Goal: Task Accomplishment & Management: Use online tool/utility

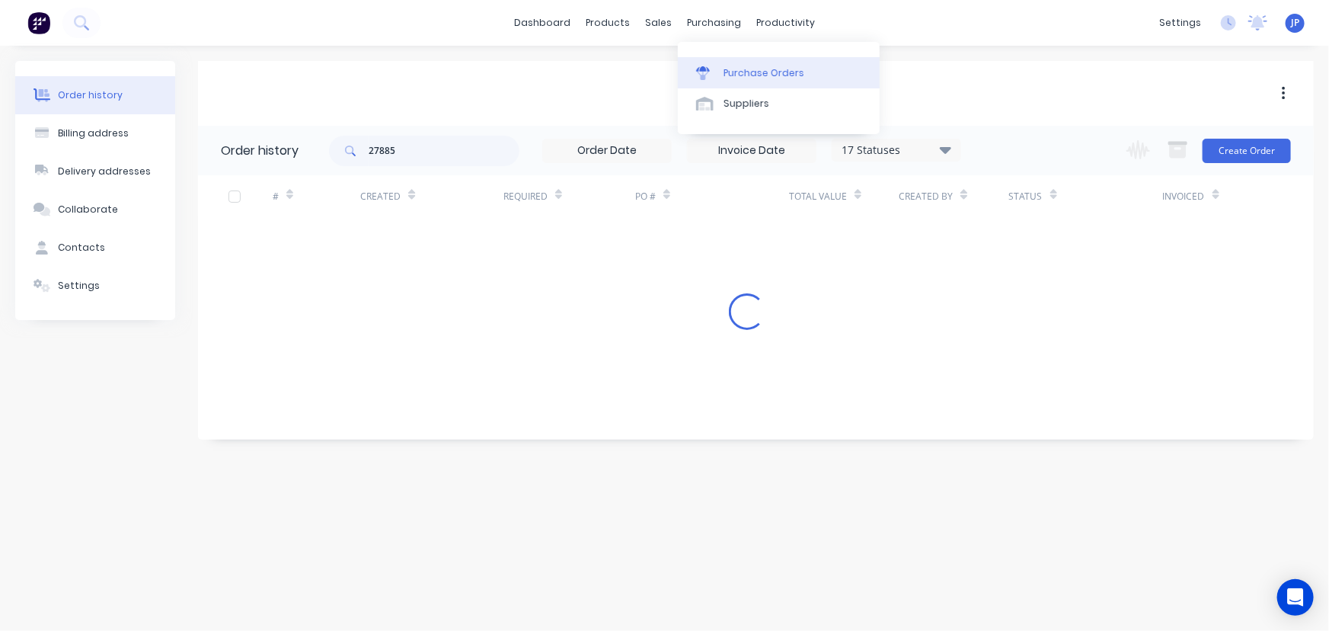
click at [730, 70] on div "Purchase Orders" at bounding box center [764, 73] width 81 height 14
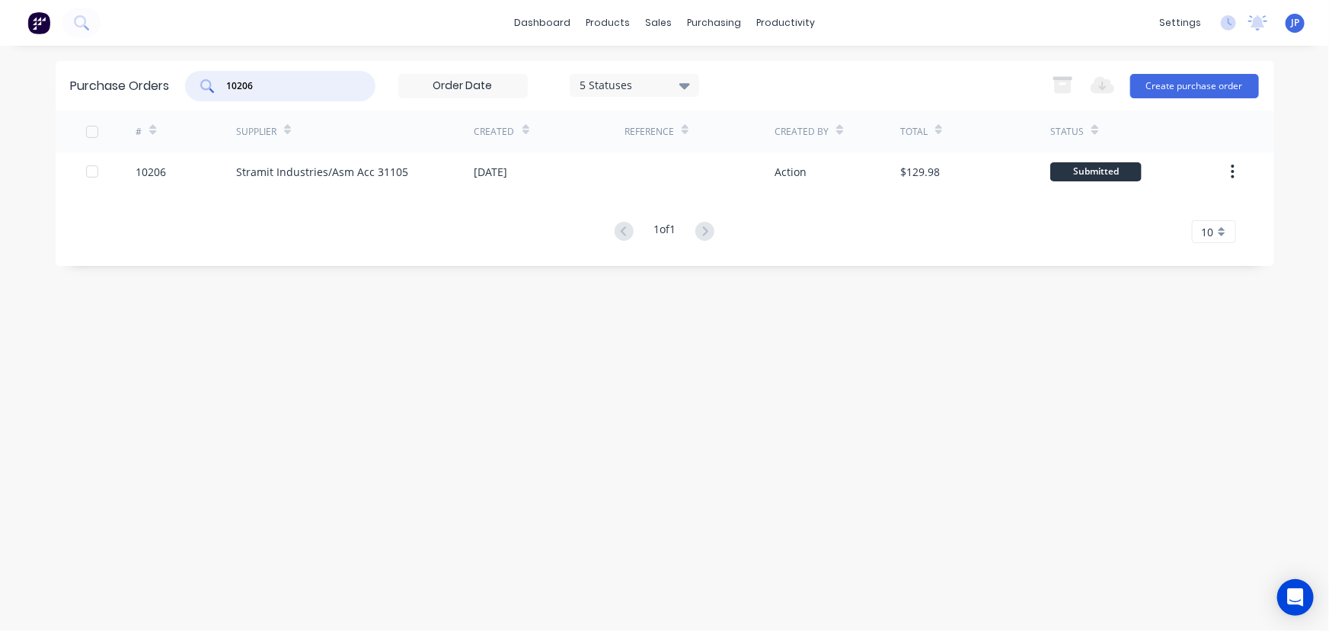
drag, startPoint x: 298, startPoint y: 85, endPoint x: 193, endPoint y: 101, distance: 106.5
click at [193, 101] on div "Purchase Orders 10206 5 Statuses 5 Statuses Export to Excel (XLSX) Create purch…" at bounding box center [665, 86] width 1219 height 50
type input "9600"
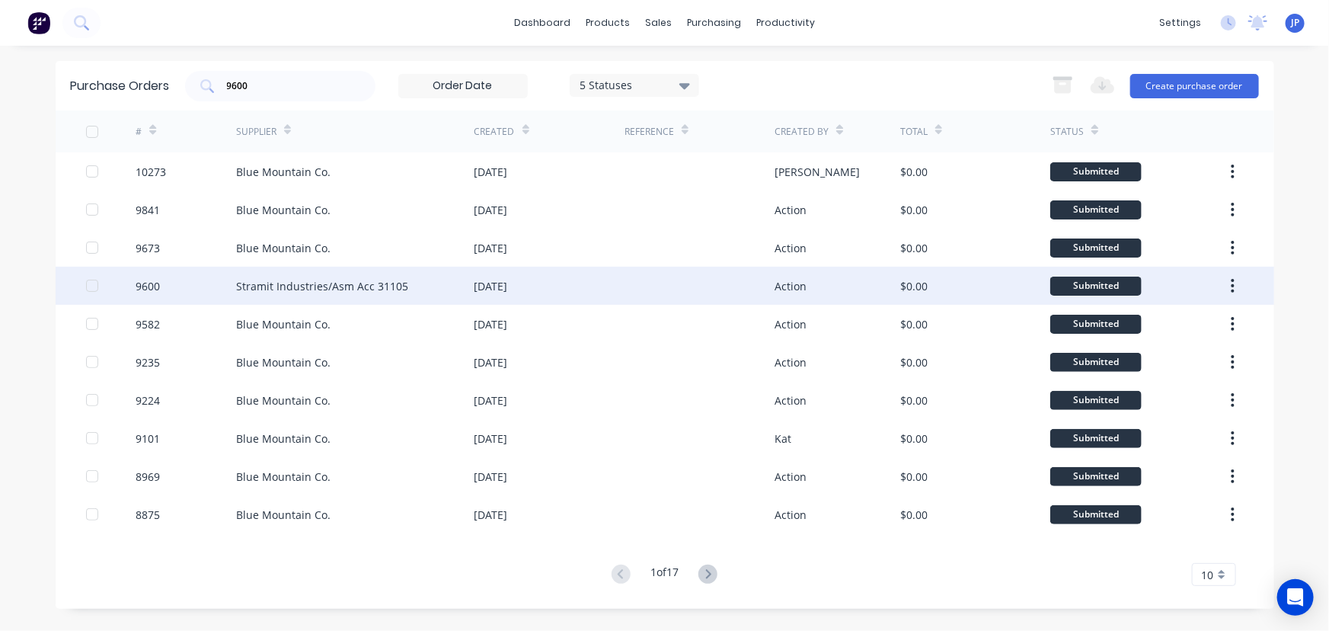
click at [243, 287] on div "Stramit Industries/Asm Acc 31105" at bounding box center [322, 286] width 172 height 16
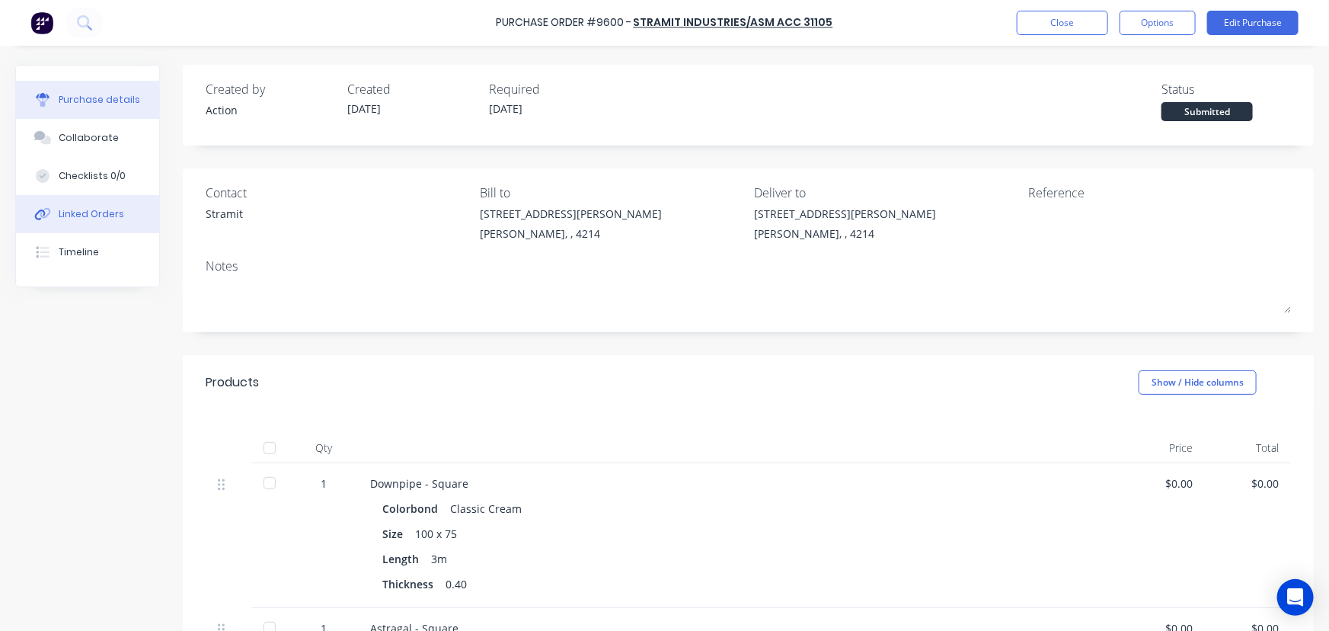
click at [120, 210] on button "Linked Orders" at bounding box center [87, 214] width 143 height 38
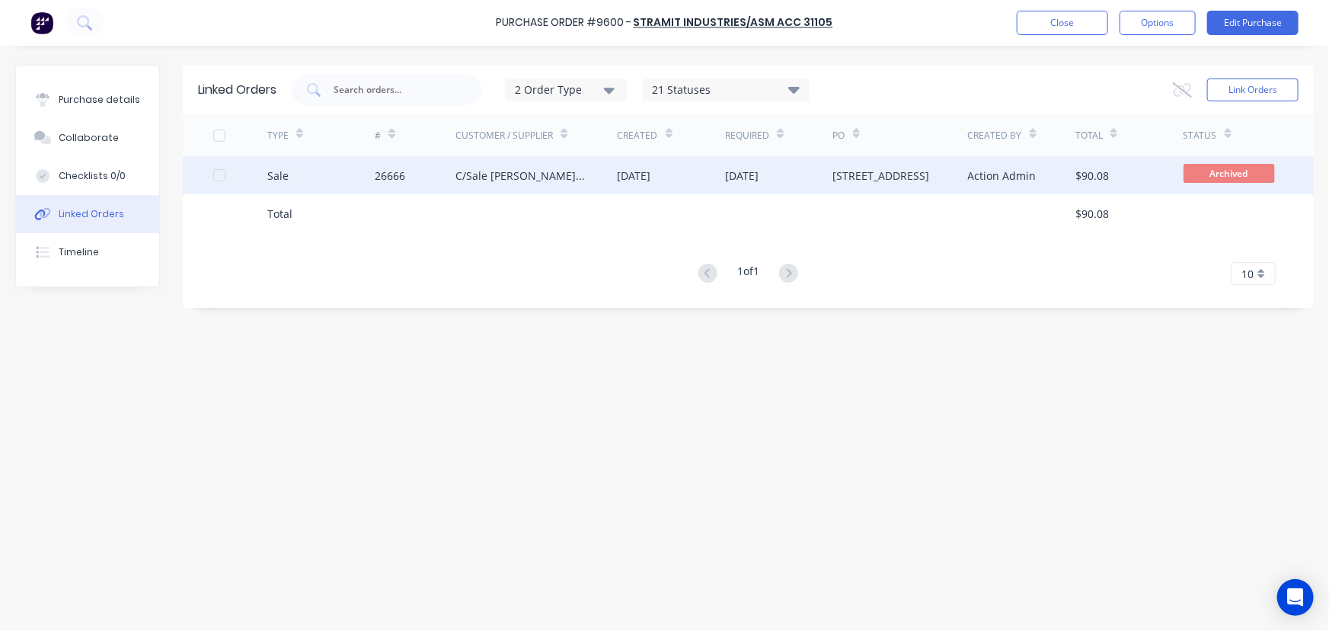
click at [570, 180] on div "C/Sale [PERSON_NAME] Roofing" at bounding box center [521, 176] width 131 height 16
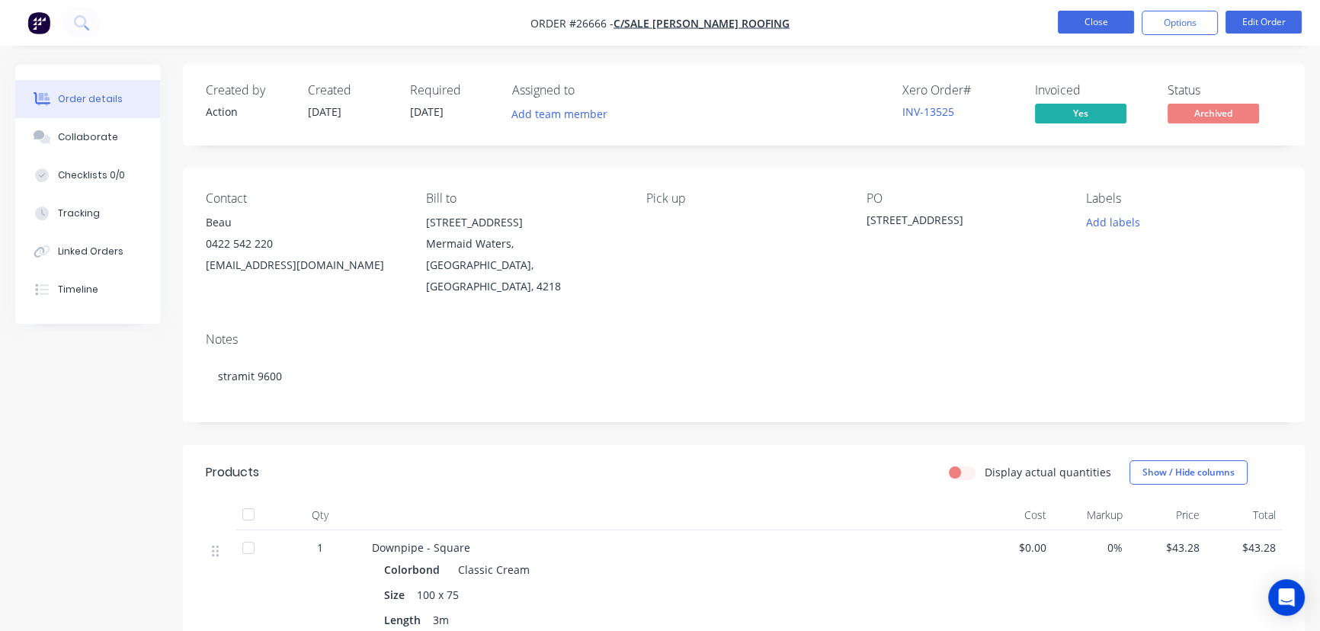
click at [1065, 18] on button "Close" at bounding box center [1095, 22] width 76 height 23
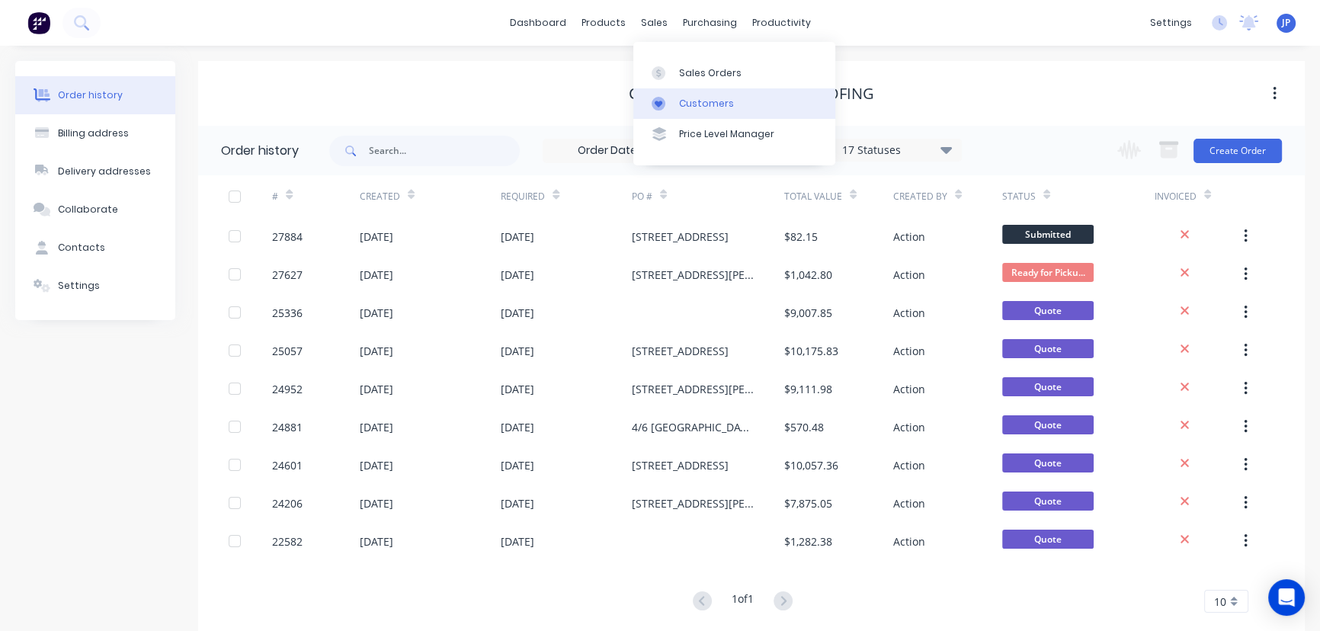
click at [696, 104] on div "Customers" at bounding box center [706, 104] width 55 height 14
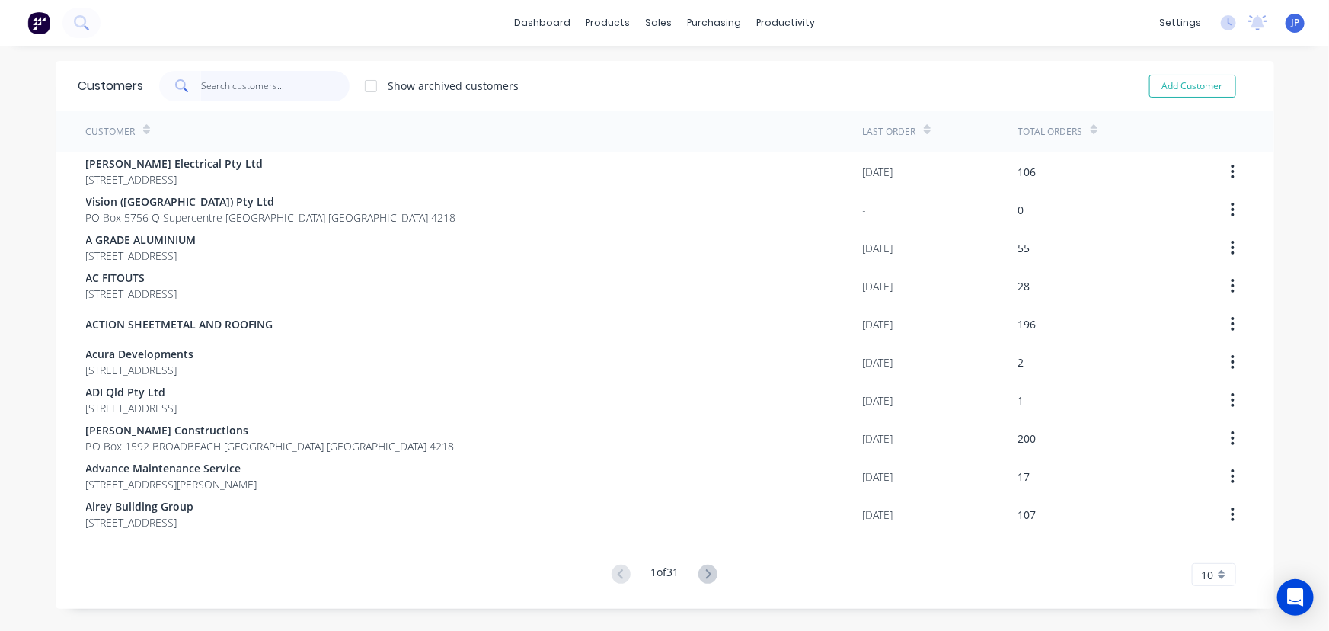
click at [268, 95] on input "text" at bounding box center [275, 86] width 149 height 30
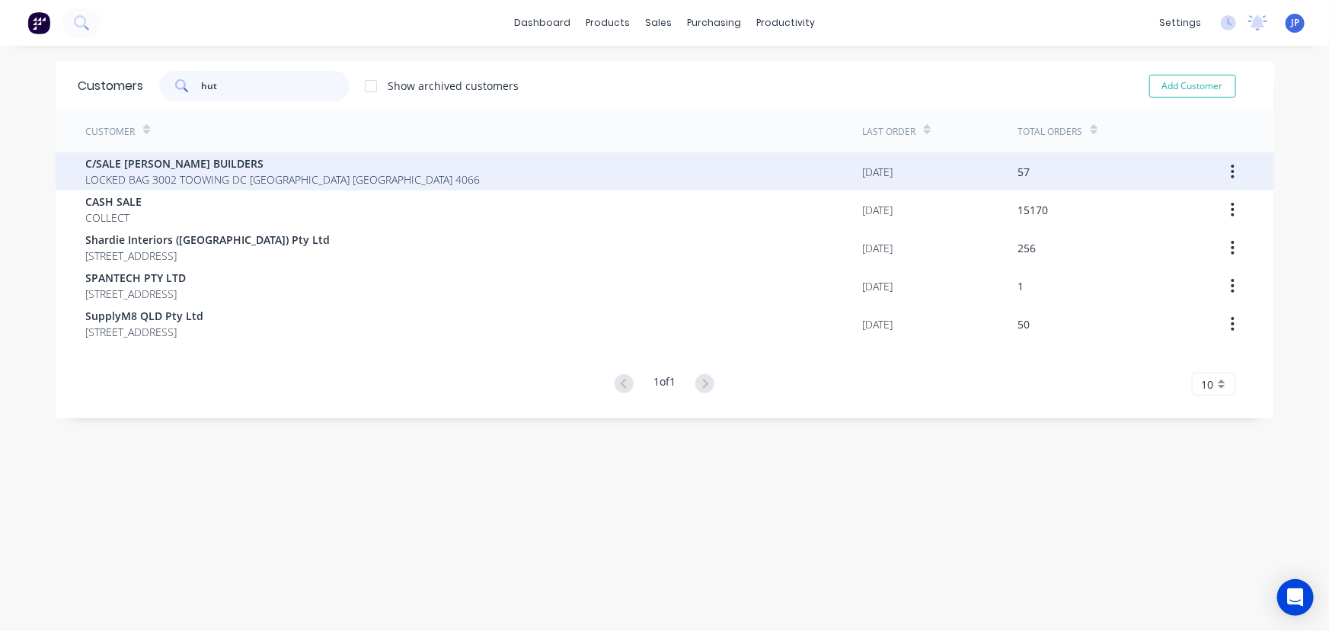
type input "hut"
click at [234, 180] on span "LOCKED BAG 3002 TOOWING DC [GEOGRAPHIC_DATA] [GEOGRAPHIC_DATA] 4066" at bounding box center [283, 179] width 395 height 16
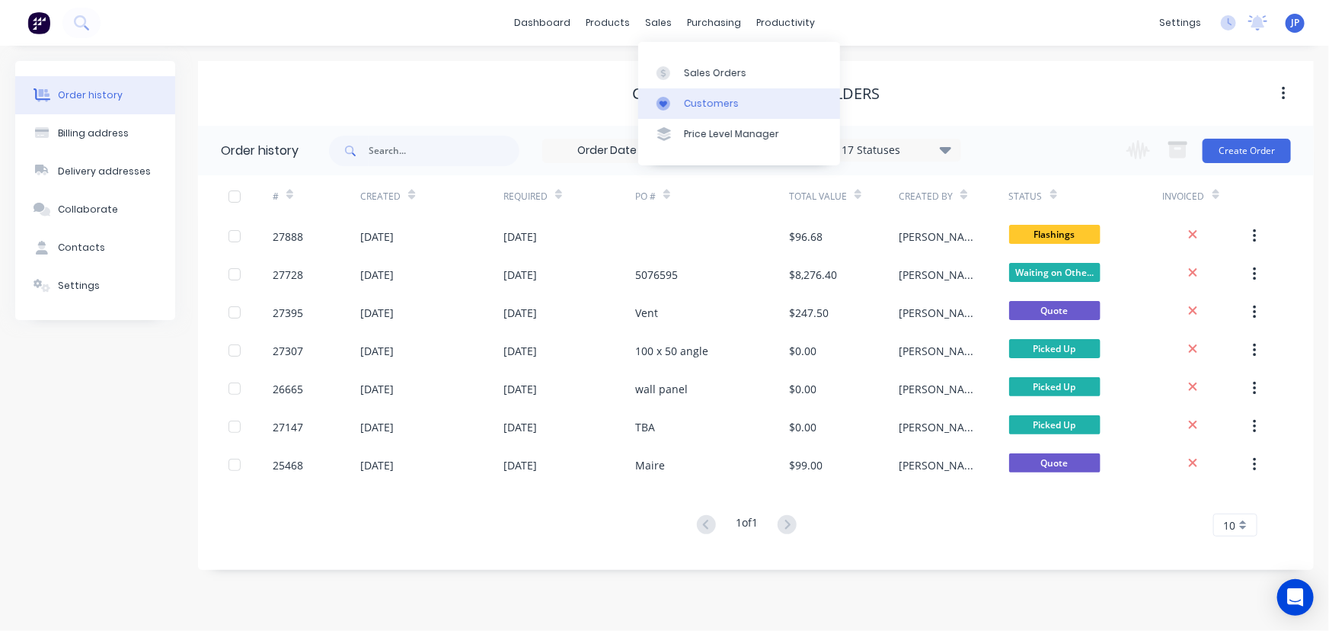
click at [691, 101] on div "Customers" at bounding box center [711, 104] width 55 height 14
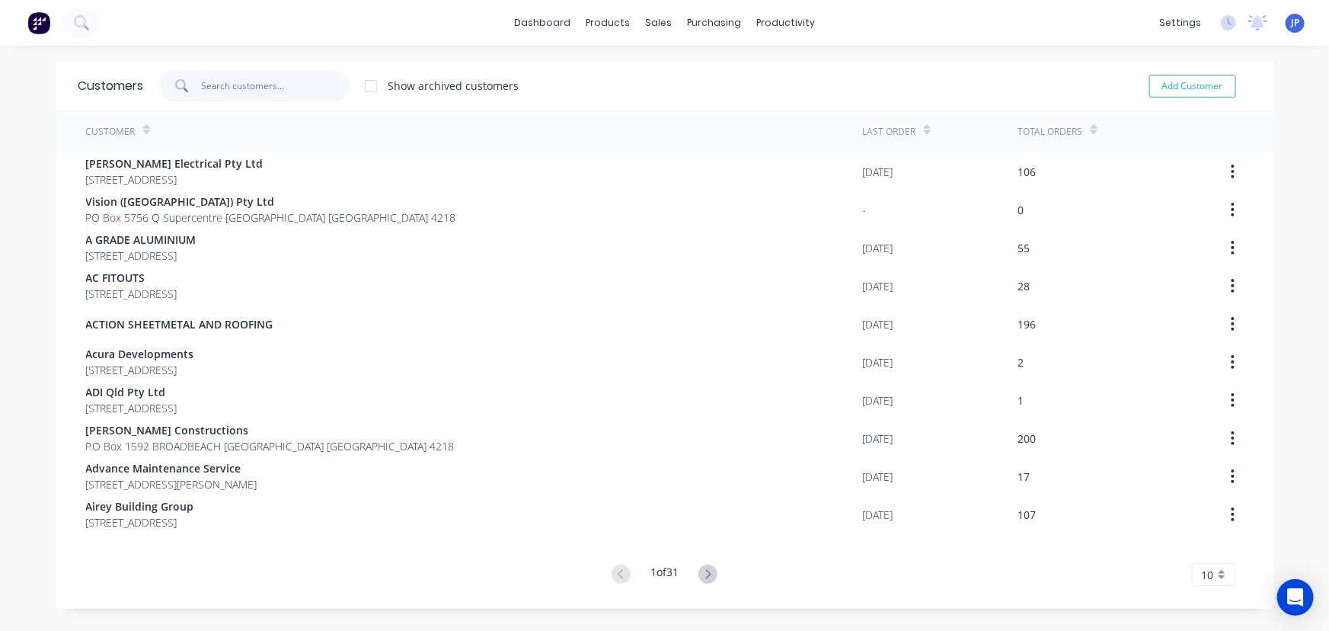
click at [270, 88] on input "text" at bounding box center [275, 86] width 149 height 30
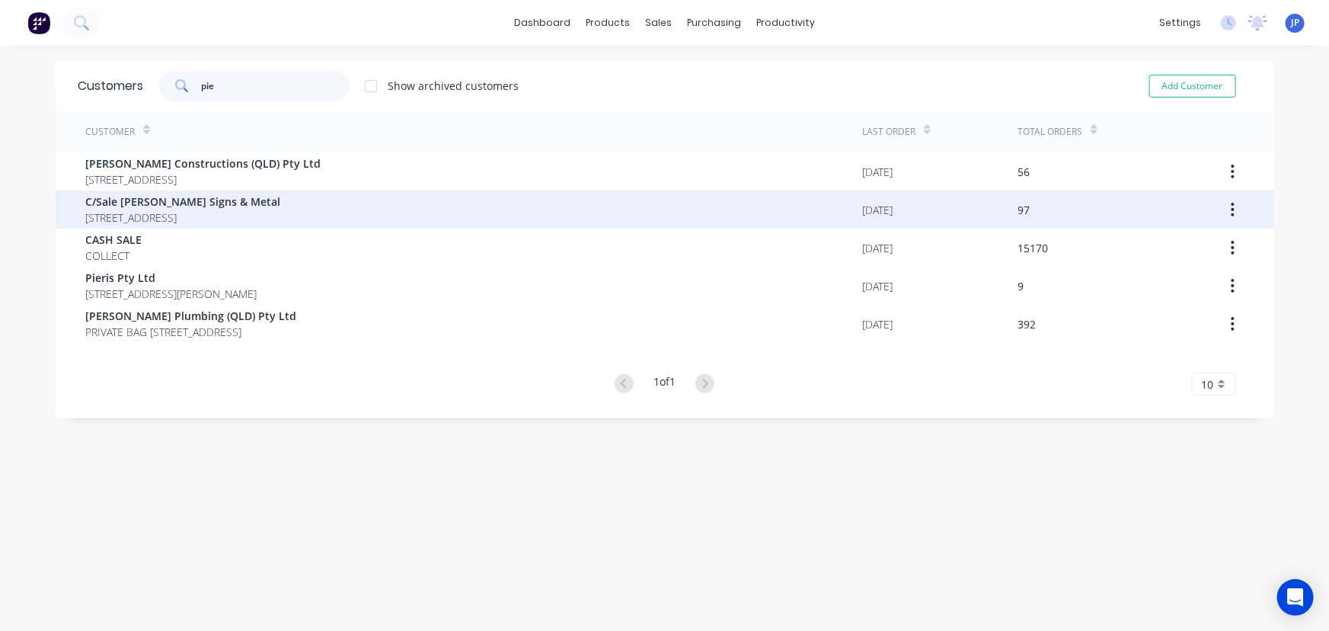
type input "pie"
click at [157, 212] on span "[STREET_ADDRESS]" at bounding box center [183, 218] width 195 height 16
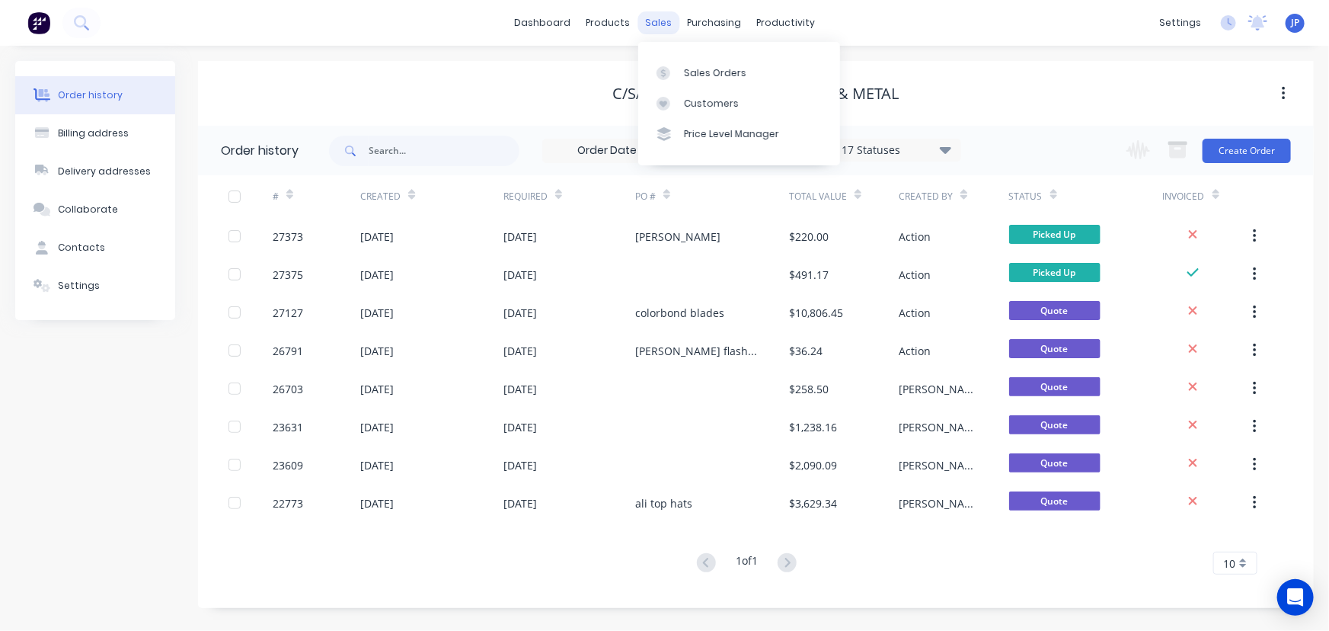
click at [654, 22] on div "sales" at bounding box center [659, 22] width 42 height 23
click at [690, 102] on div "Customers" at bounding box center [711, 104] width 55 height 14
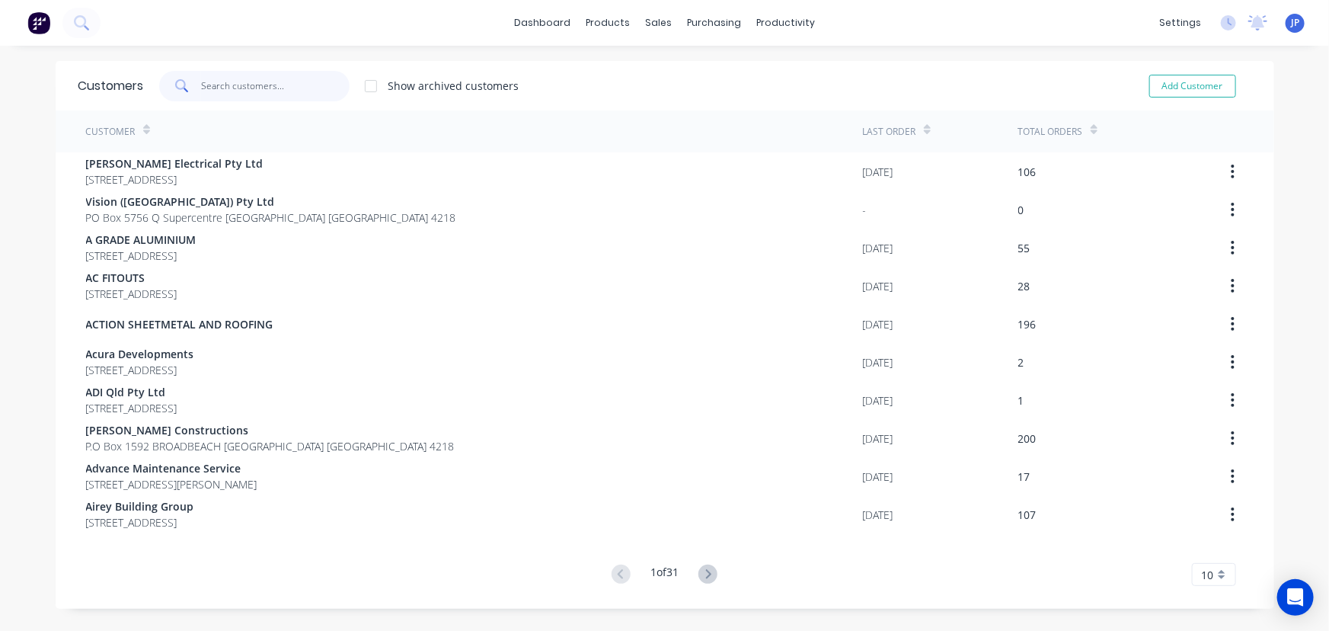
click at [229, 91] on input "text" at bounding box center [275, 86] width 149 height 30
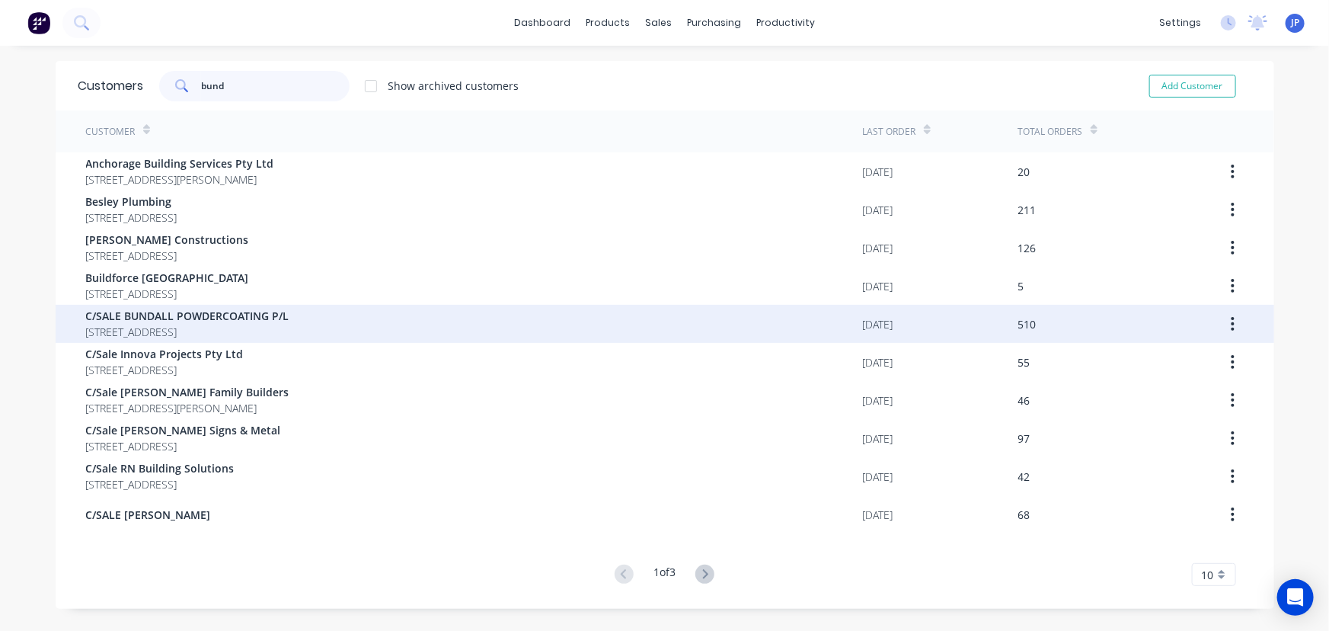
type input "bund"
click at [185, 321] on span "C/SALE BUNDALL POWDERCOATING P/L" at bounding box center [187, 316] width 203 height 16
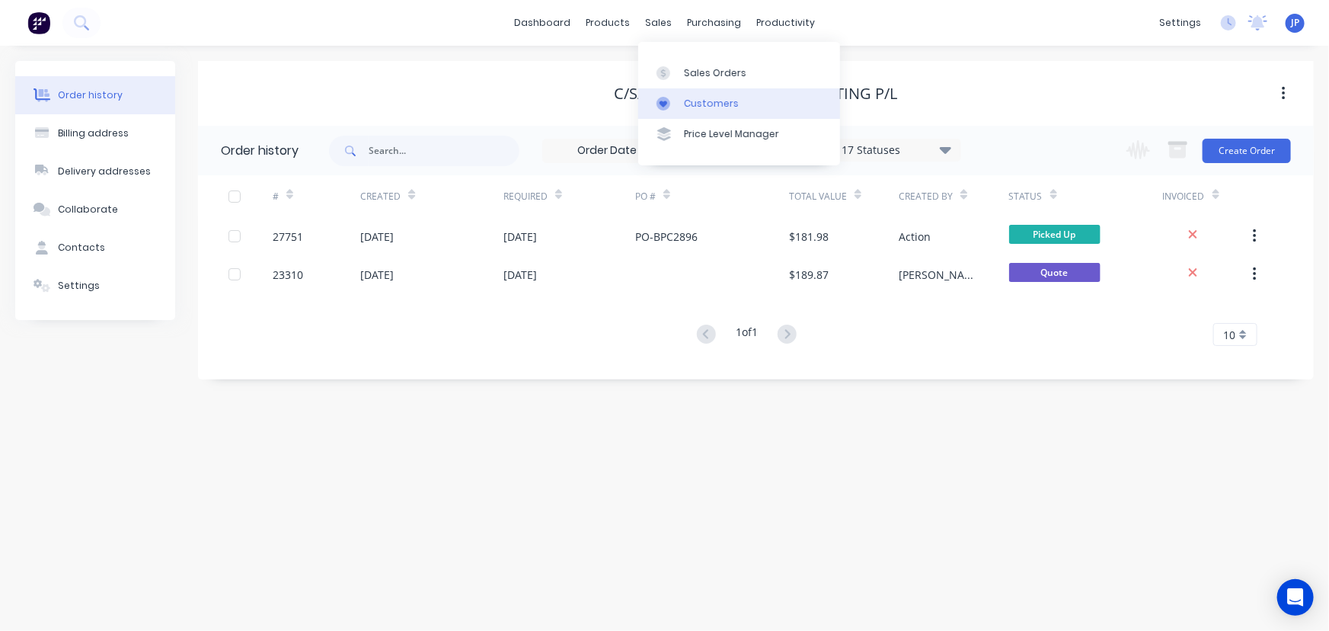
click at [688, 107] on div "Customers" at bounding box center [711, 104] width 55 height 14
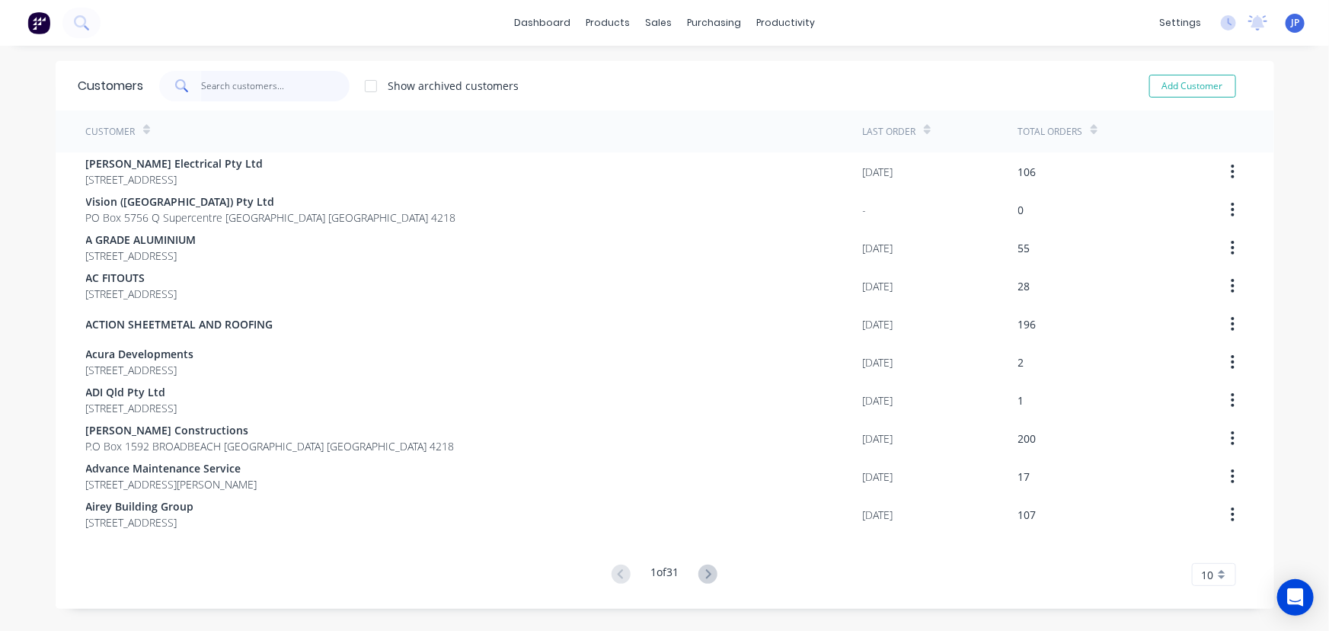
click at [249, 86] on input "text" at bounding box center [275, 86] width 149 height 30
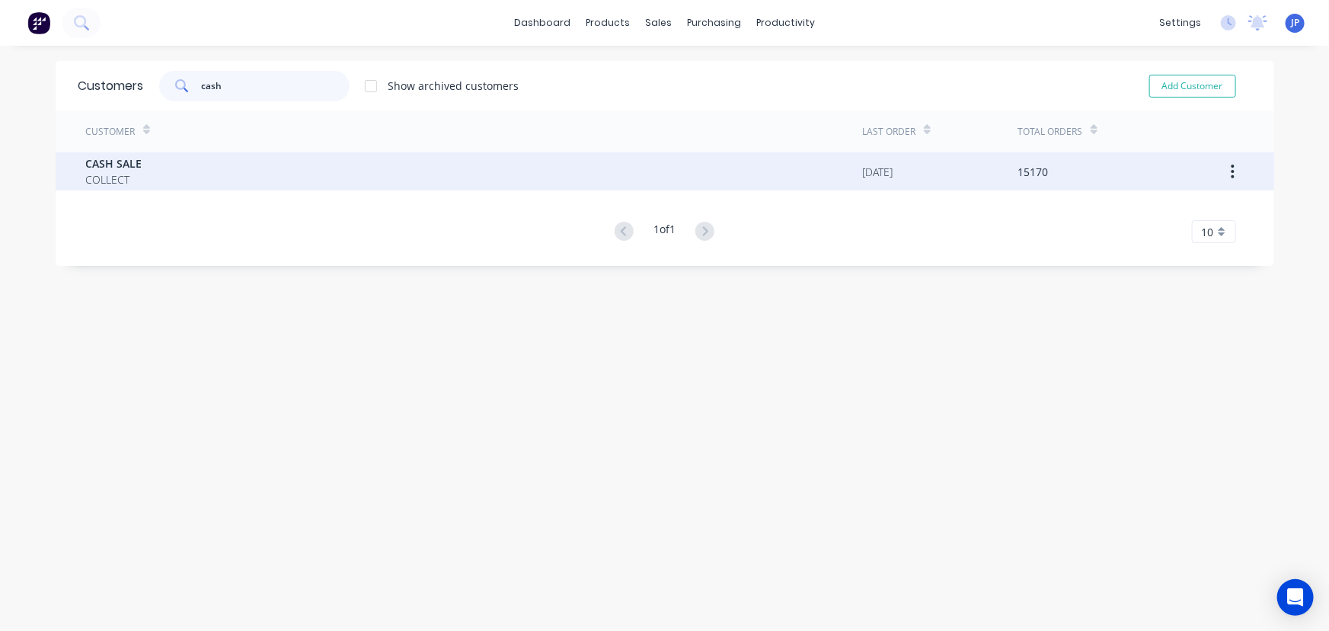
type input "cash"
click at [146, 173] on div "CASH SALE COLLECT" at bounding box center [474, 171] width 777 height 38
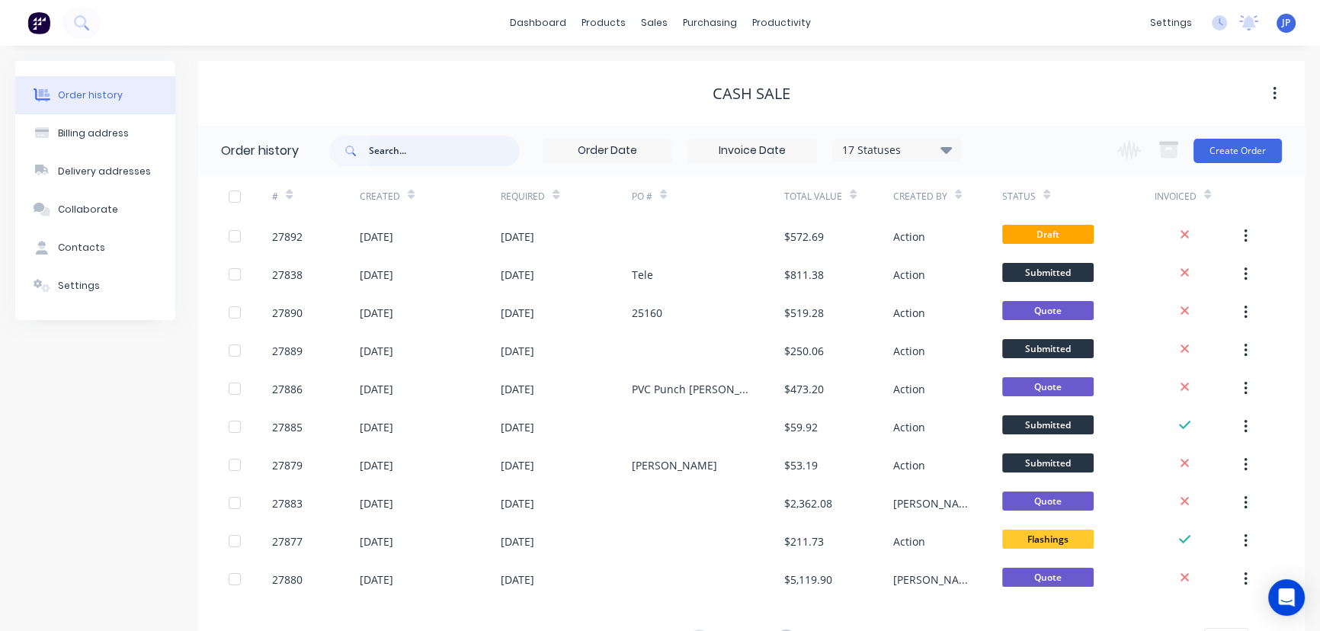
click at [396, 157] on input "text" at bounding box center [444, 151] width 151 height 30
type input "27889"
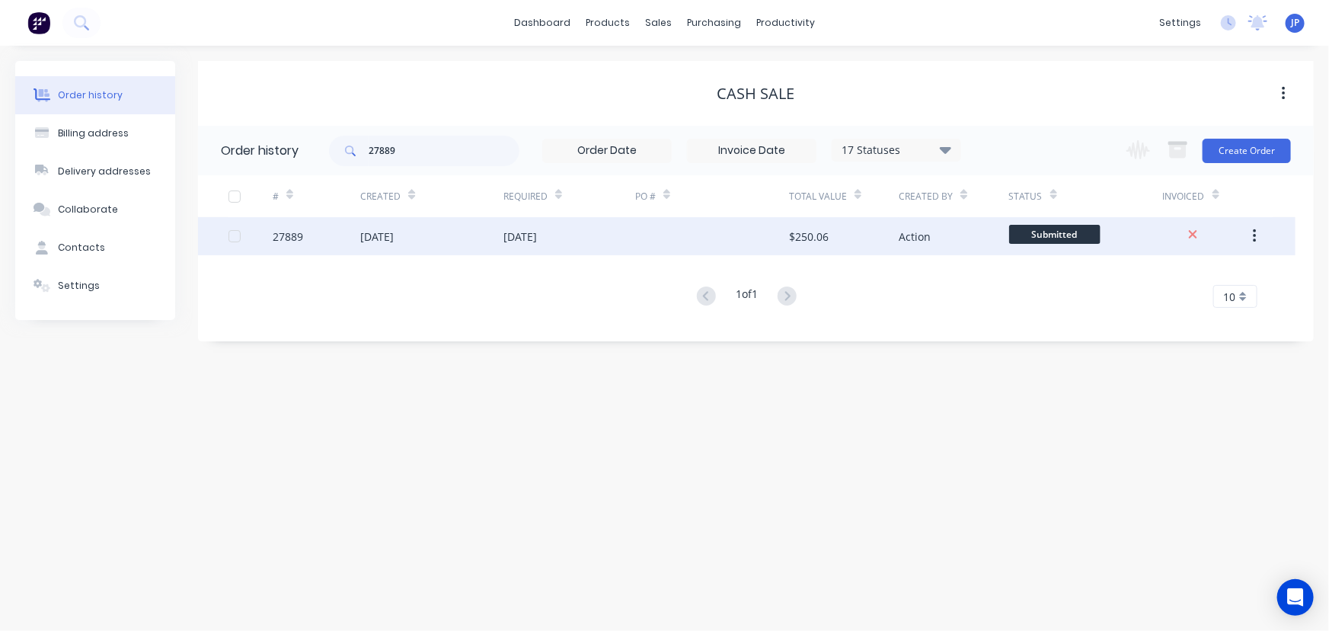
click at [359, 232] on div "27889" at bounding box center [317, 236] width 88 height 38
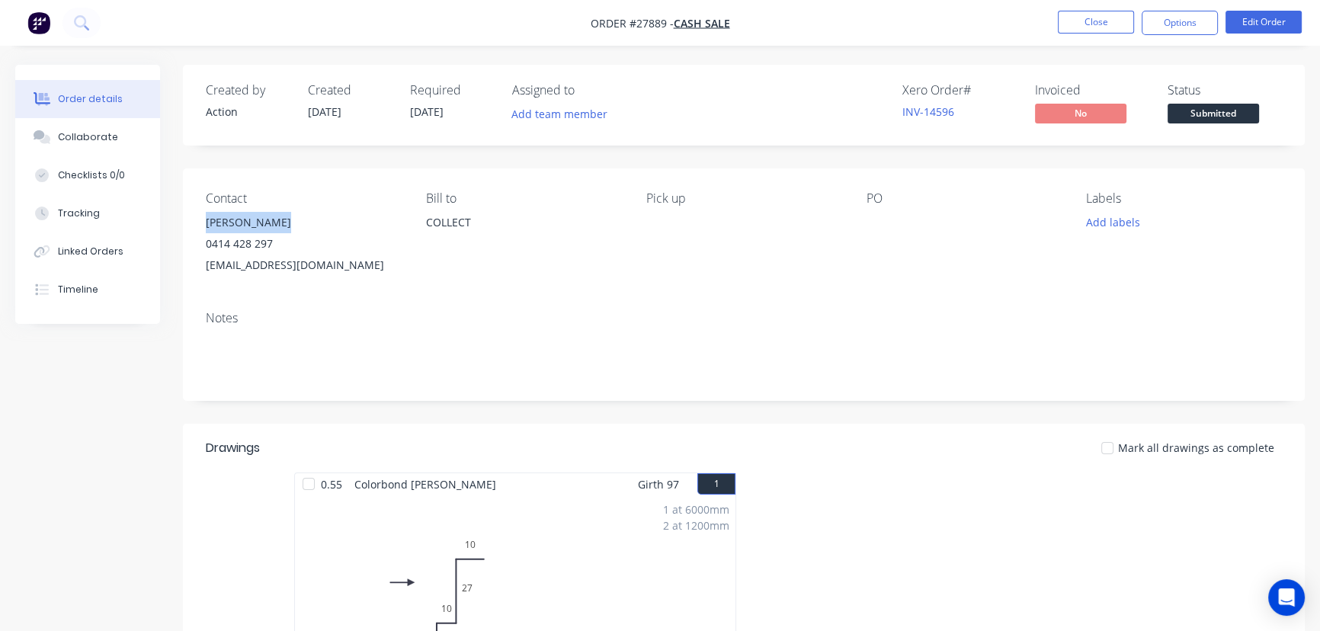
drag, startPoint x: 290, startPoint y: 226, endPoint x: 190, endPoint y: 224, distance: 100.6
click at [190, 224] on div "Contact [PERSON_NAME] [PHONE_NUMBER] [EMAIL_ADDRESS][DOMAIN_NAME] [PERSON_NAME]…" at bounding box center [743, 233] width 1121 height 130
copy div "[PERSON_NAME]"
click at [1163, 20] on button "Options" at bounding box center [1179, 23] width 76 height 24
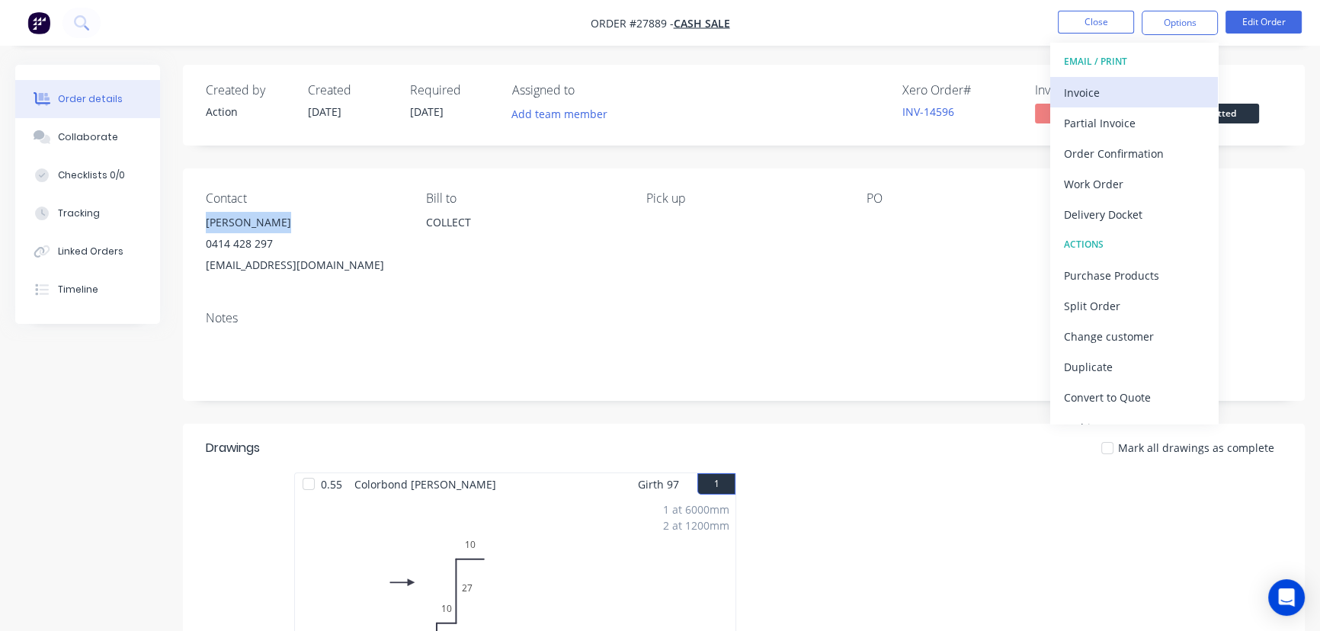
click at [1109, 95] on div "Invoice" at bounding box center [1134, 93] width 140 height 22
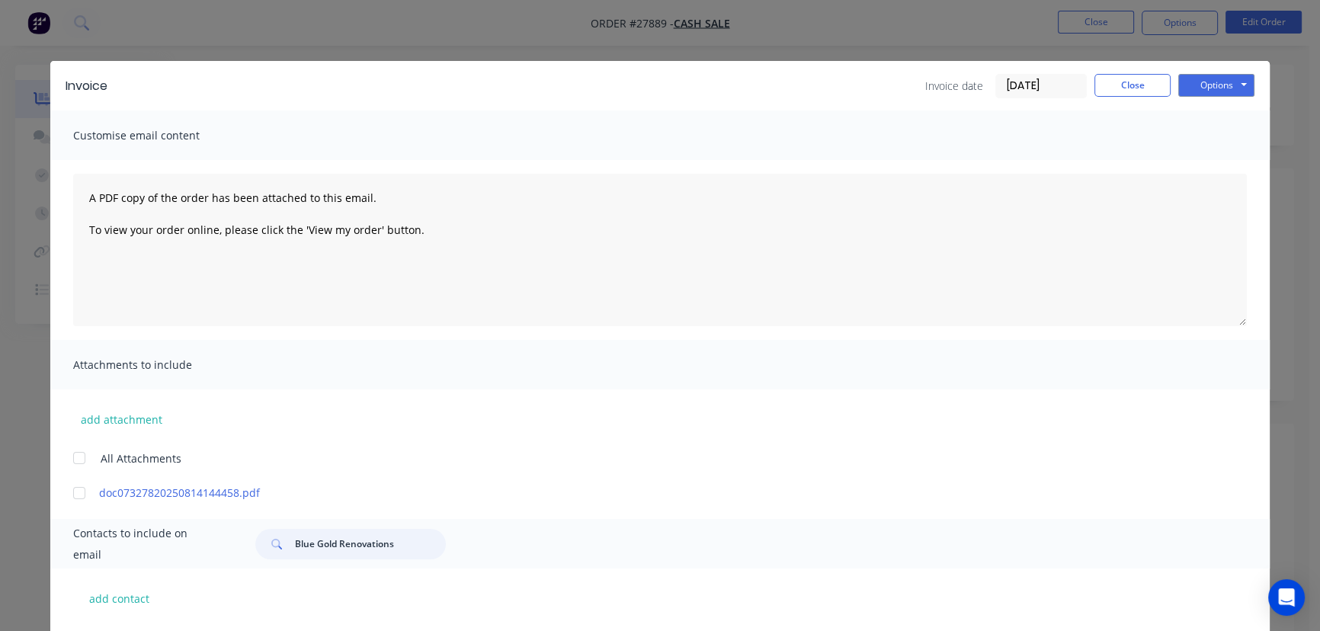
drag, startPoint x: 395, startPoint y: 549, endPoint x: 282, endPoint y: 546, distance: 113.6
click at [282, 546] on div "Blue Gold Renovations" at bounding box center [350, 544] width 190 height 30
paste input "[PERSON_NAME]"
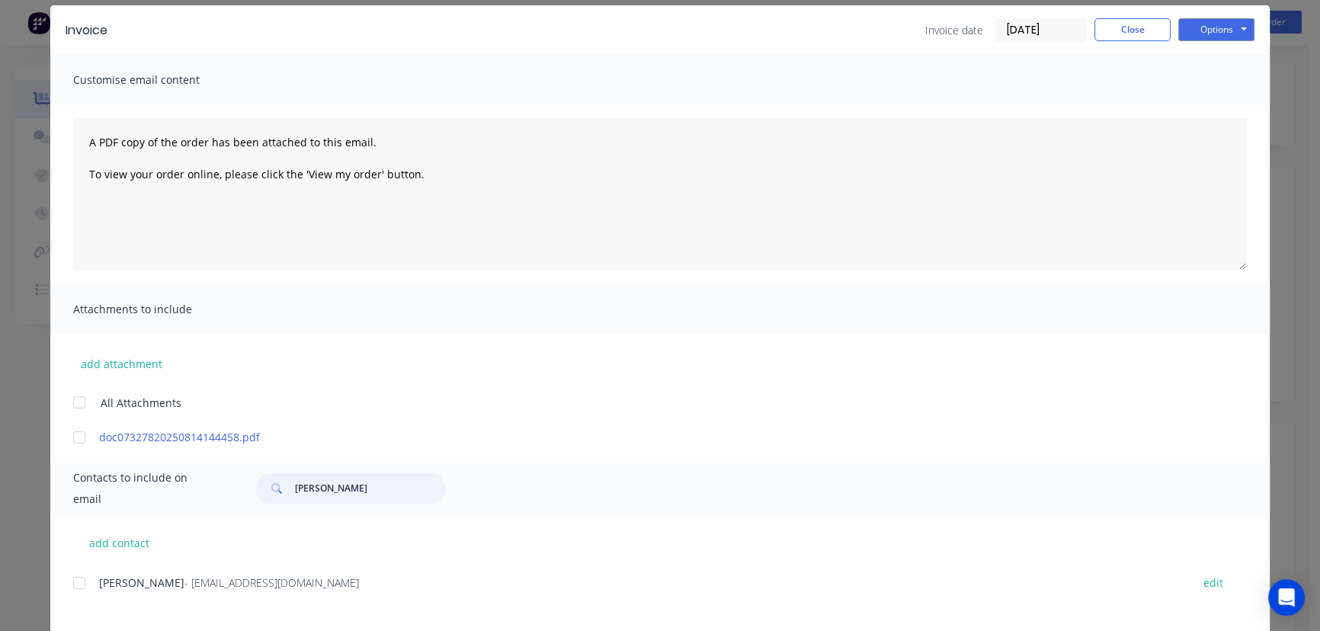
scroll to position [132, 0]
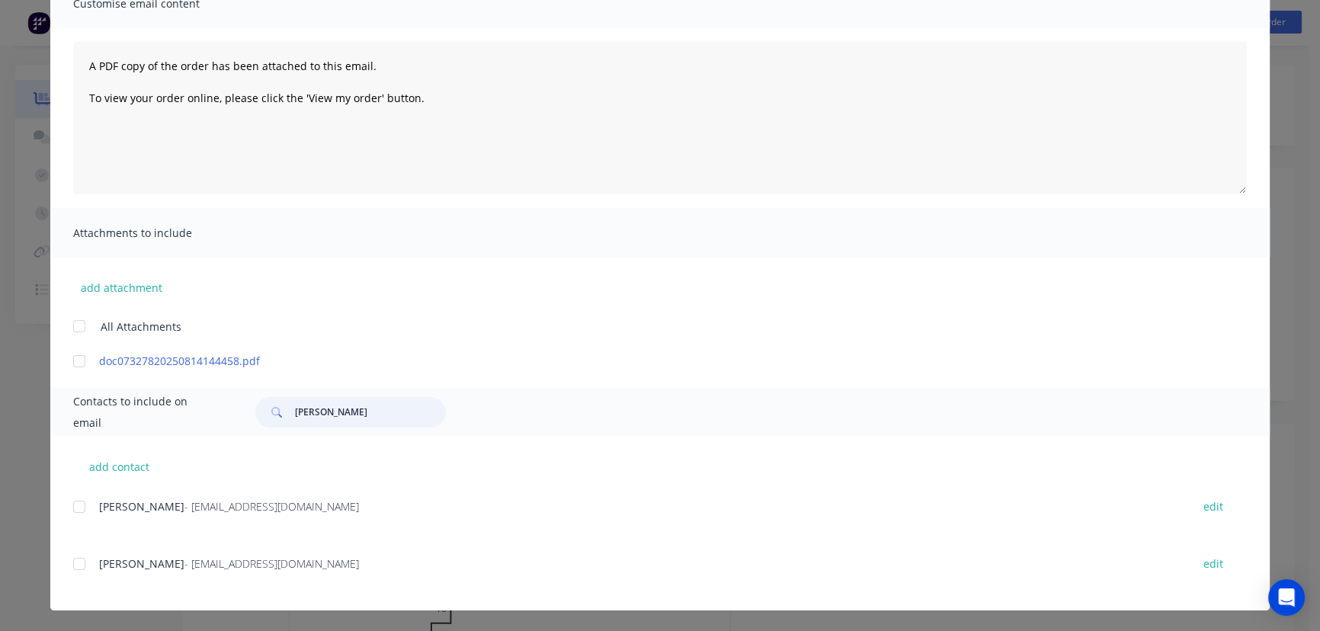
type input "[PERSON_NAME]"
drag, startPoint x: 325, startPoint y: 508, endPoint x: 334, endPoint y: 517, distance: 12.4
click at [334, 517] on div "[PERSON_NAME] - [EMAIL_ADDRESS][DOMAIN_NAME] edit" at bounding box center [671, 515] width 1196 height 39
drag, startPoint x: 328, startPoint y: 510, endPoint x: 98, endPoint y: 541, distance: 231.3
click at [98, 541] on div "[PERSON_NAME] - [EMAIL_ADDRESS][DOMAIN_NAME] edit [PERSON_NAME] - [EMAIL_ADDRES…" at bounding box center [671, 553] width 1196 height 114
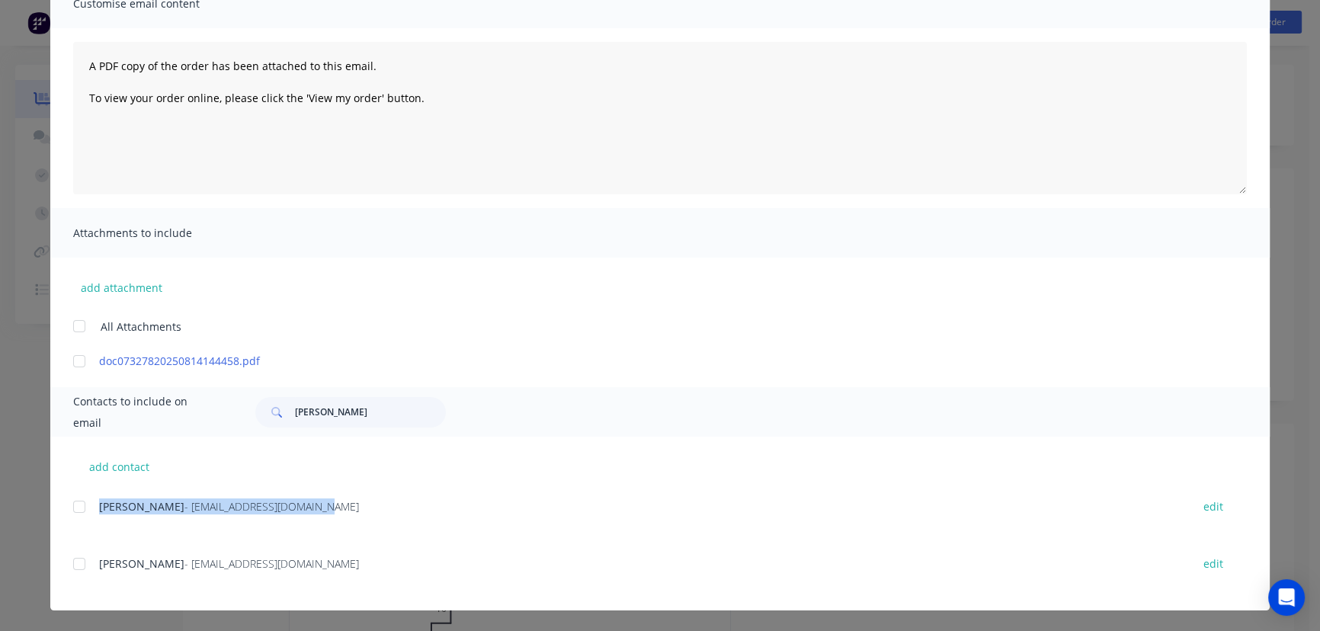
copy div "[PERSON_NAME] - [EMAIL_ADDRESS][DOMAIN_NAME]"
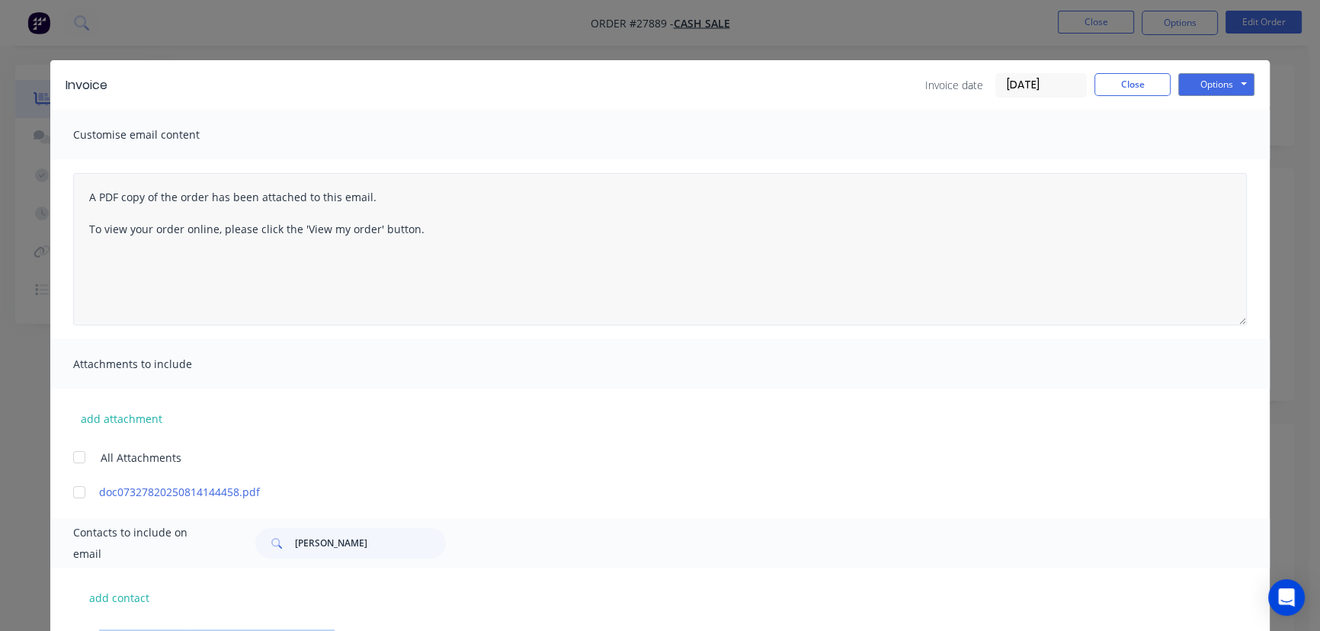
scroll to position [0, 0]
click at [1208, 87] on button "Options" at bounding box center [1216, 85] width 76 height 23
click at [1197, 133] on button "Print" at bounding box center [1227, 137] width 98 height 25
click at [1105, 94] on button "Close" at bounding box center [1132, 85] width 76 height 23
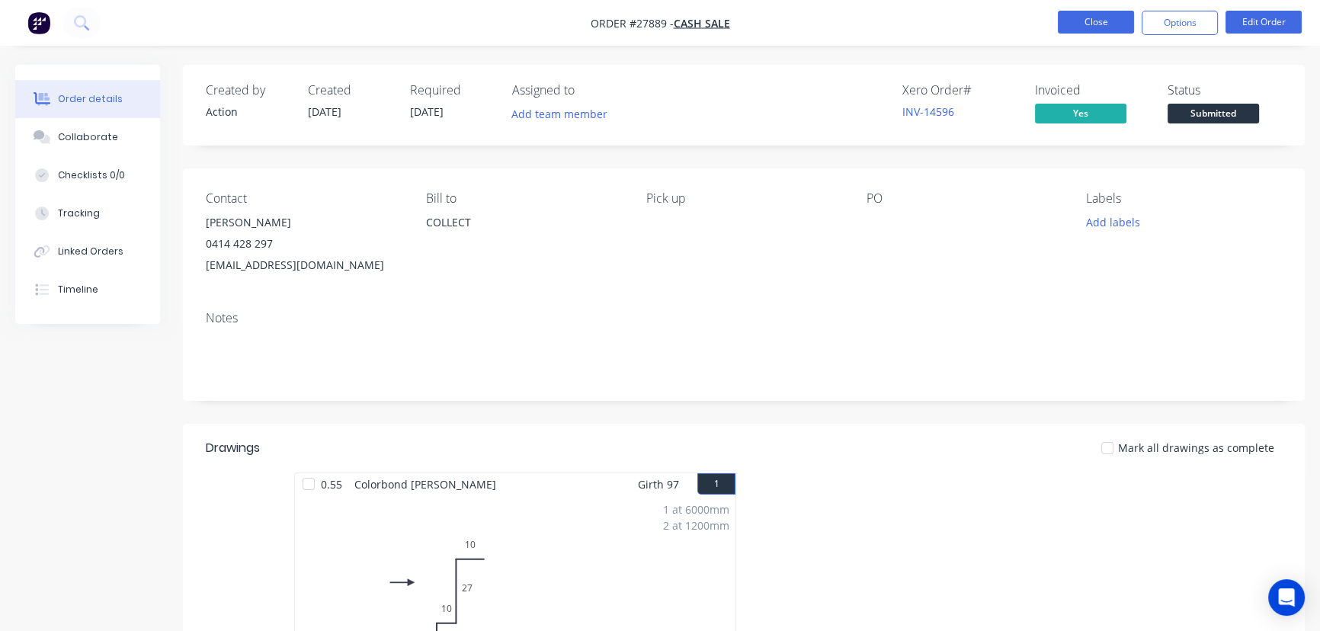
click at [1068, 19] on button "Close" at bounding box center [1095, 22] width 76 height 23
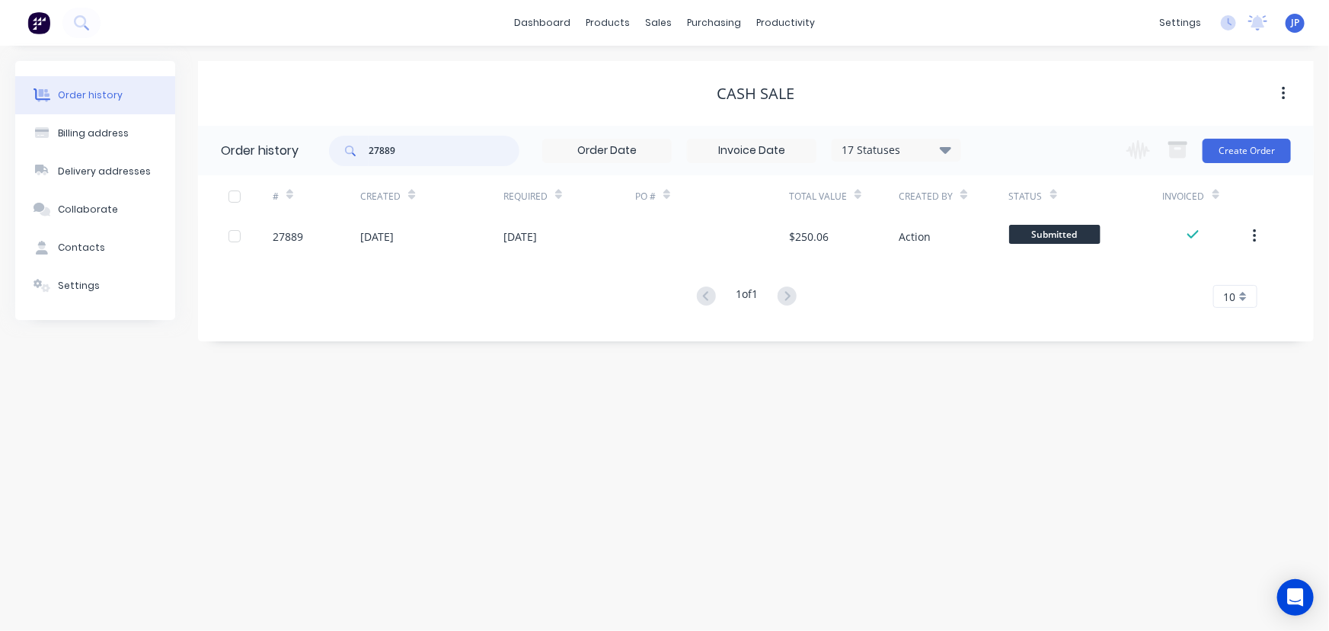
drag, startPoint x: 414, startPoint y: 154, endPoint x: 329, endPoint y: 161, distance: 84.8
click at [329, 161] on div "27889" at bounding box center [424, 151] width 190 height 30
type input "27838"
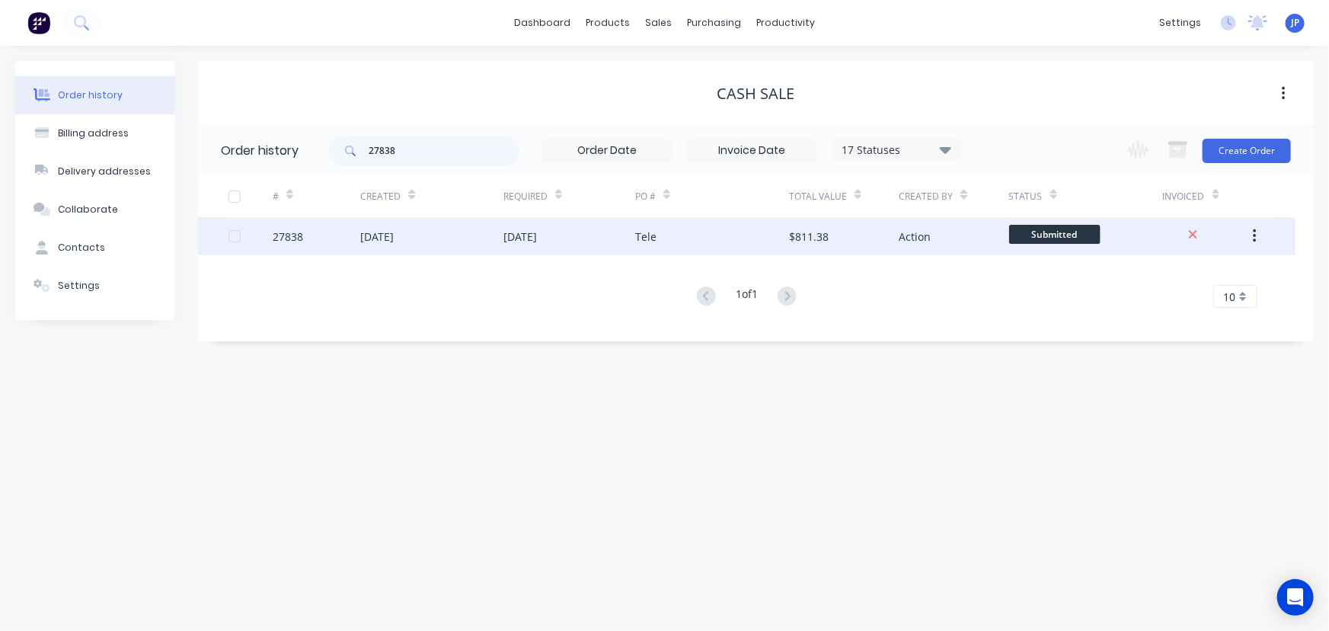
click at [379, 233] on div "[DATE]" at bounding box center [377, 237] width 34 height 16
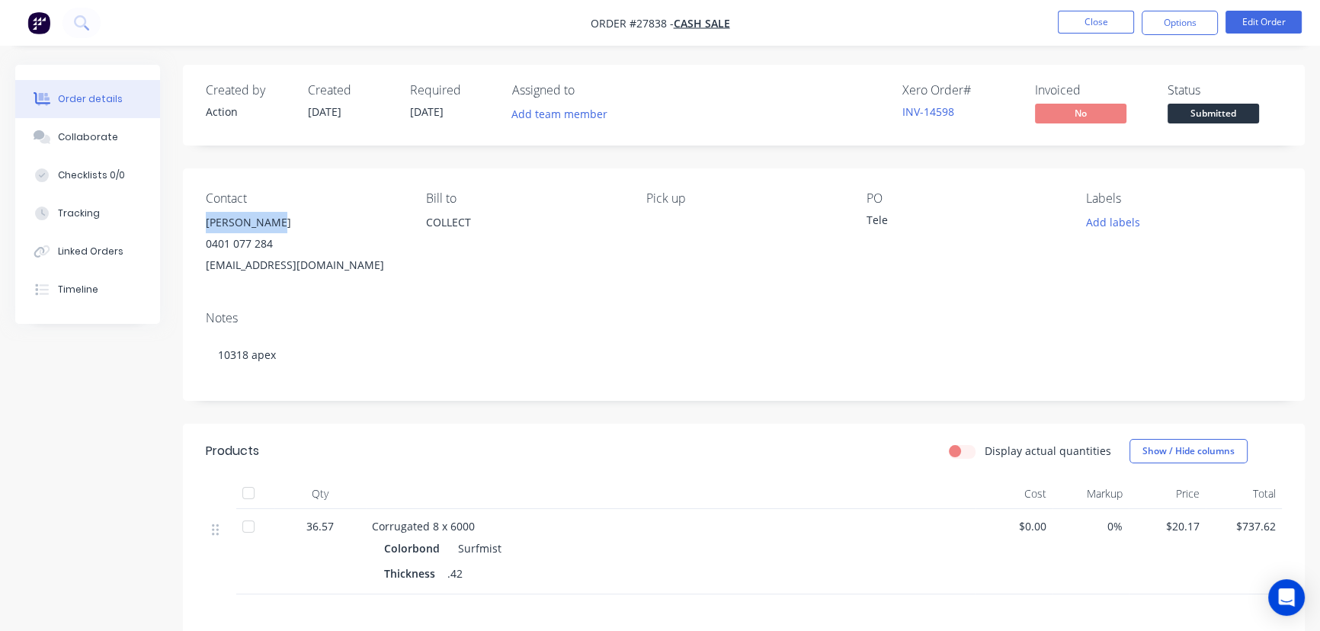
drag, startPoint x: 285, startPoint y: 225, endPoint x: 185, endPoint y: 219, distance: 99.9
click at [185, 219] on div "Contact [PERSON_NAME] [PHONE_NUMBER] [EMAIL_ADDRESS][DOMAIN_NAME] [PERSON_NAME]…" at bounding box center [743, 233] width 1121 height 130
copy div "[PERSON_NAME]"
click at [1155, 18] on button "Options" at bounding box center [1179, 23] width 76 height 24
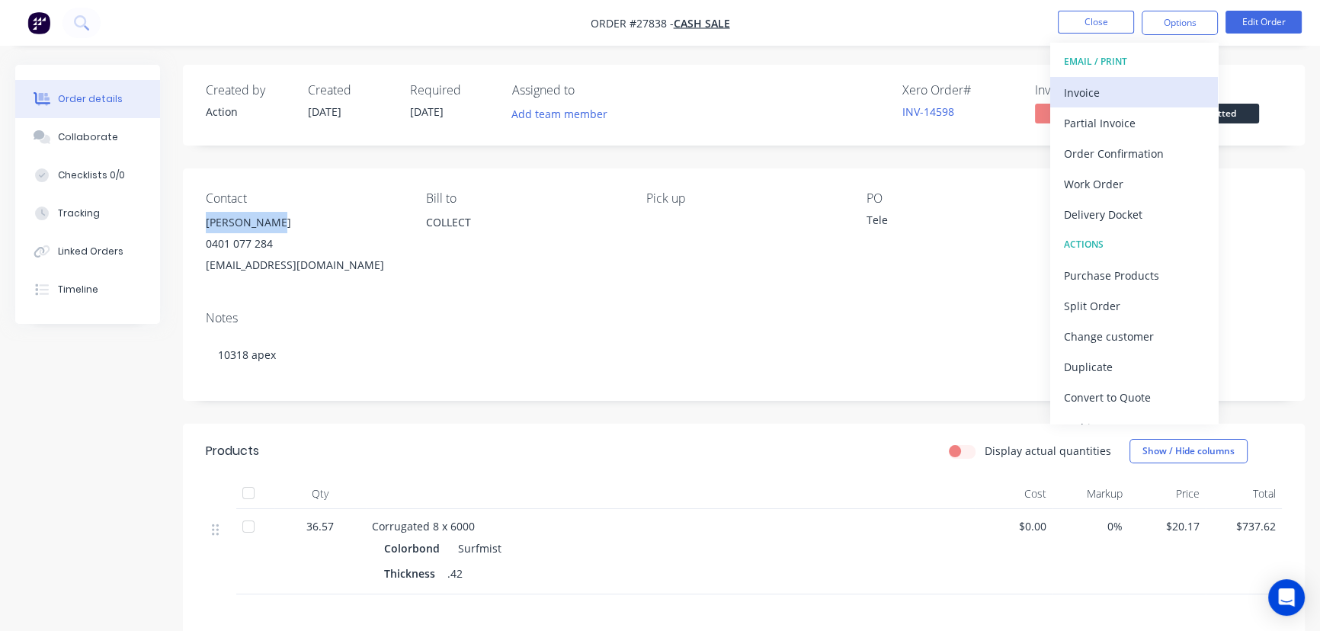
click at [1093, 84] on div "Invoice" at bounding box center [1134, 93] width 140 height 22
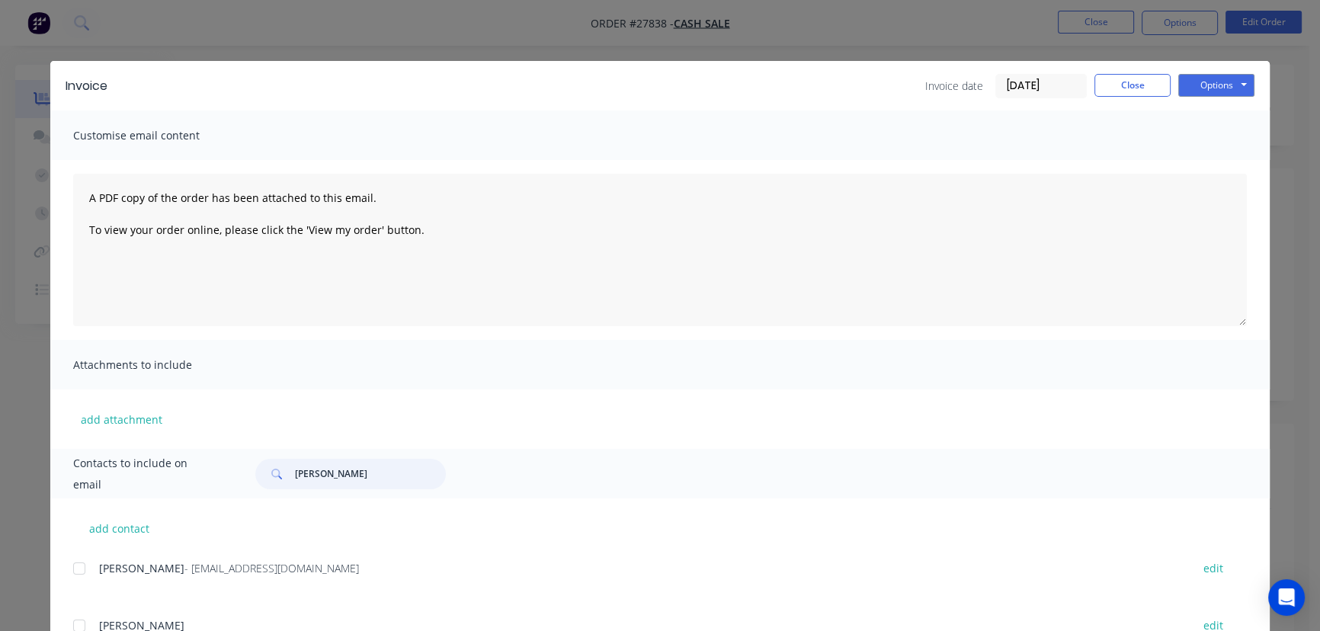
drag, startPoint x: 370, startPoint y: 481, endPoint x: 266, endPoint y: 485, distance: 104.5
click at [266, 485] on div "[PERSON_NAME]" at bounding box center [350, 474] width 190 height 30
paste input "[PERSON_NAME]"
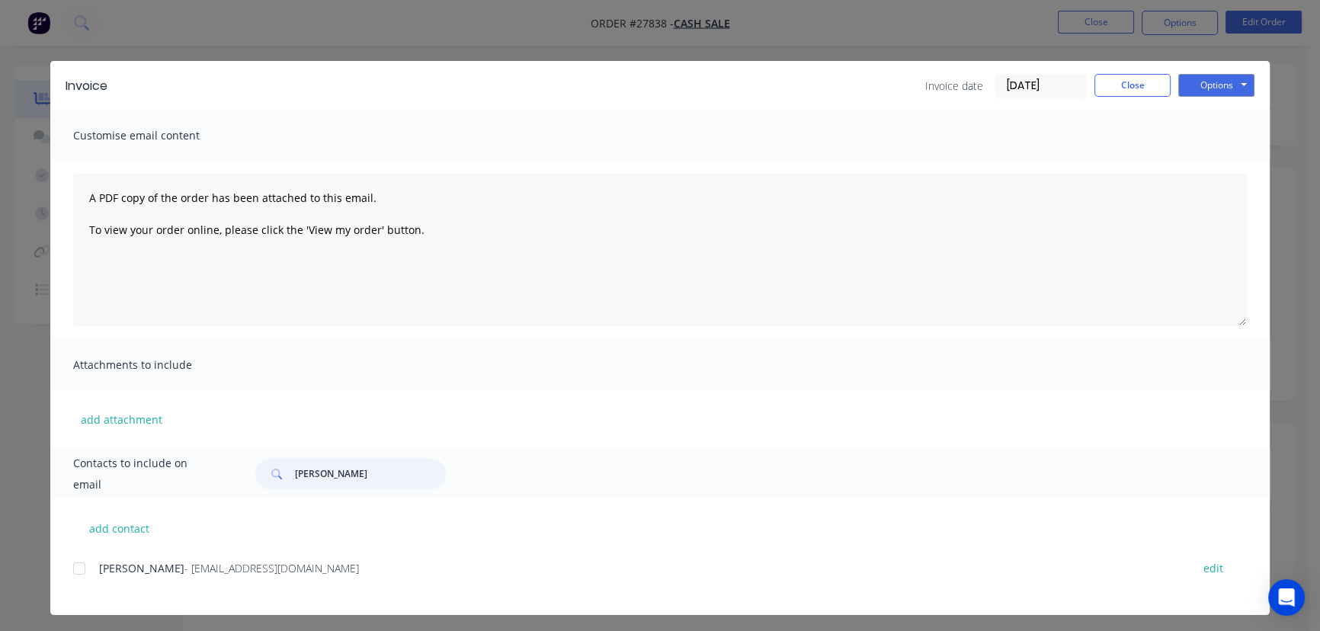
type input "[PERSON_NAME]"
drag, startPoint x: 274, startPoint y: 572, endPoint x: 88, endPoint y: 591, distance: 186.1
click at [88, 591] on div "Telenisi Liu - [EMAIL_ADDRESS][DOMAIN_NAME] edit" at bounding box center [671, 577] width 1196 height 39
copy div "Telenisi Liu - [EMAIL_ADDRESS][DOMAIN_NAME]"
click at [1196, 88] on button "Options" at bounding box center [1216, 85] width 76 height 23
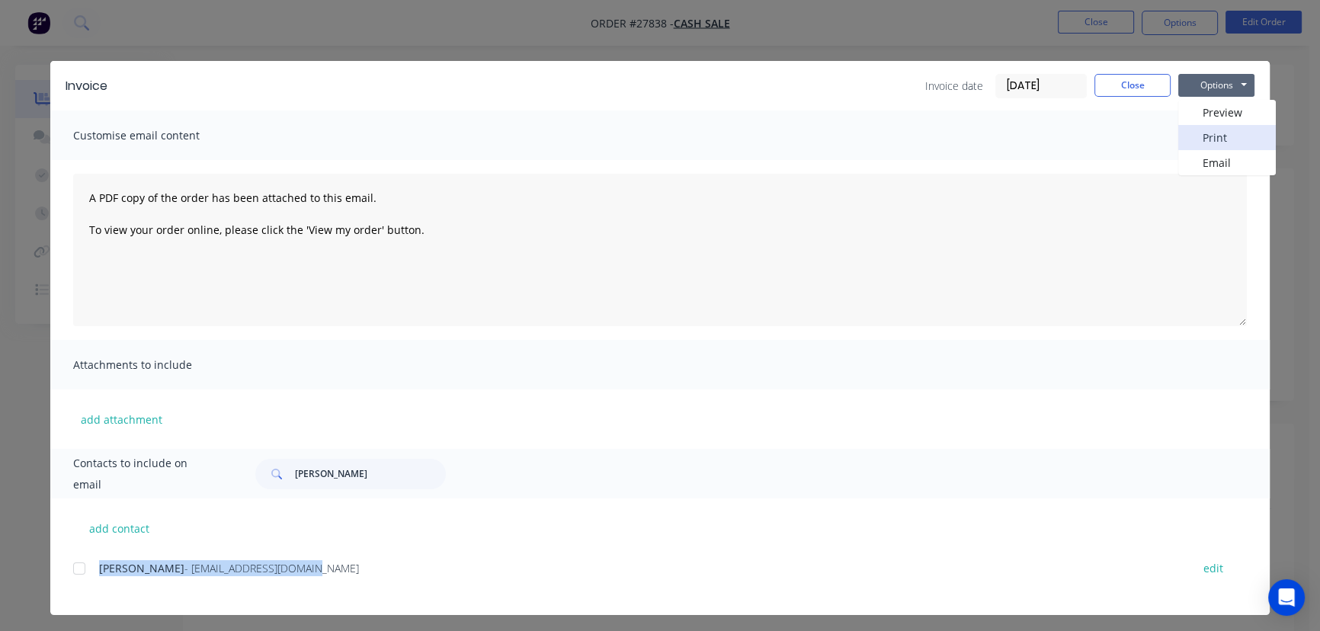
click at [1196, 139] on button "Print" at bounding box center [1227, 137] width 98 height 25
click at [1125, 91] on button "Close" at bounding box center [1132, 85] width 76 height 23
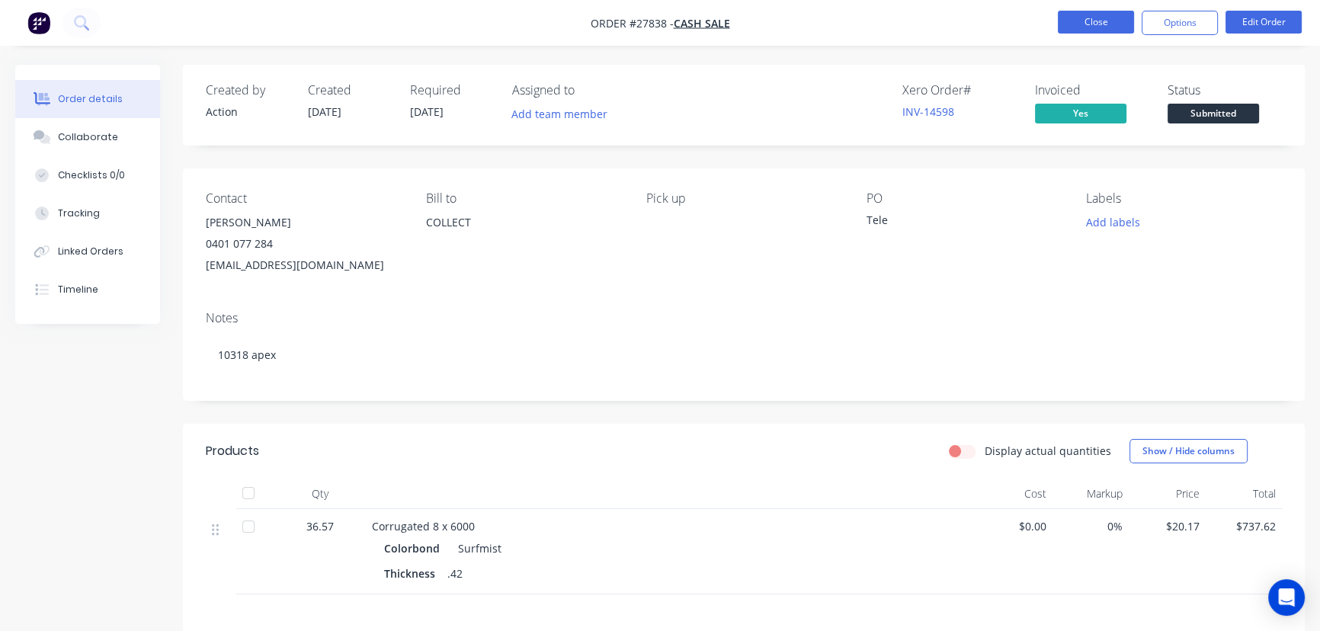
click at [1073, 21] on button "Close" at bounding box center [1095, 22] width 76 height 23
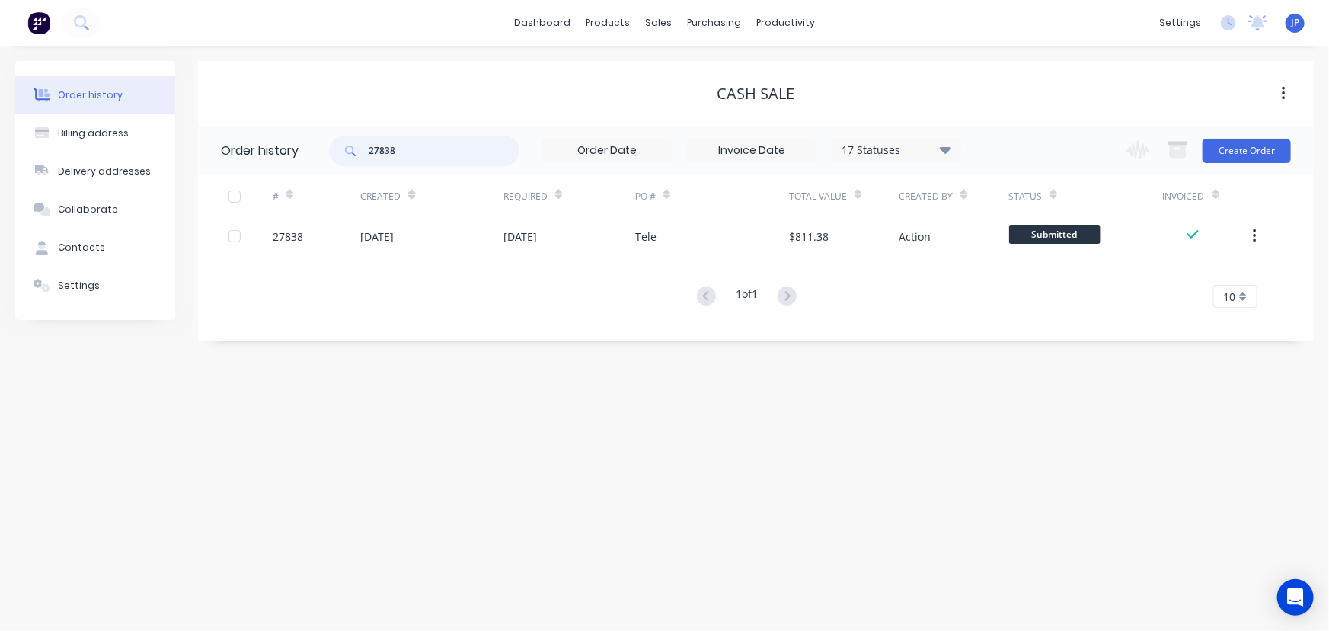
drag, startPoint x: 408, startPoint y: 155, endPoint x: 352, endPoint y: 152, distance: 56.4
click at [352, 152] on div "27838" at bounding box center [424, 151] width 190 height 30
type input "2777"
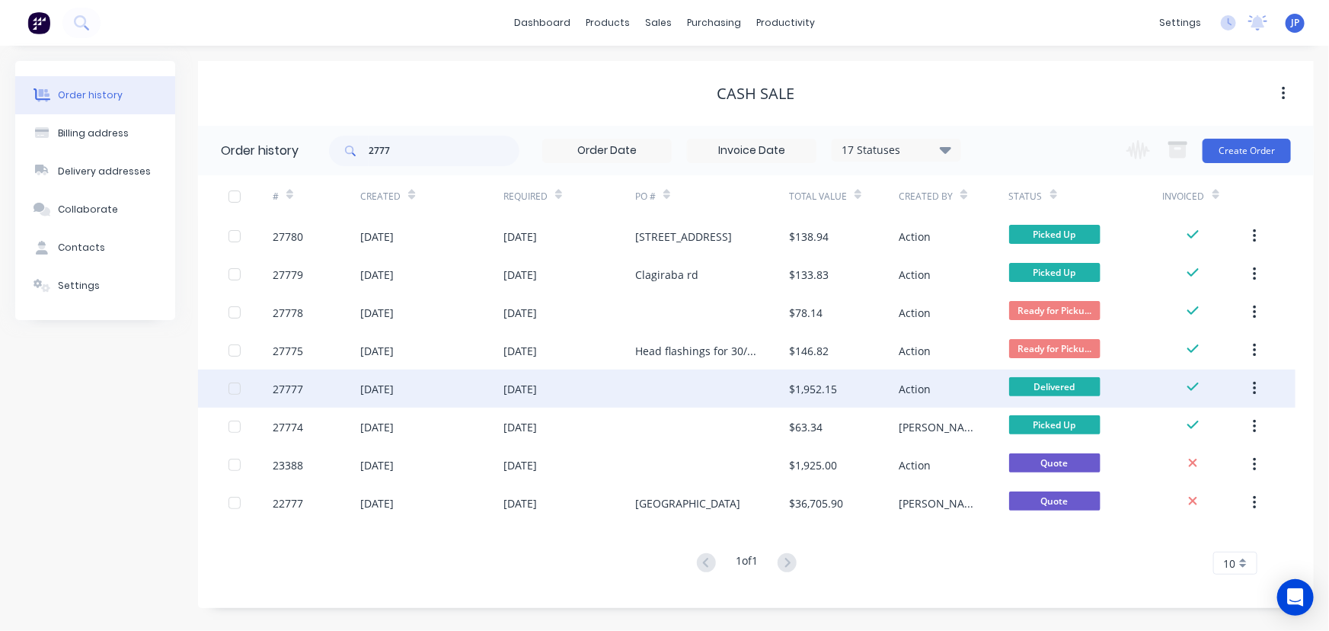
click at [373, 387] on div "[DATE]" at bounding box center [377, 389] width 34 height 16
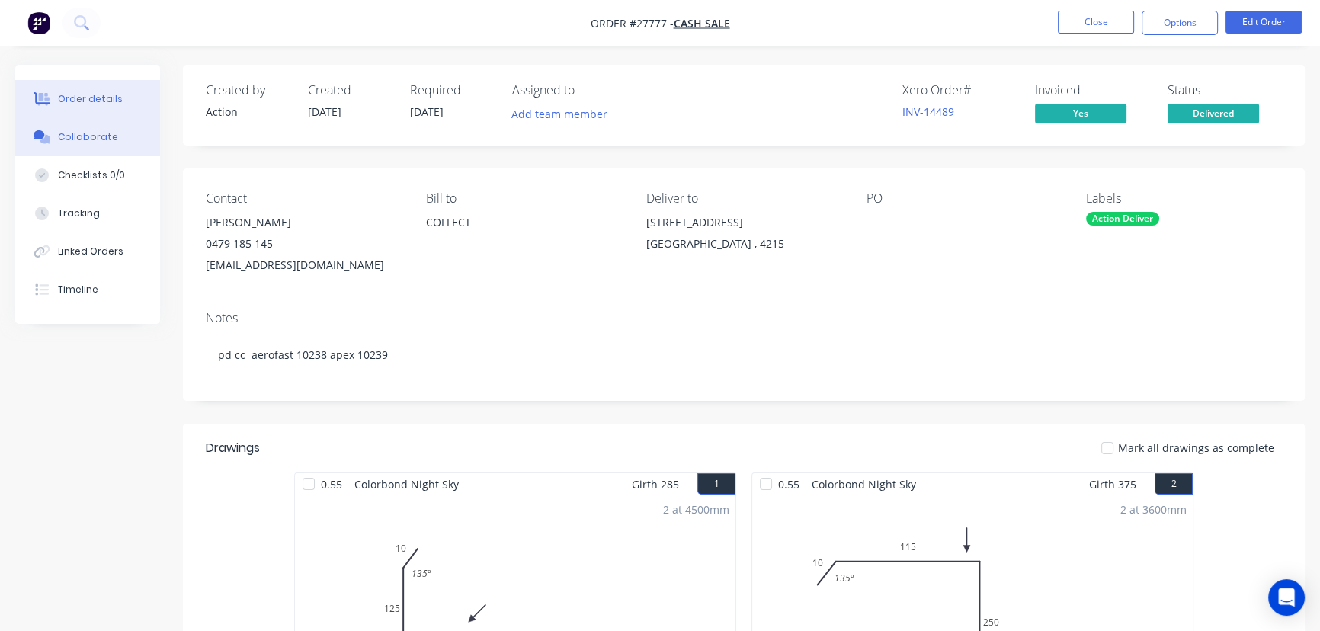
click at [88, 135] on div "Collaborate" at bounding box center [88, 137] width 60 height 14
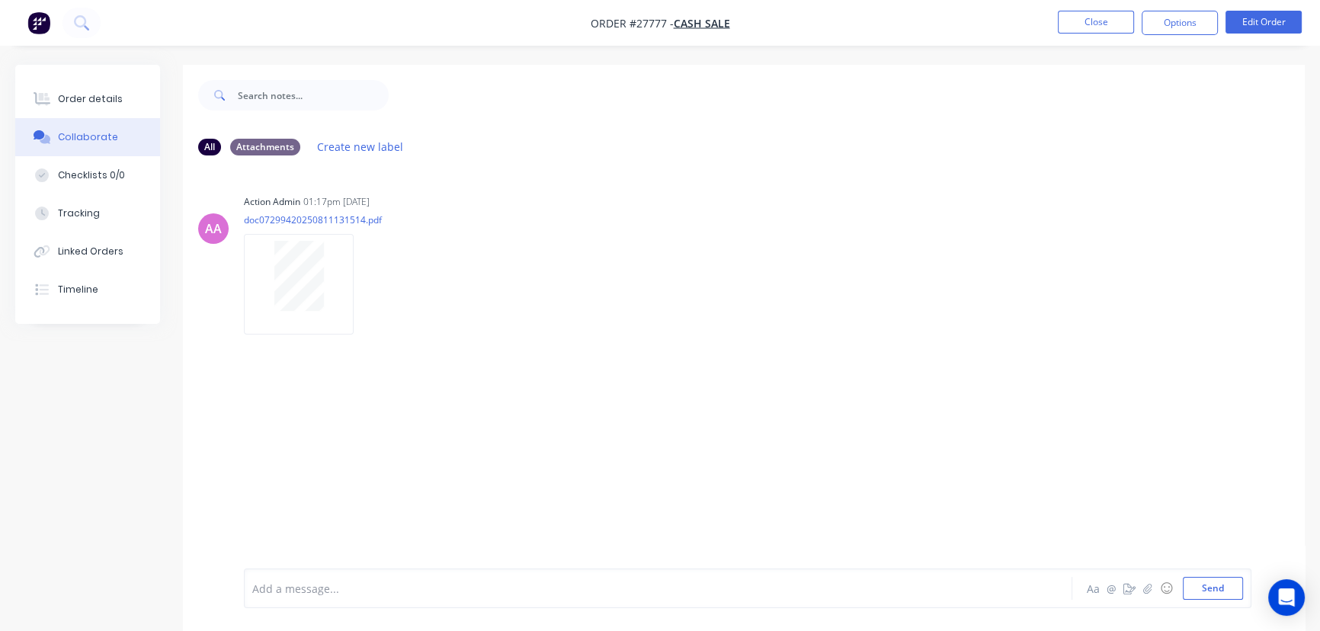
click at [275, 585] on div at bounding box center [624, 589] width 742 height 16
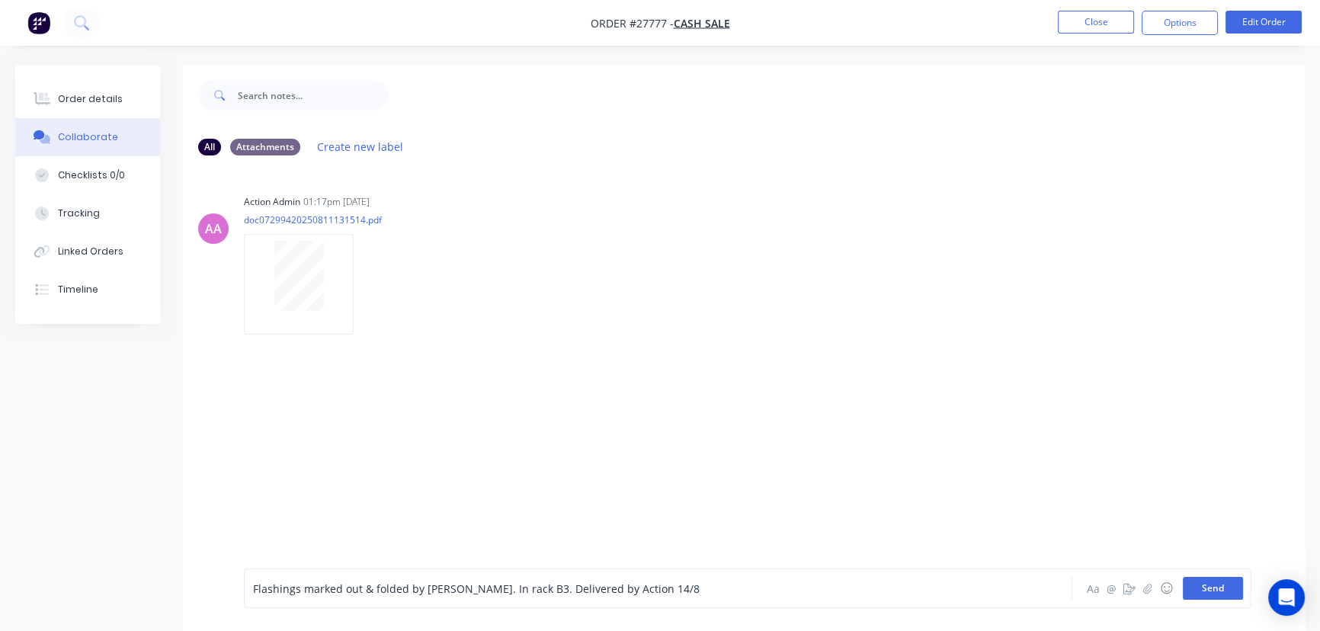
click at [1192, 584] on button "Send" at bounding box center [1212, 588] width 60 height 23
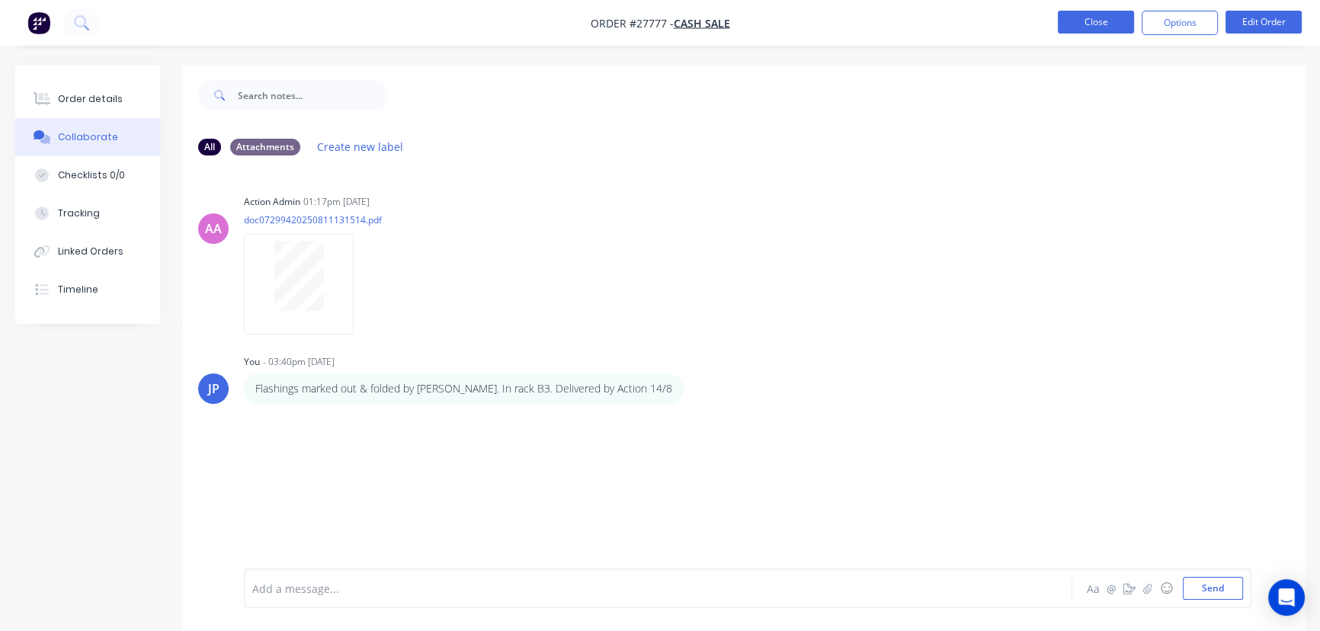
click at [1100, 24] on button "Close" at bounding box center [1095, 22] width 76 height 23
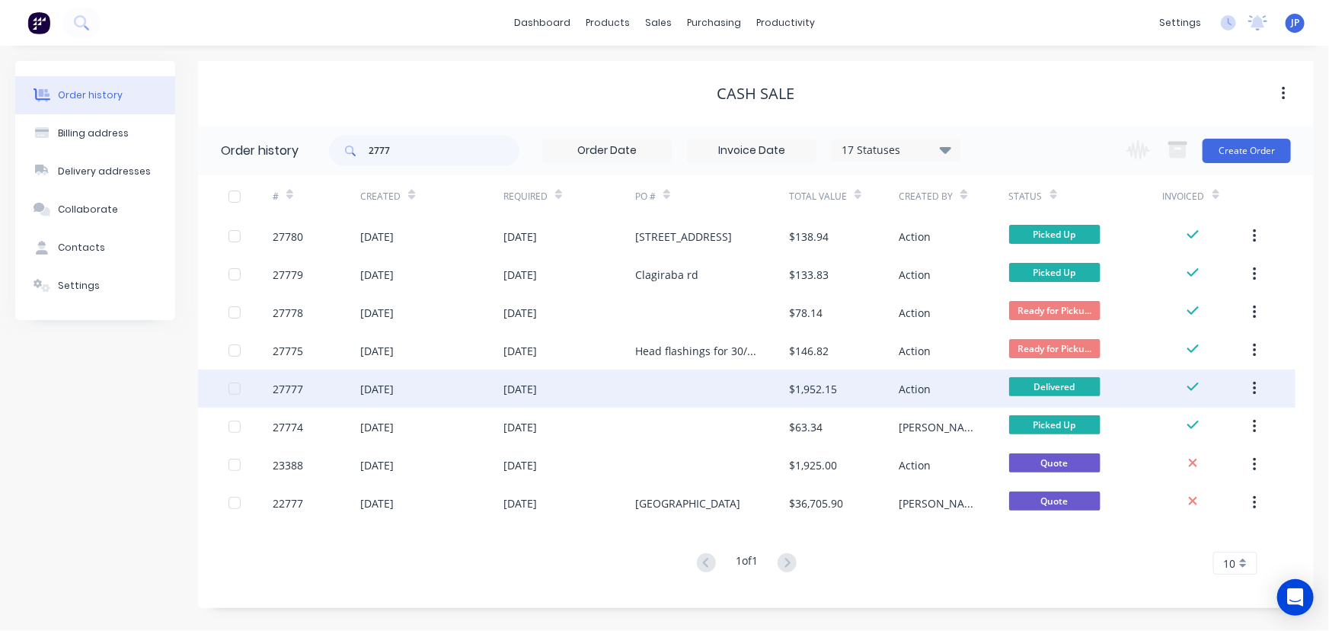
click at [1252, 389] on button "button" at bounding box center [1255, 388] width 36 height 27
click at [1192, 430] on div "Archive" at bounding box center [1200, 429] width 117 height 22
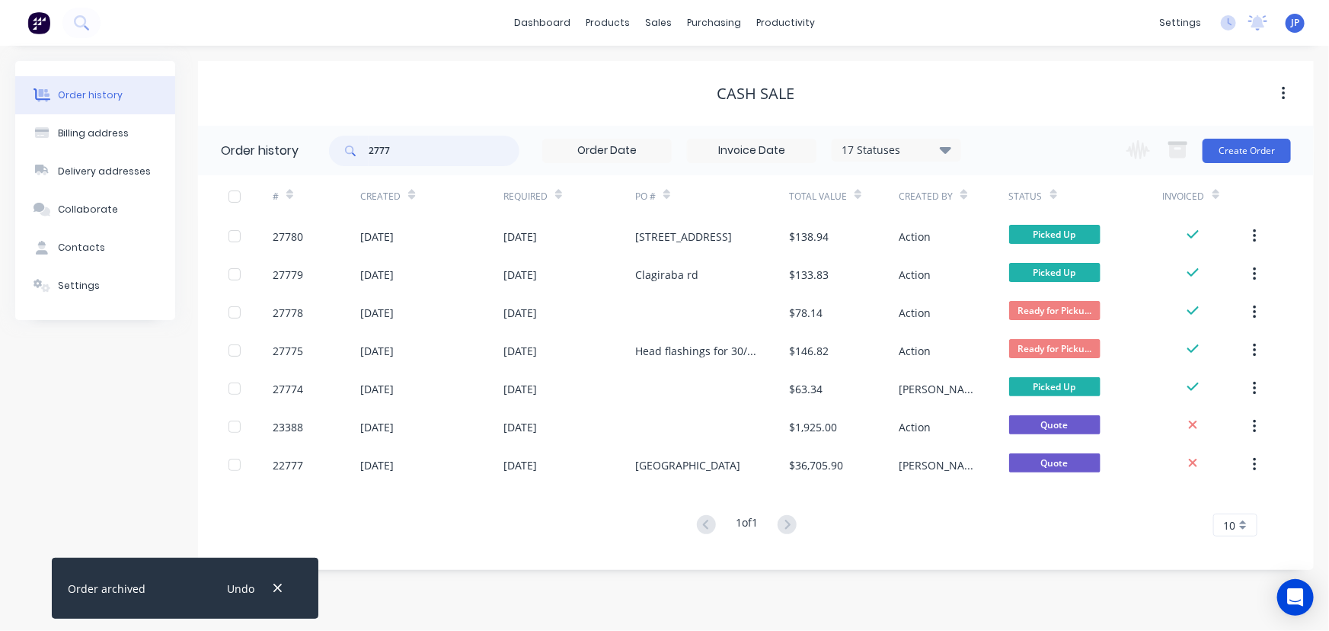
click at [402, 158] on input "2777" at bounding box center [444, 151] width 151 height 30
type input "27781"
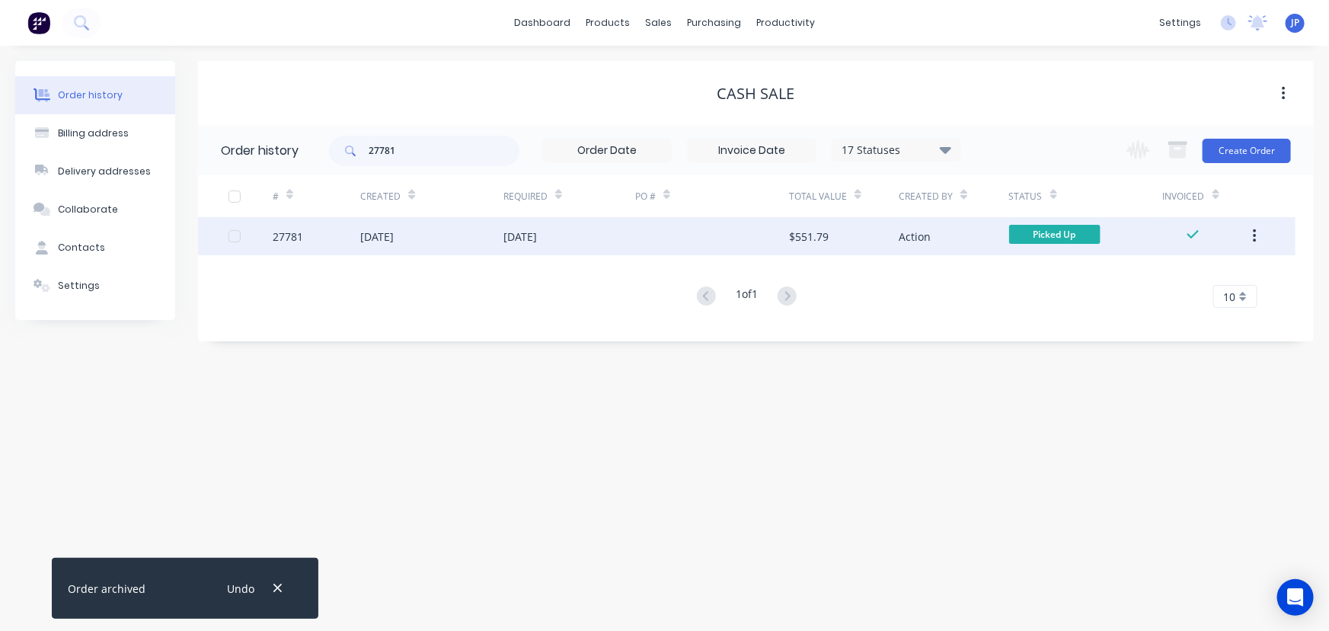
click at [373, 251] on div "[DATE]" at bounding box center [431, 236] width 143 height 38
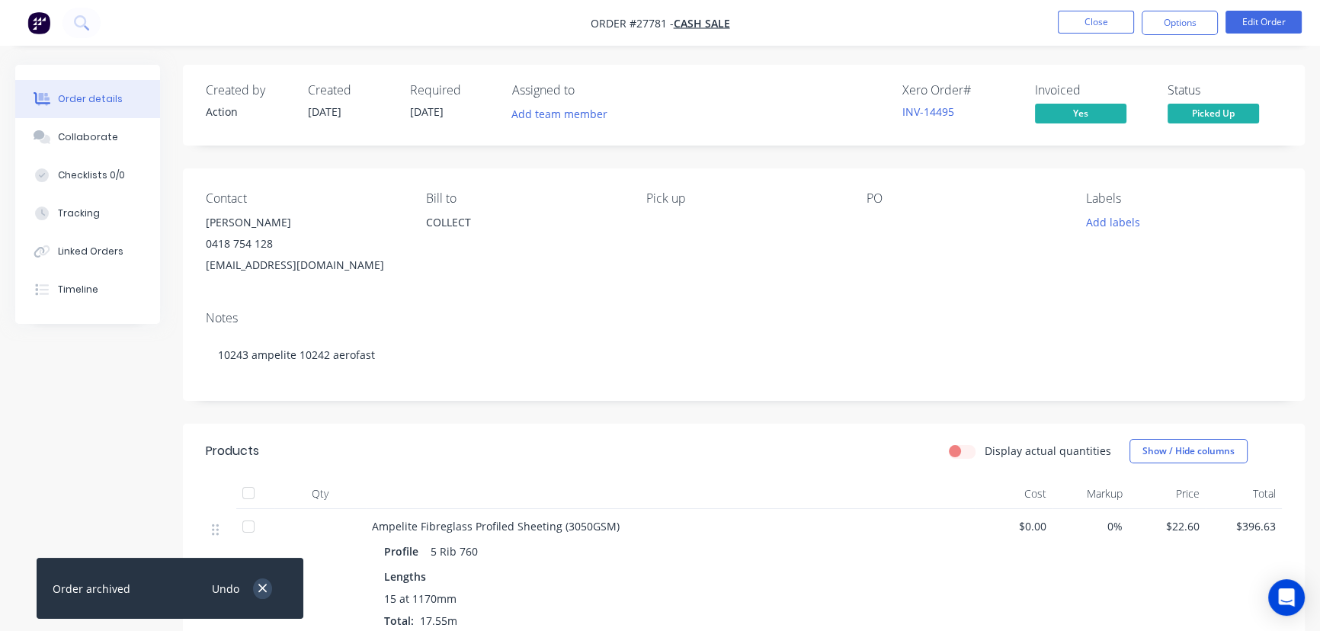
click at [264, 589] on icon "button" at bounding box center [263, 588] width 10 height 14
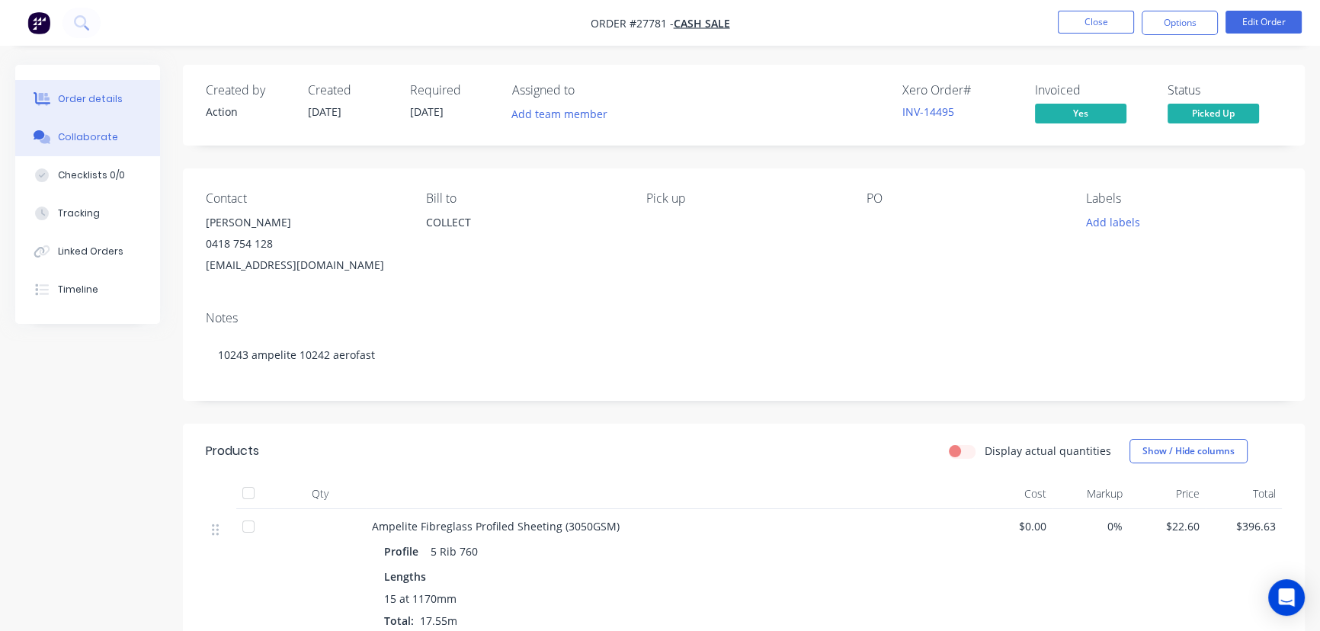
click at [113, 136] on button "Collaborate" at bounding box center [87, 137] width 145 height 38
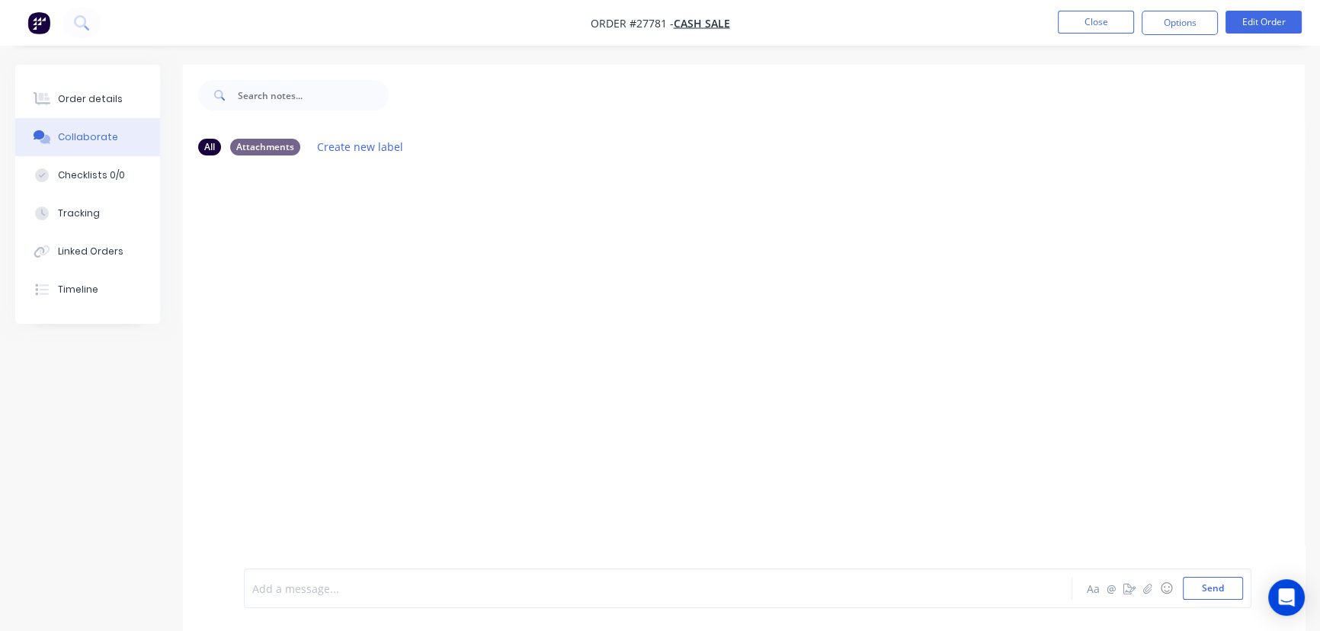
click at [284, 581] on div at bounding box center [624, 589] width 742 height 16
click at [1206, 592] on button "Send" at bounding box center [1212, 588] width 60 height 23
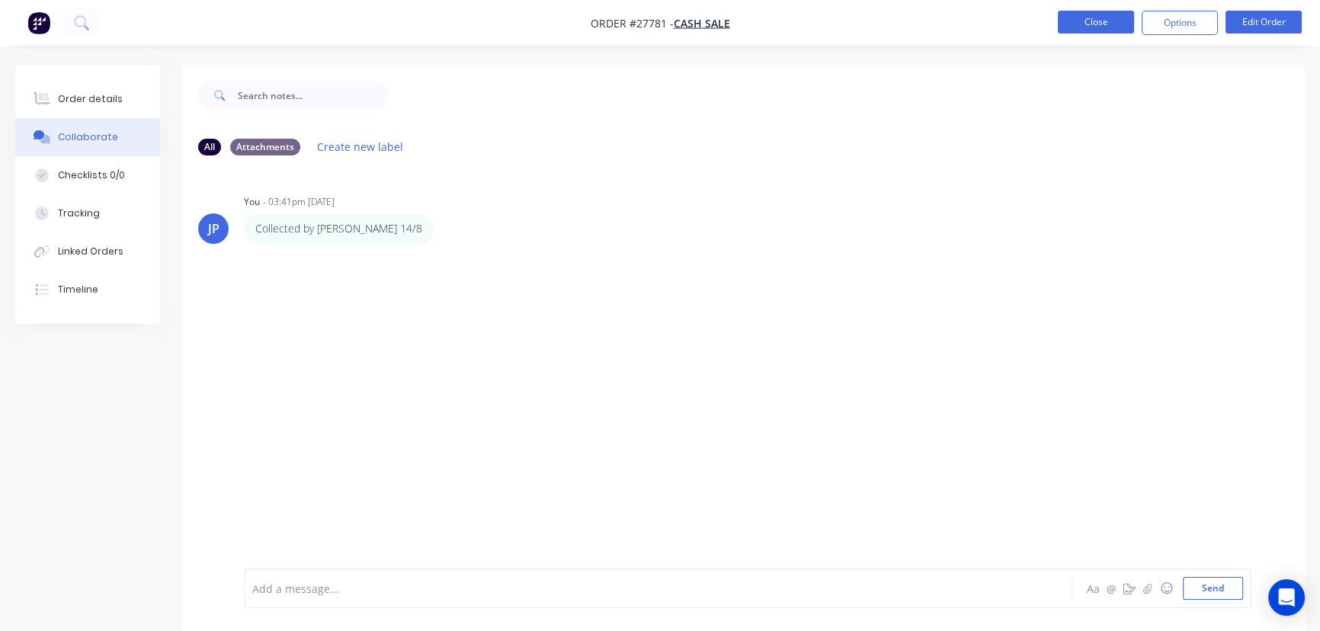
click at [1098, 26] on button "Close" at bounding box center [1095, 22] width 76 height 23
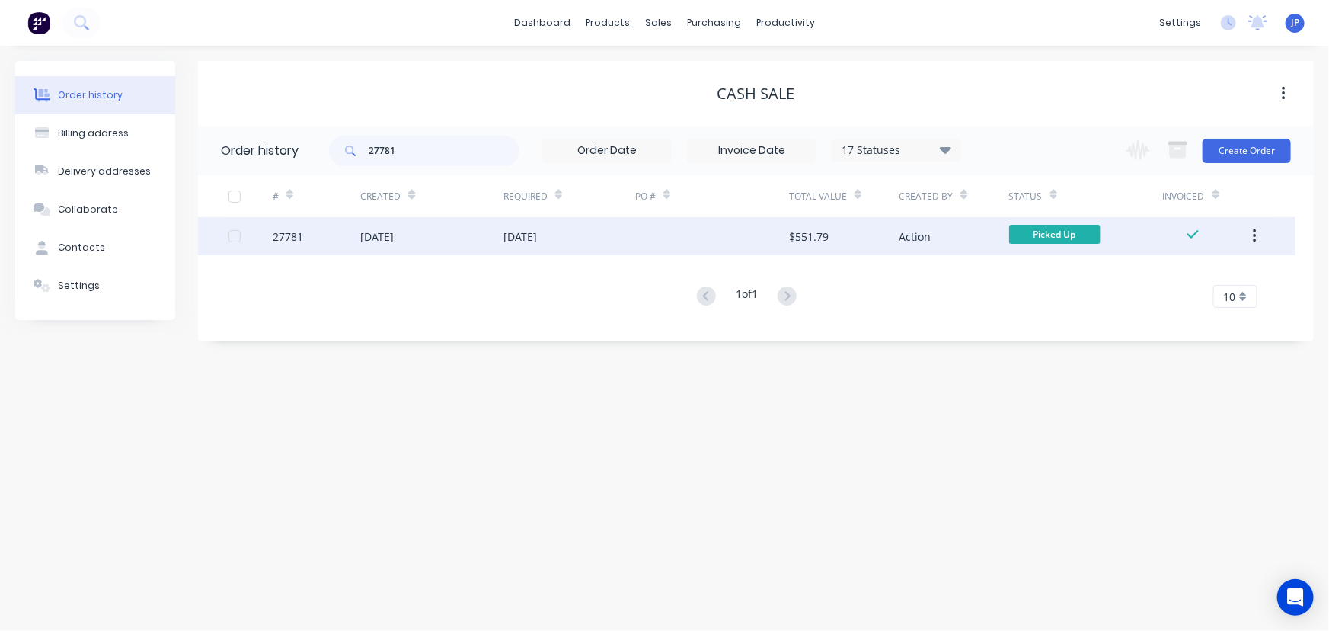
click at [1262, 242] on button "button" at bounding box center [1255, 235] width 36 height 27
click at [1195, 283] on div "Archive" at bounding box center [1200, 276] width 117 height 22
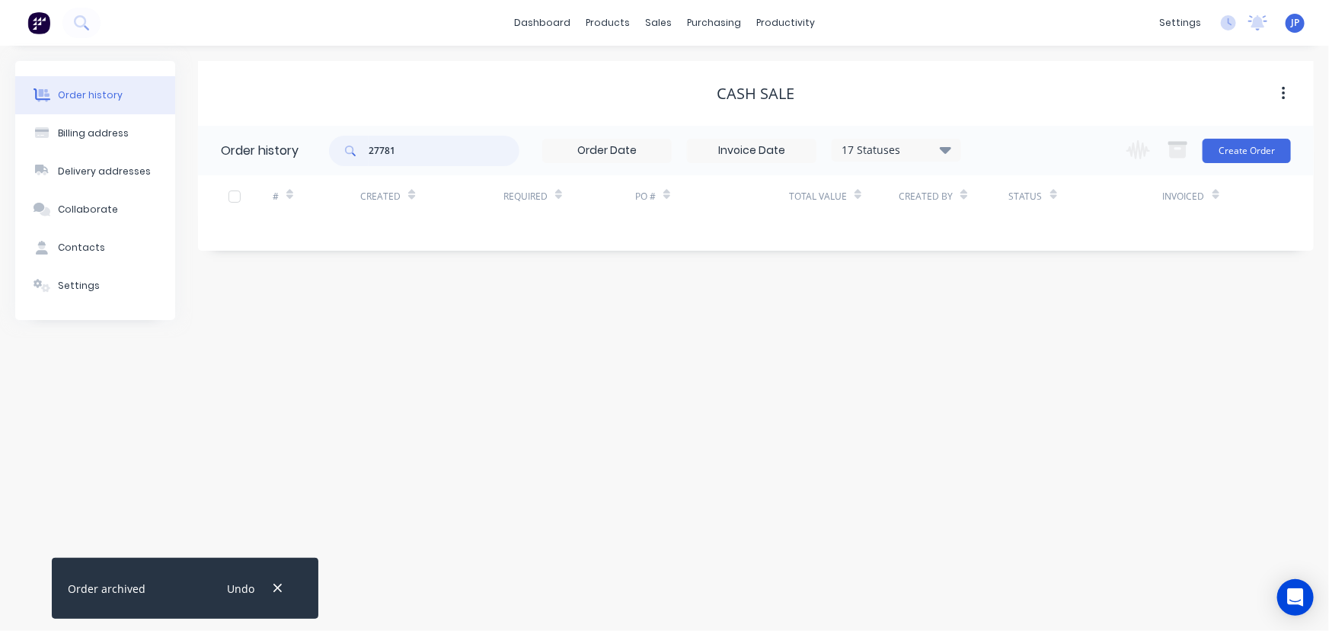
drag, startPoint x: 432, startPoint y: 157, endPoint x: 350, endPoint y: 152, distance: 82.4
click at [360, 158] on div "27781" at bounding box center [424, 151] width 190 height 30
type input "27780"
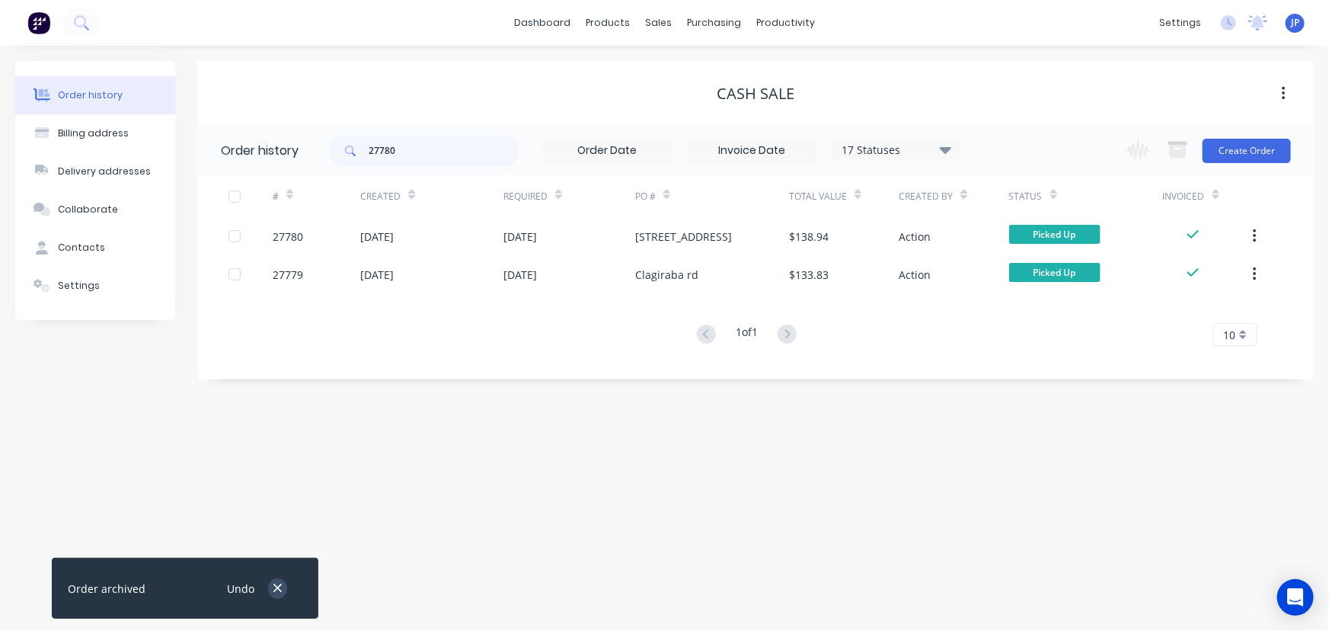
click at [273, 587] on icon "button" at bounding box center [278, 588] width 10 height 14
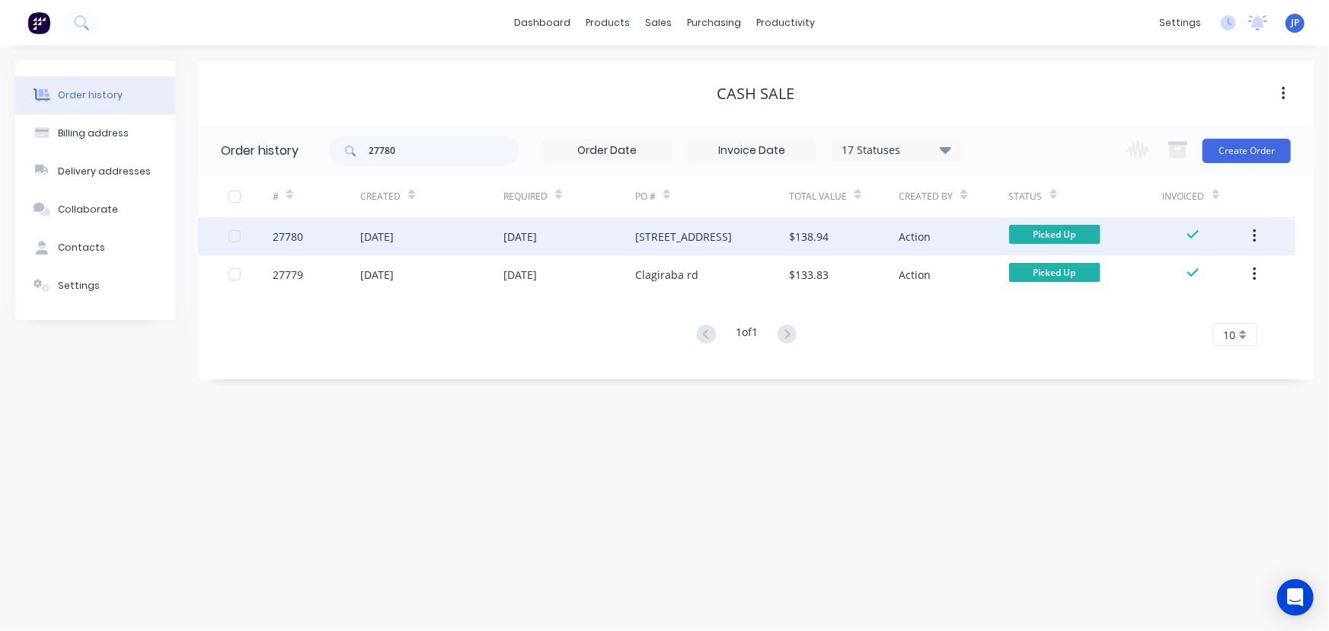
click at [388, 238] on div "[DATE]" at bounding box center [377, 237] width 34 height 16
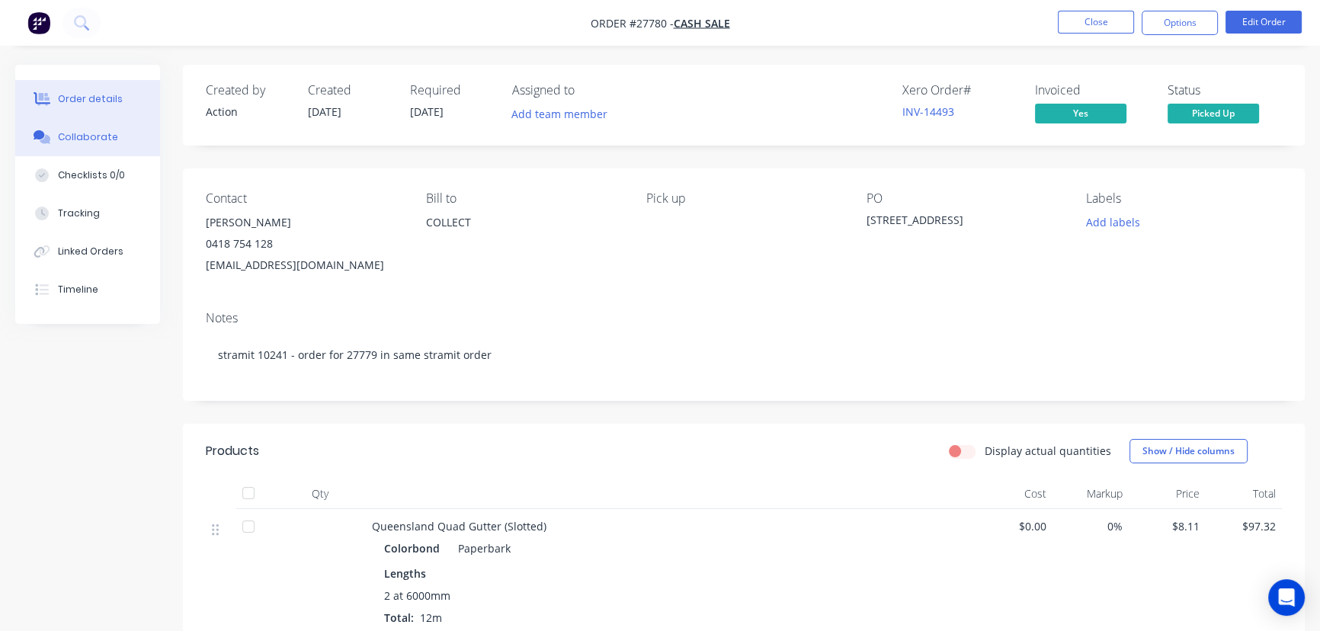
click at [100, 140] on div "Collaborate" at bounding box center [88, 137] width 60 height 14
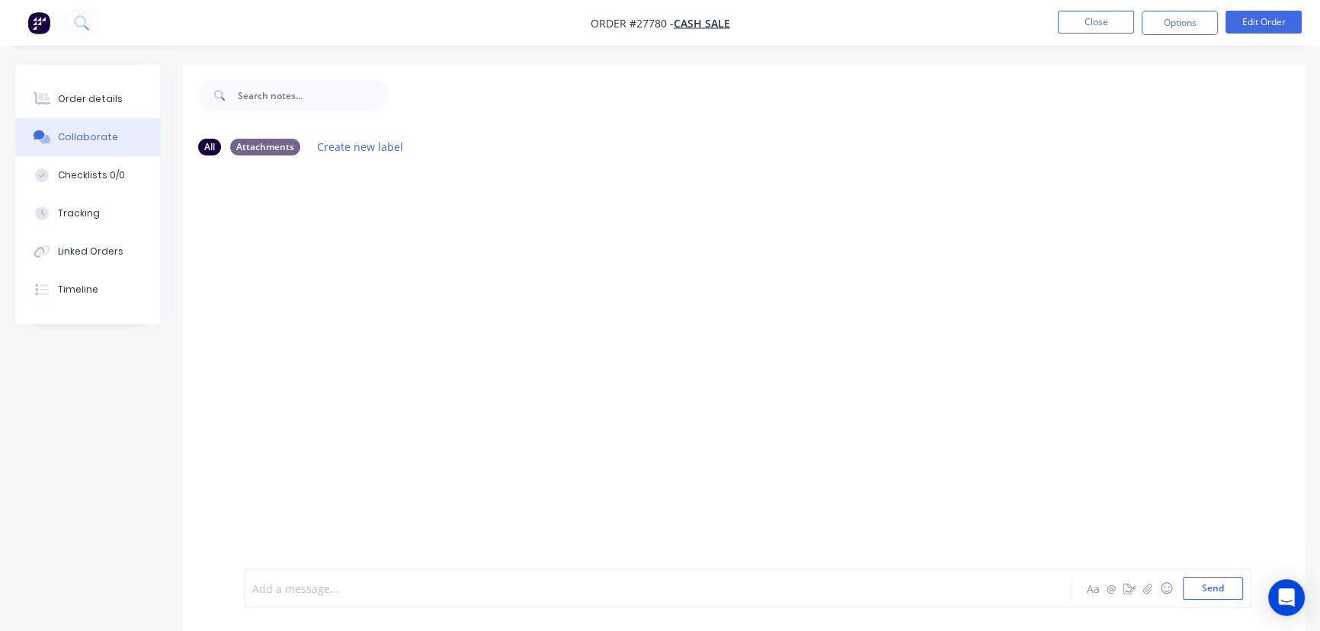
click at [285, 586] on div at bounding box center [624, 589] width 742 height 16
click at [1204, 581] on button "Send" at bounding box center [1212, 588] width 60 height 23
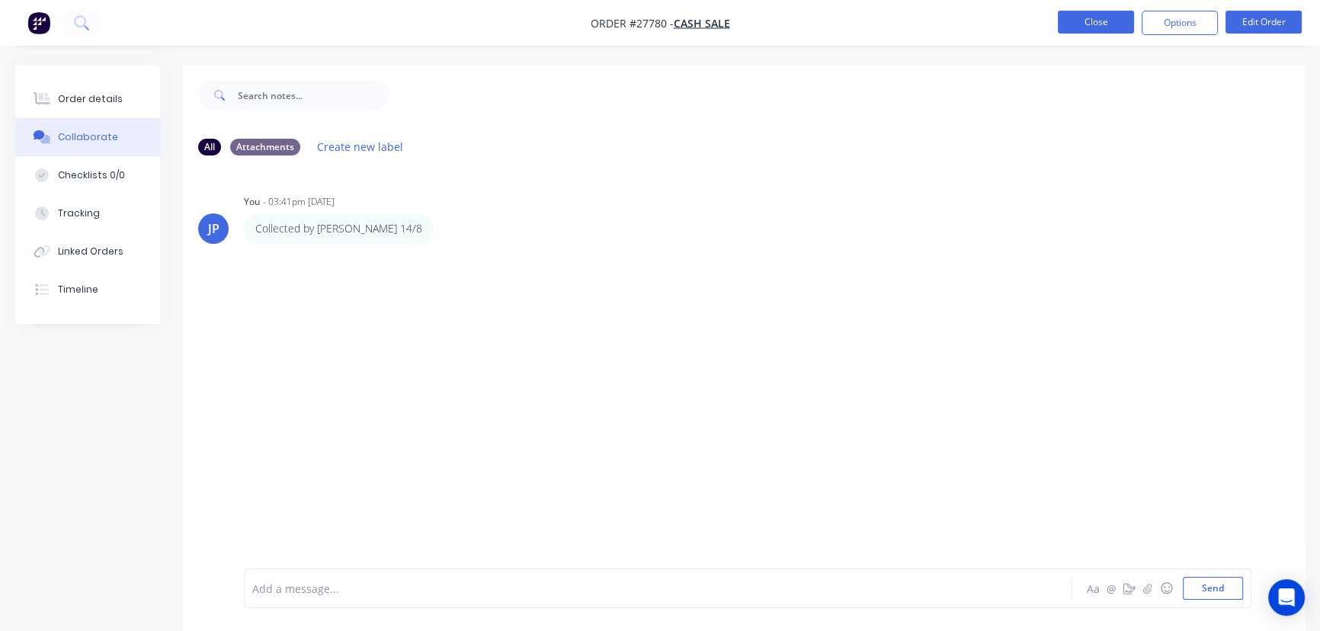
click at [1093, 15] on button "Close" at bounding box center [1095, 22] width 76 height 23
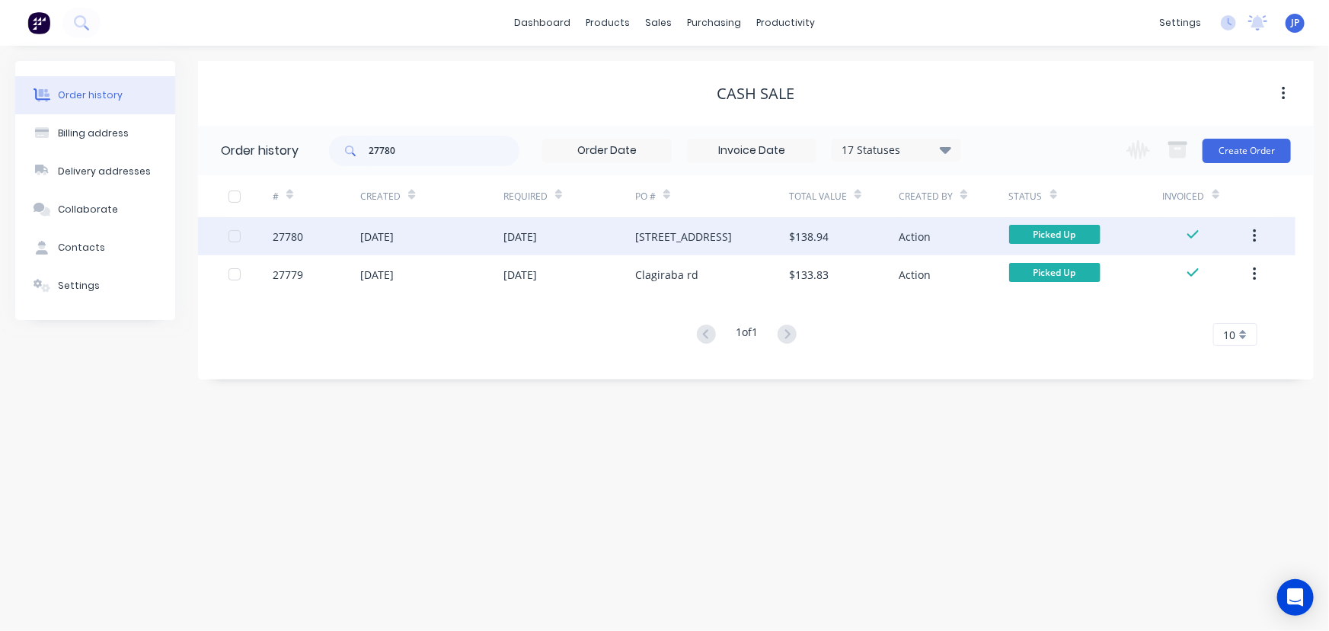
click at [1246, 233] on button "button" at bounding box center [1255, 235] width 36 height 27
click at [1192, 283] on div "Archive" at bounding box center [1200, 276] width 117 height 22
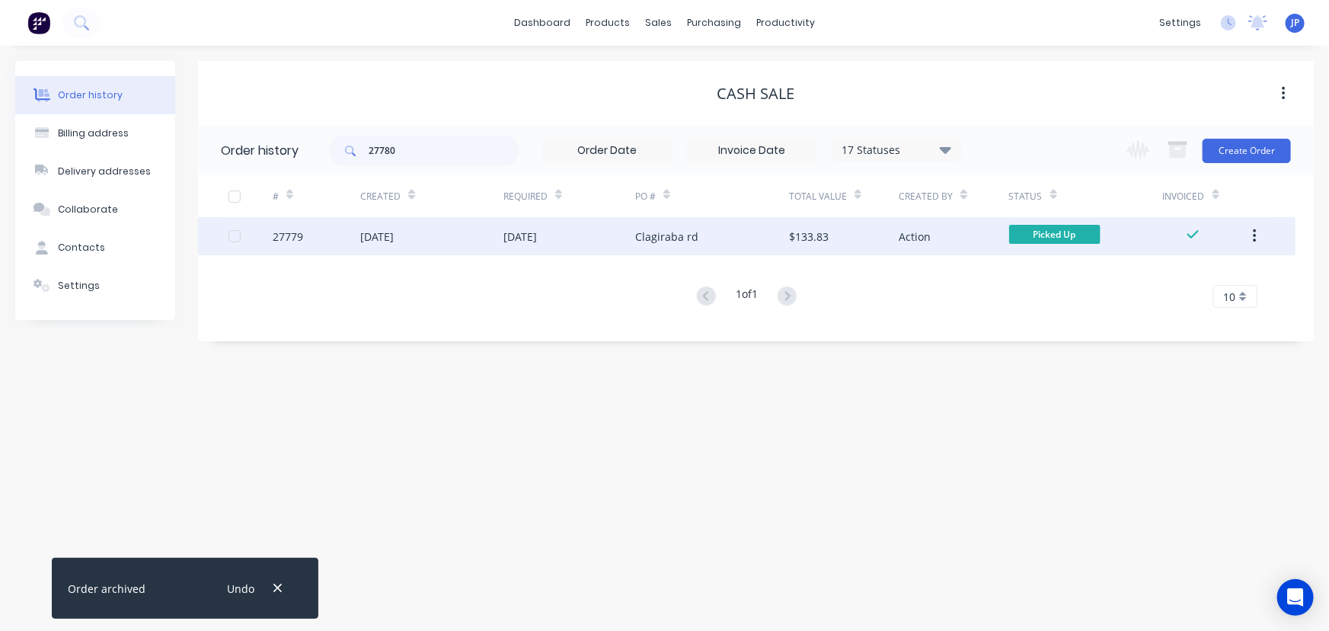
click at [504, 242] on div "[DATE]" at bounding box center [521, 237] width 34 height 16
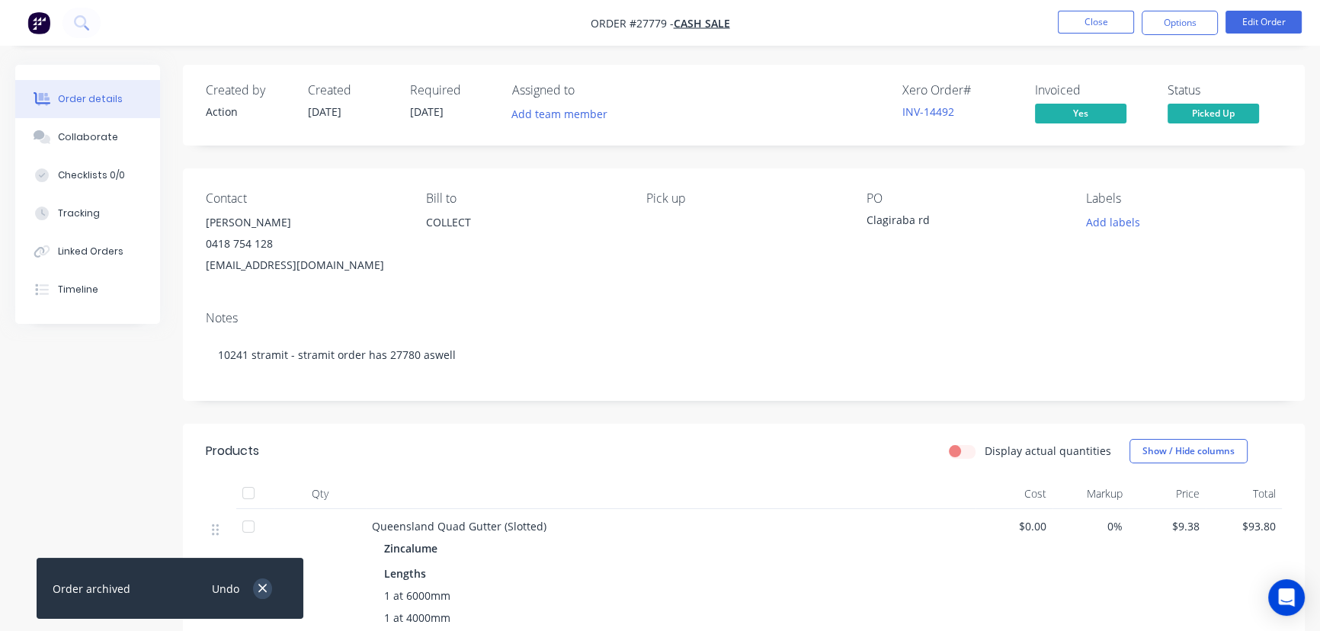
click at [261, 592] on icon "button" at bounding box center [263, 588] width 10 height 14
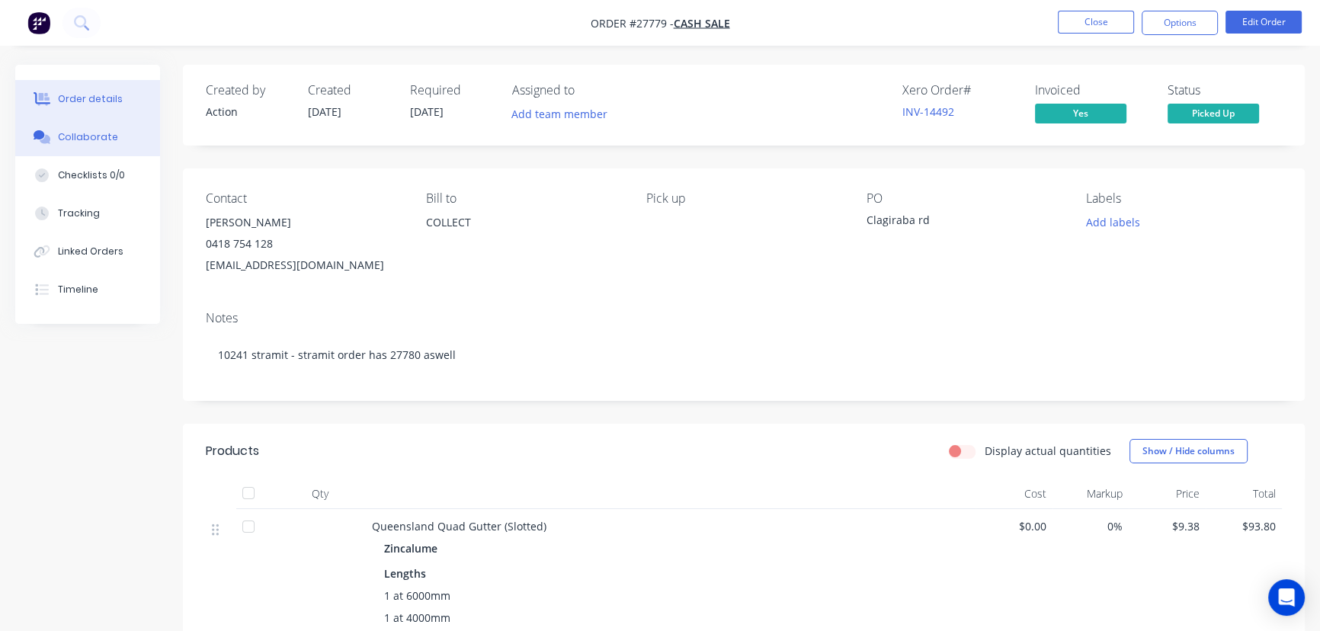
click at [83, 136] on div "Collaborate" at bounding box center [88, 137] width 60 height 14
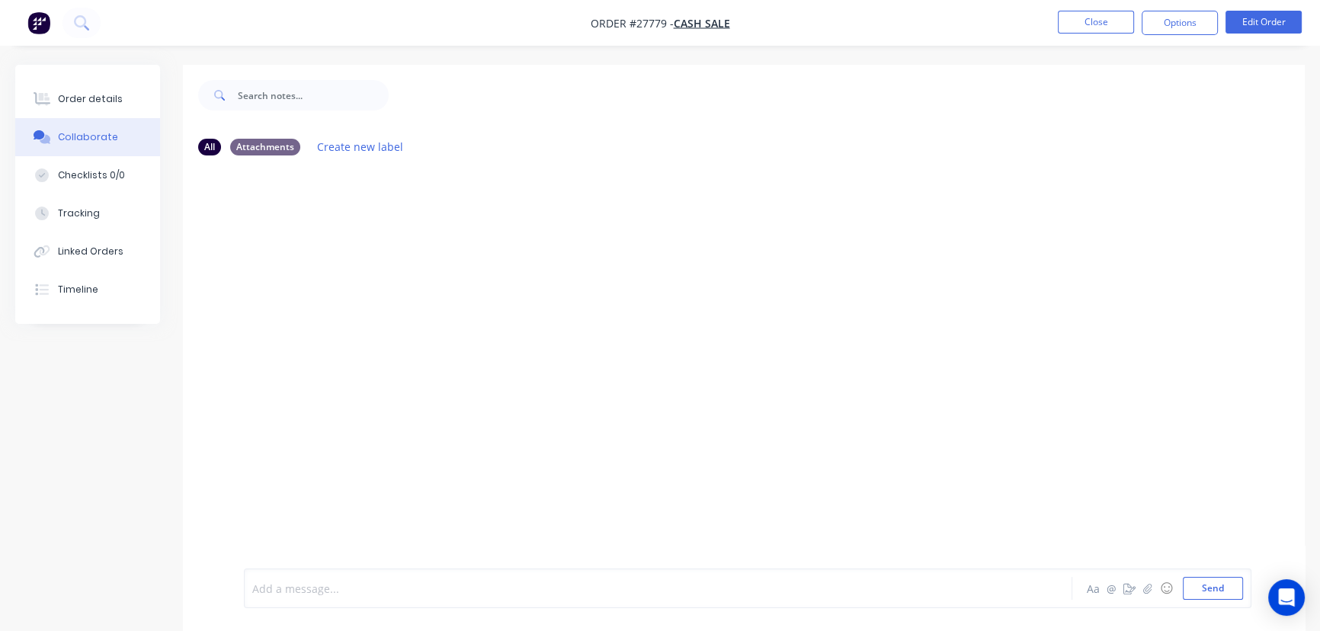
click at [279, 587] on div at bounding box center [624, 589] width 742 height 16
click at [1189, 582] on button "Send" at bounding box center [1212, 588] width 60 height 23
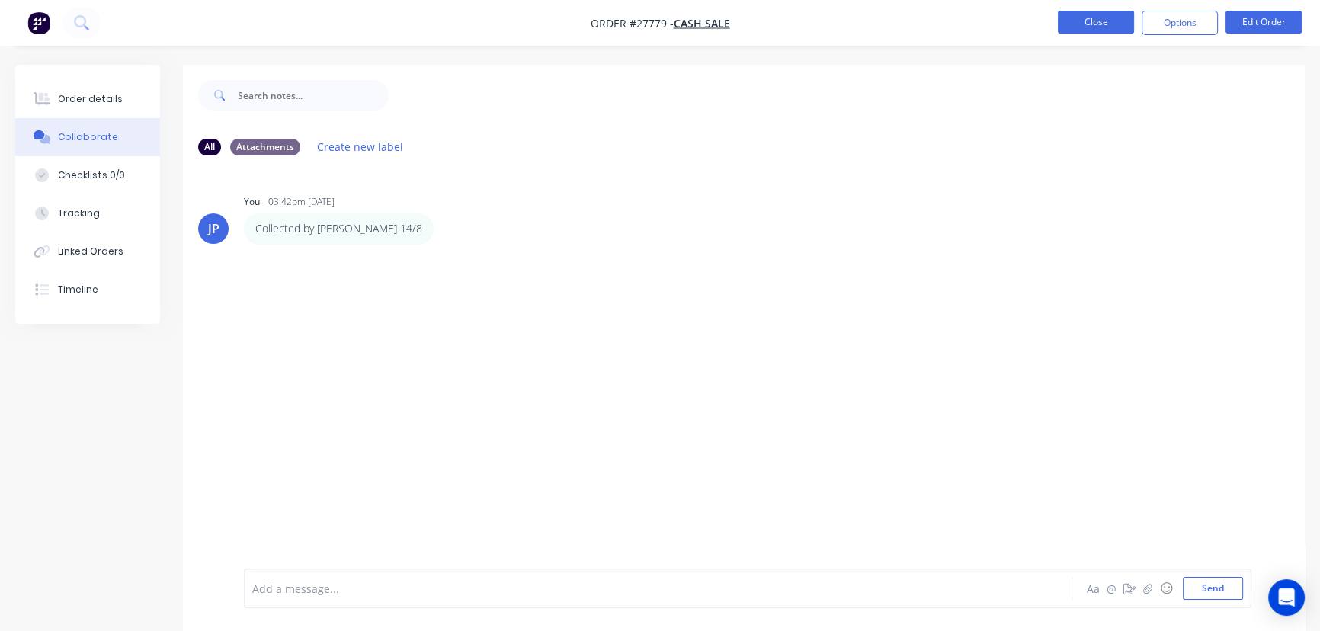
click at [1089, 20] on button "Close" at bounding box center [1095, 22] width 76 height 23
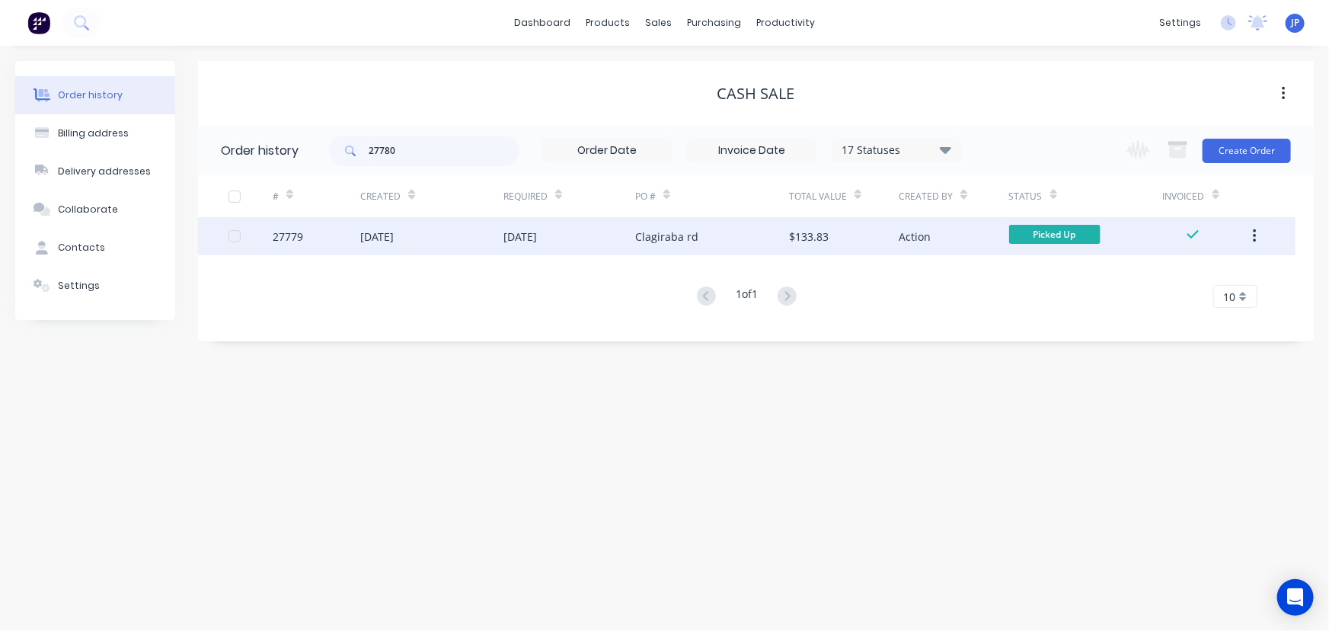
click at [1255, 230] on icon "button" at bounding box center [1254, 236] width 3 height 14
click at [1173, 280] on div "Archive" at bounding box center [1200, 276] width 117 height 22
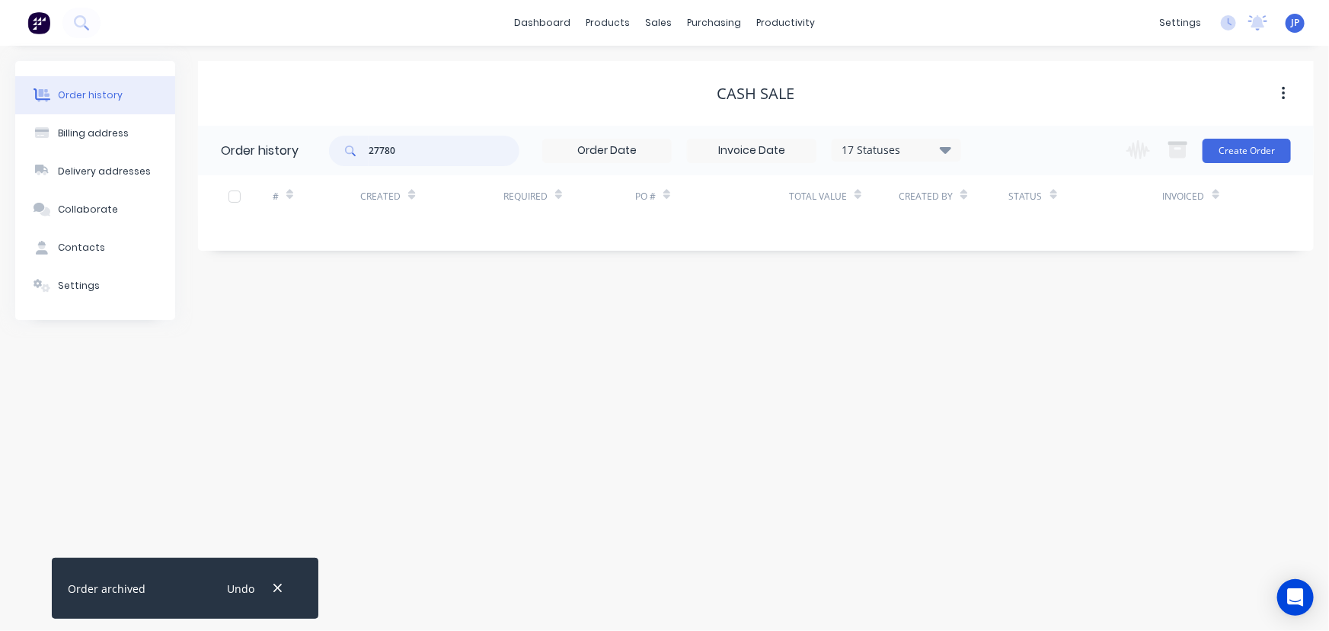
drag, startPoint x: 407, startPoint y: 155, endPoint x: 335, endPoint y: 159, distance: 71.8
click at [335, 159] on div "27780" at bounding box center [424, 151] width 190 height 30
type input "27834"
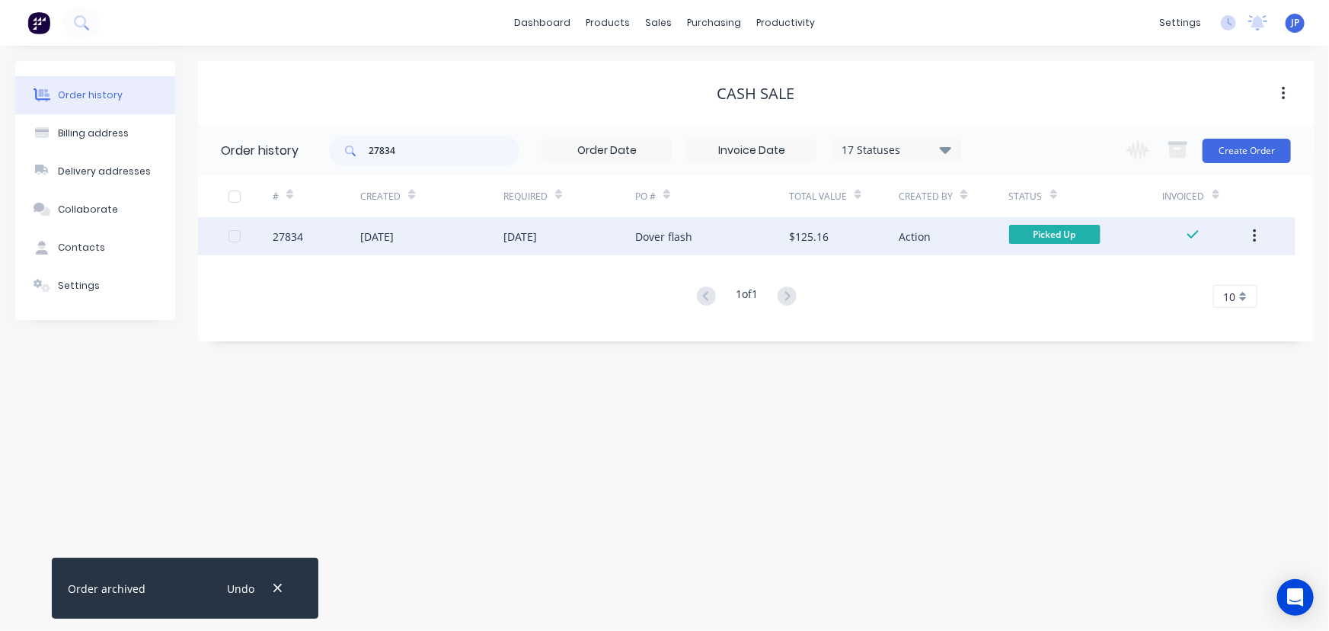
click at [364, 234] on div "[DATE]" at bounding box center [377, 237] width 34 height 16
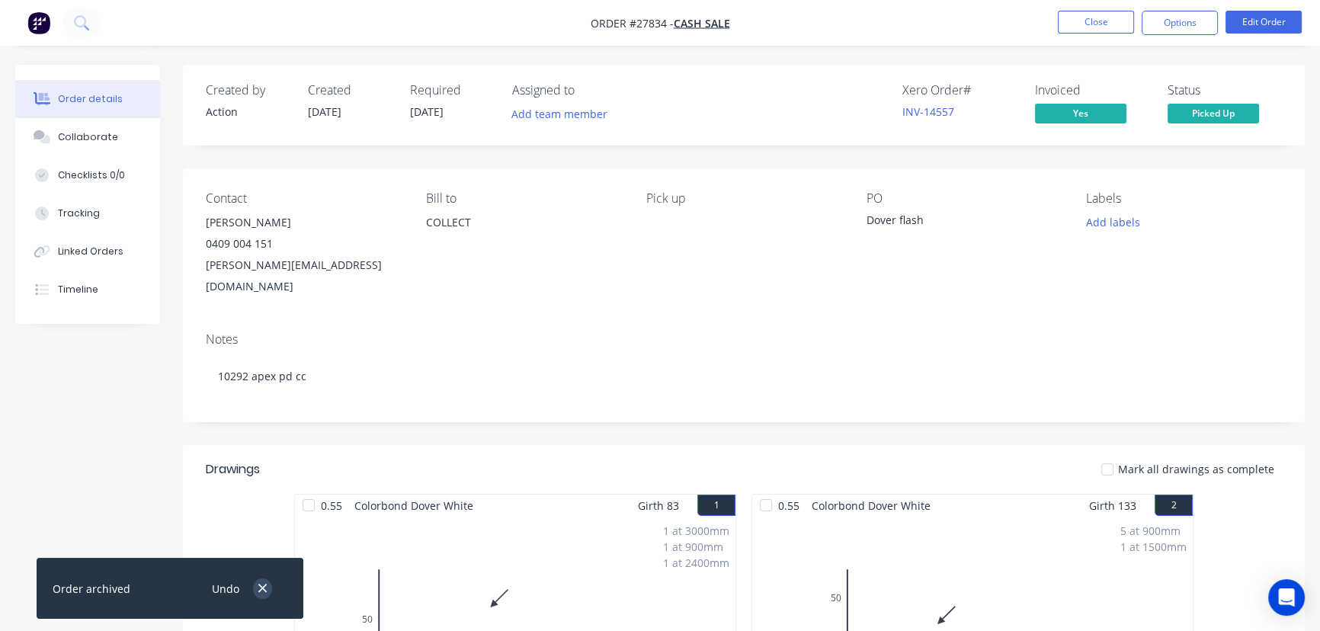
click at [266, 596] on button "button" at bounding box center [262, 588] width 19 height 21
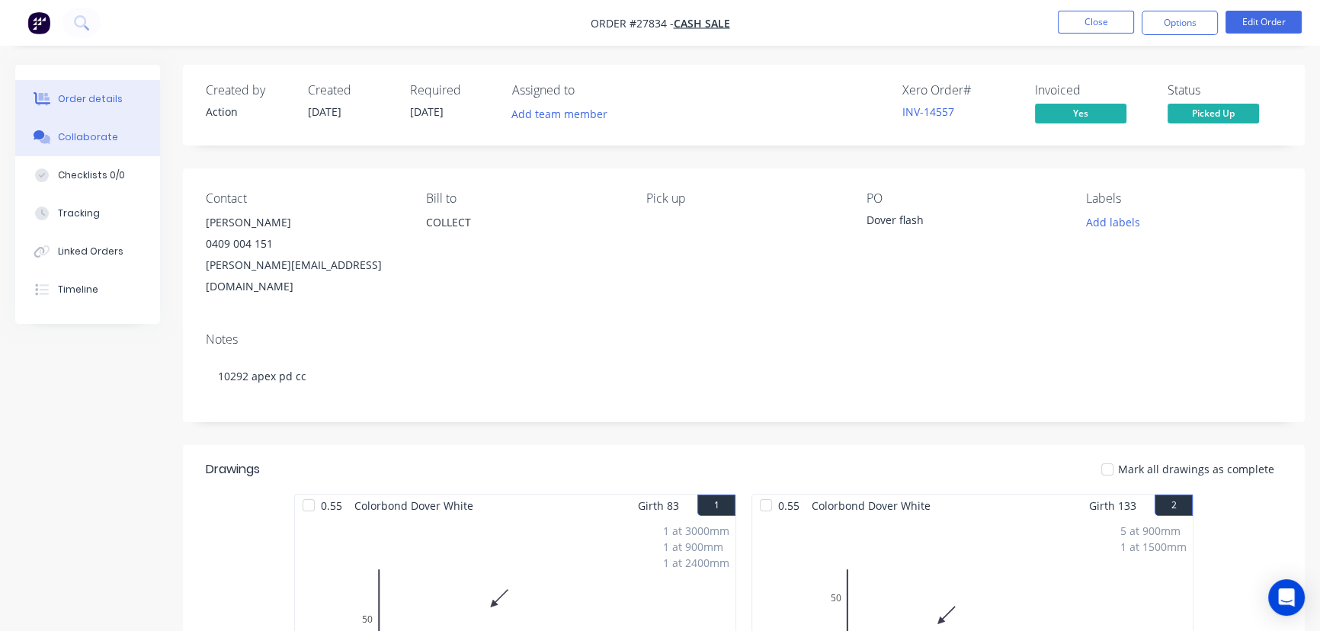
click at [126, 141] on button "Collaborate" at bounding box center [87, 137] width 145 height 38
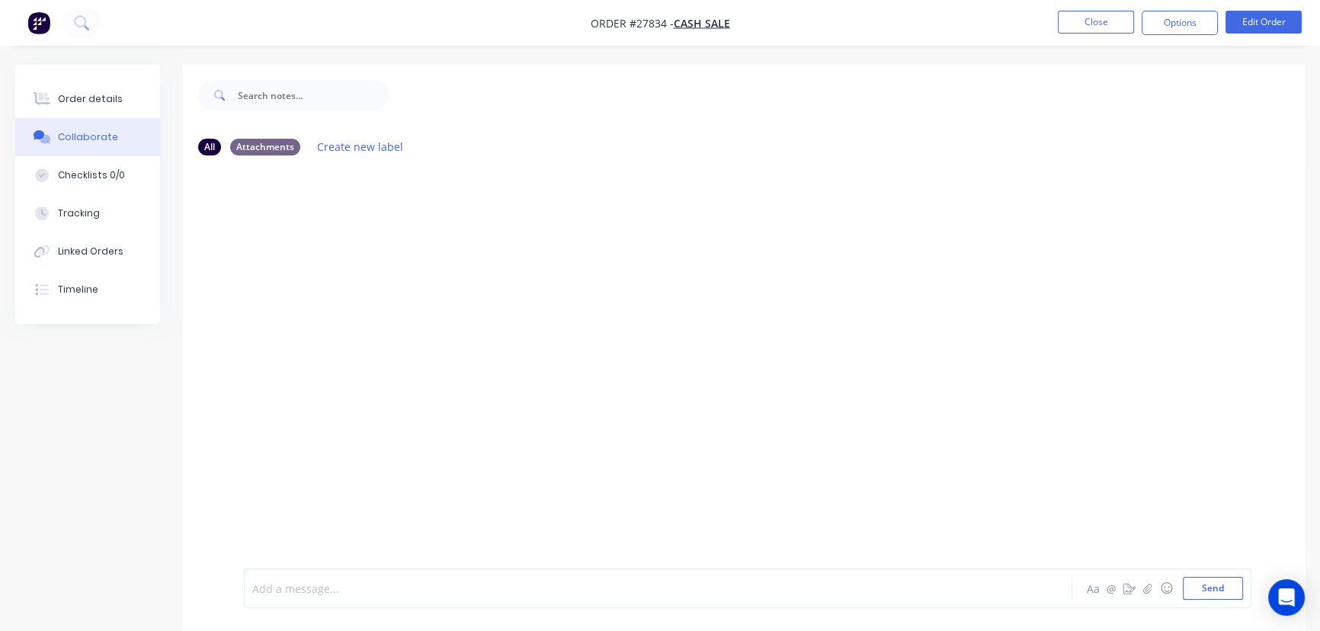
click at [312, 581] on div at bounding box center [624, 589] width 742 height 16
click at [1220, 585] on button "Send" at bounding box center [1212, 588] width 60 height 23
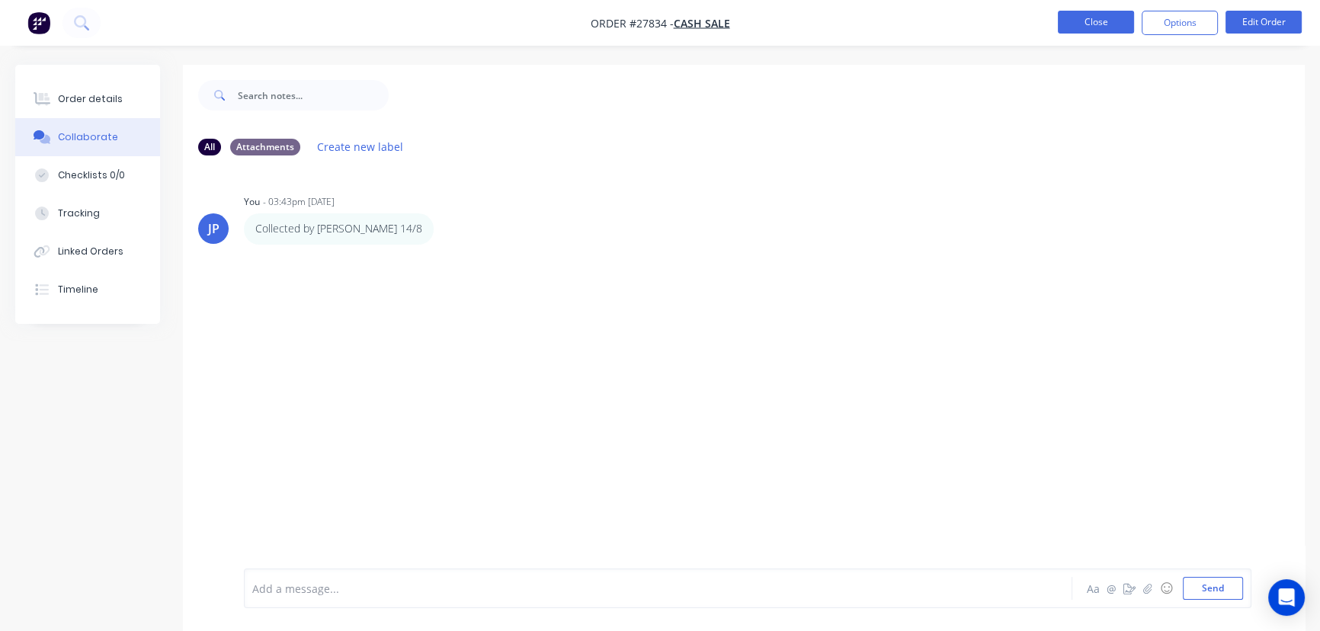
click at [1097, 32] on button "Close" at bounding box center [1095, 22] width 76 height 23
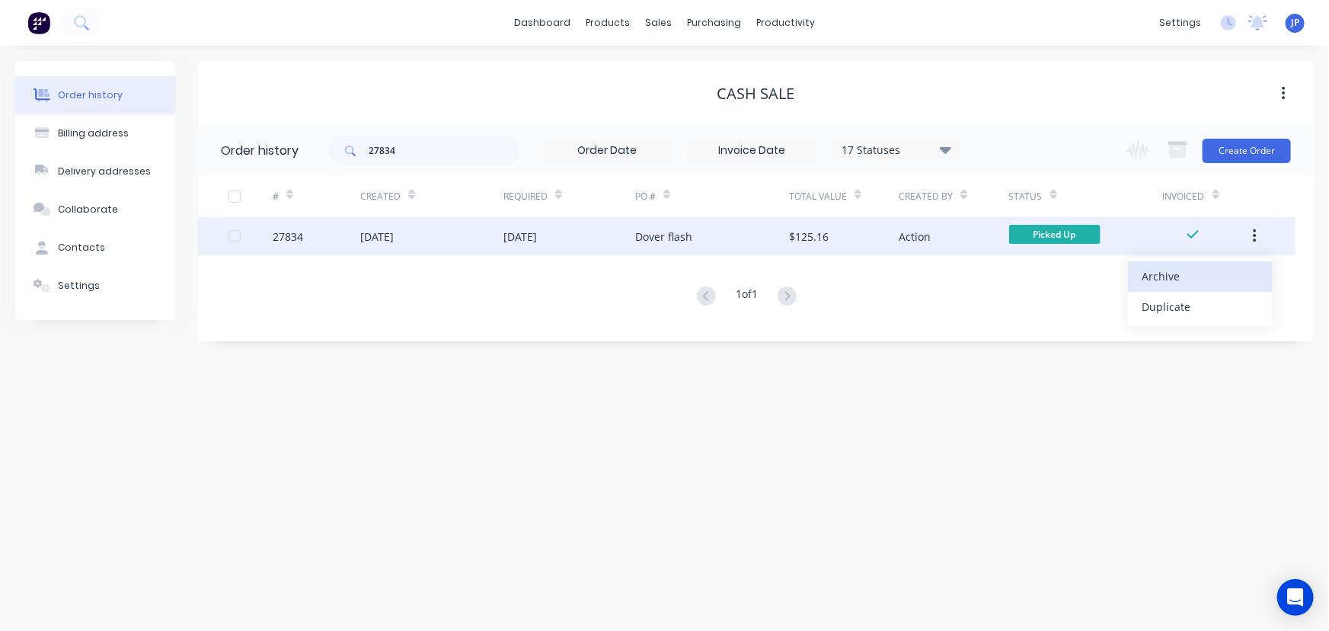
click at [1201, 280] on div "Archive" at bounding box center [1200, 276] width 117 height 22
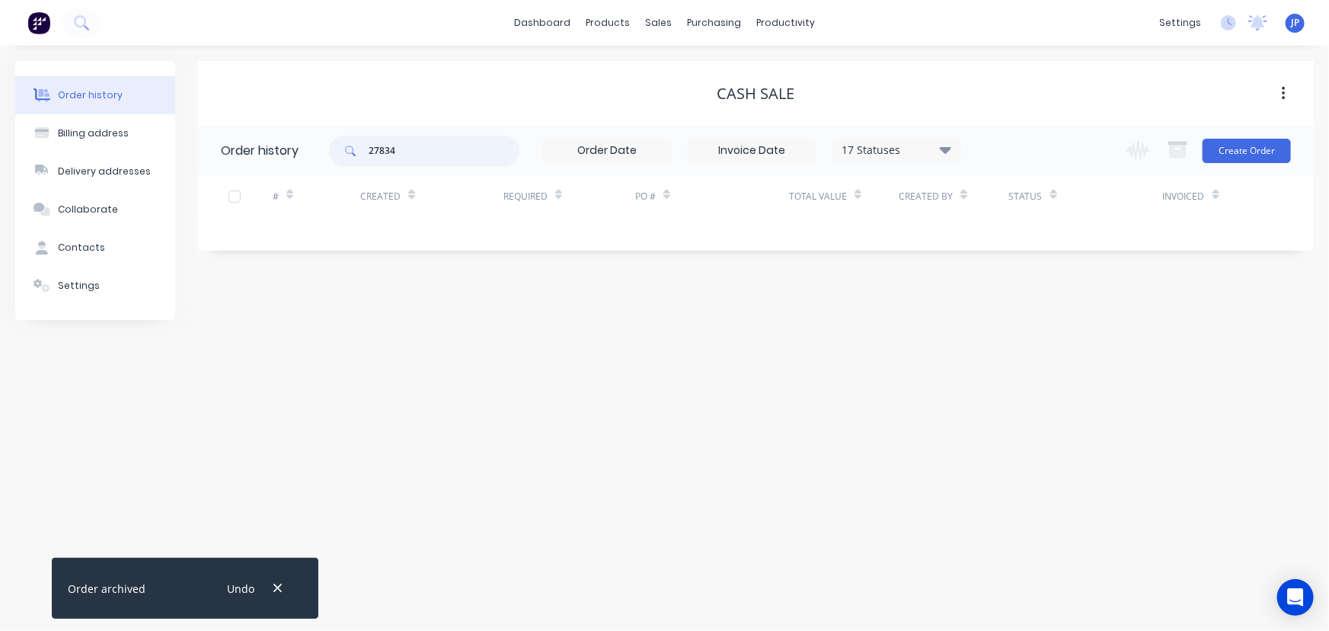
drag, startPoint x: 424, startPoint y: 157, endPoint x: 354, endPoint y: 155, distance: 70.9
click at [354, 155] on div "27834" at bounding box center [424, 151] width 190 height 30
type input "27768"
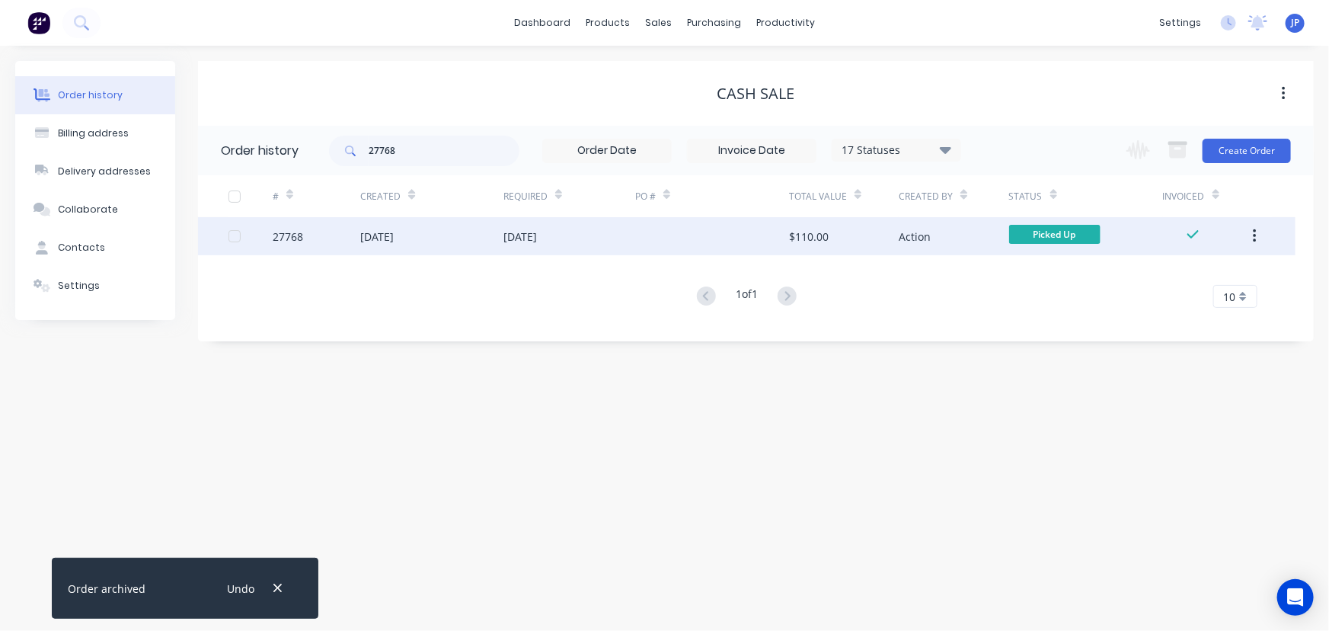
click at [386, 237] on div "[DATE]" at bounding box center [377, 237] width 34 height 16
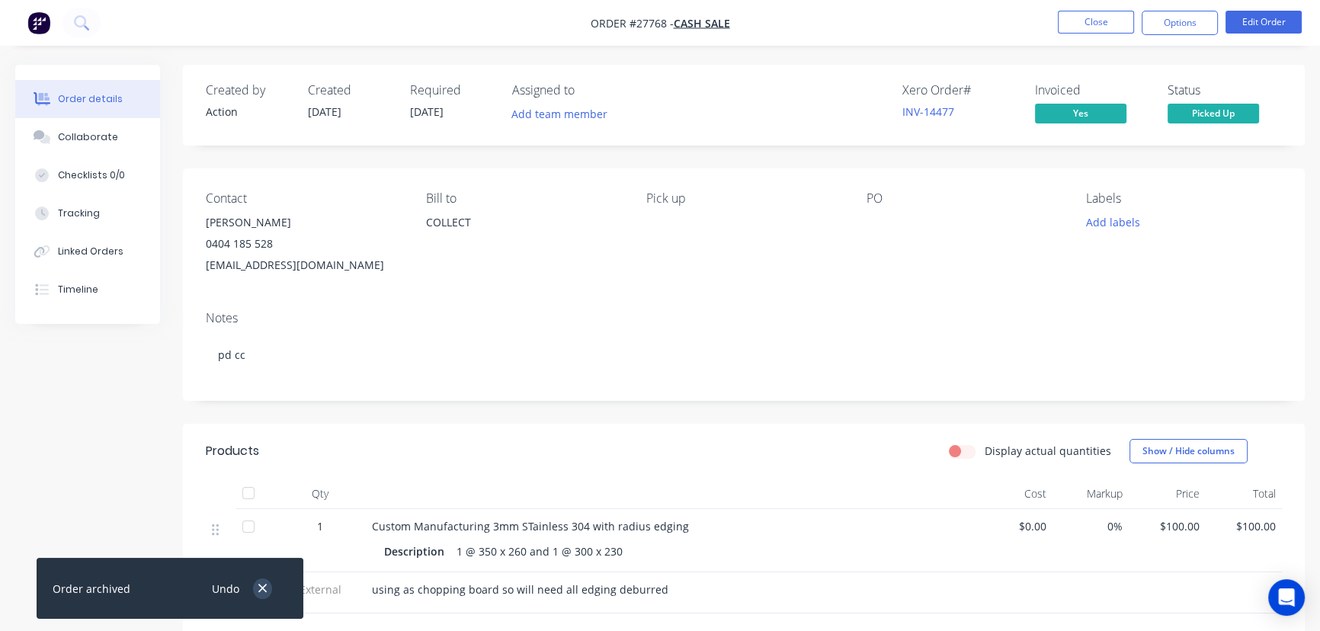
click at [263, 584] on icon "button" at bounding box center [263, 588] width 10 height 14
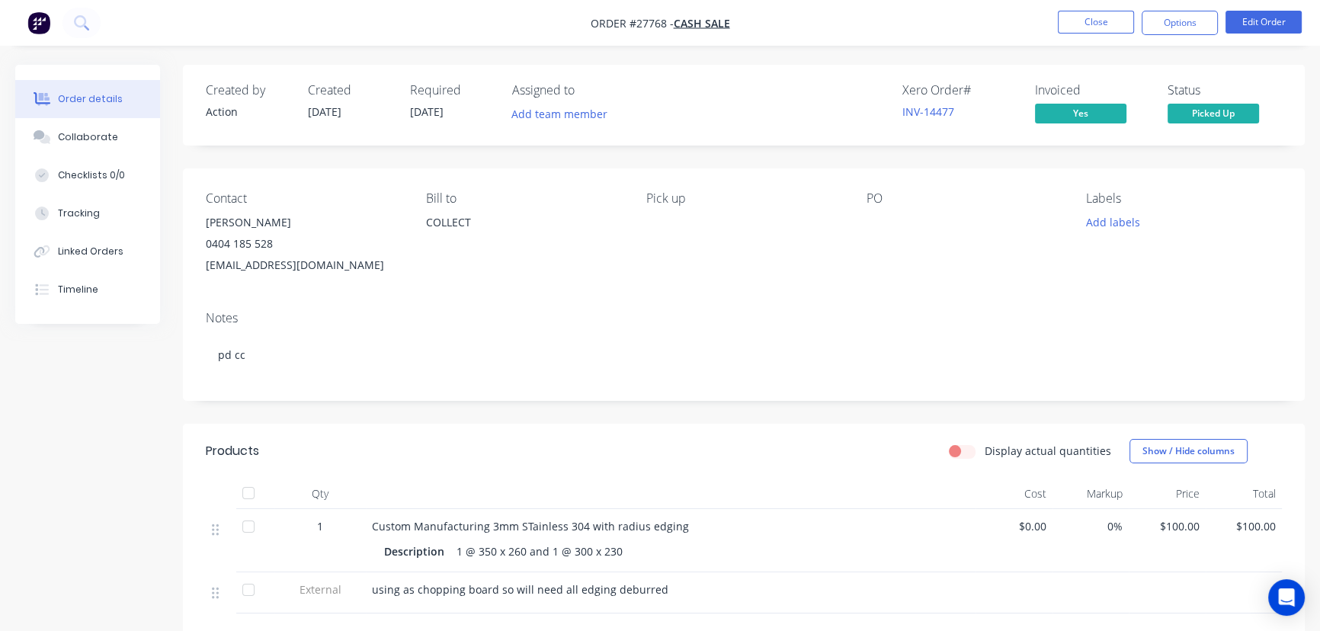
drag, startPoint x: 127, startPoint y: 130, endPoint x: 165, endPoint y: 261, distance: 135.5
click at [126, 133] on button "Collaborate" at bounding box center [87, 137] width 145 height 38
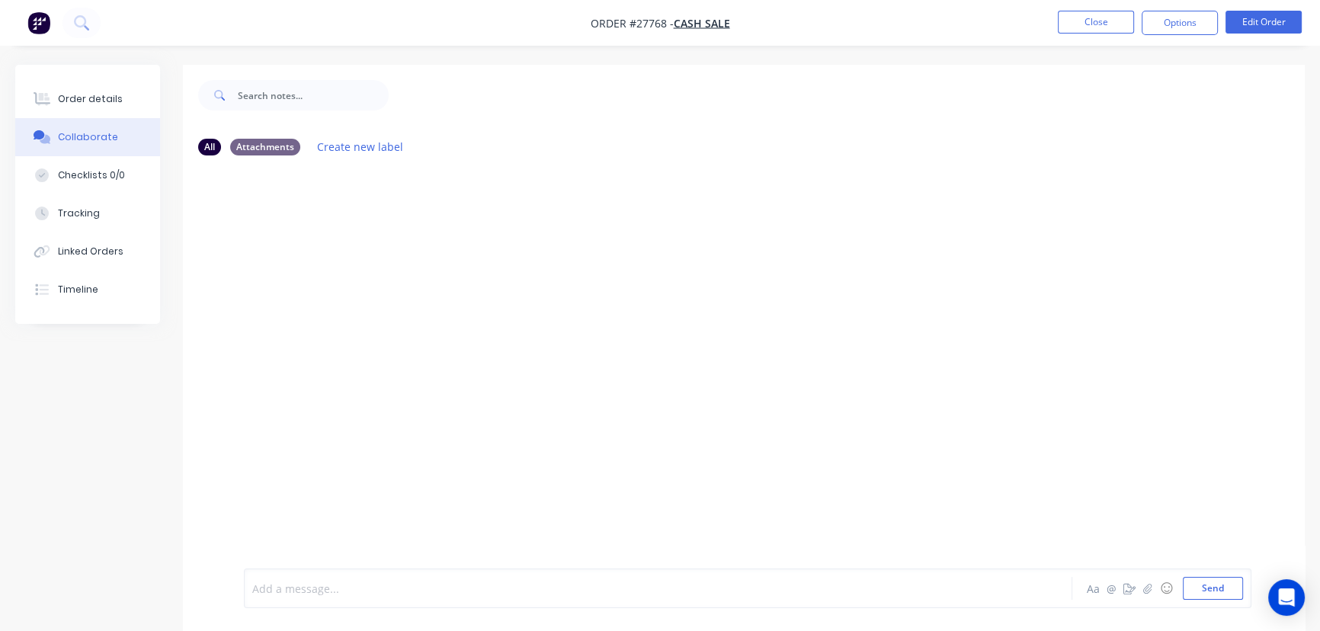
click at [289, 590] on div at bounding box center [624, 589] width 742 height 16
click at [1198, 587] on button "Send" at bounding box center [1212, 588] width 60 height 23
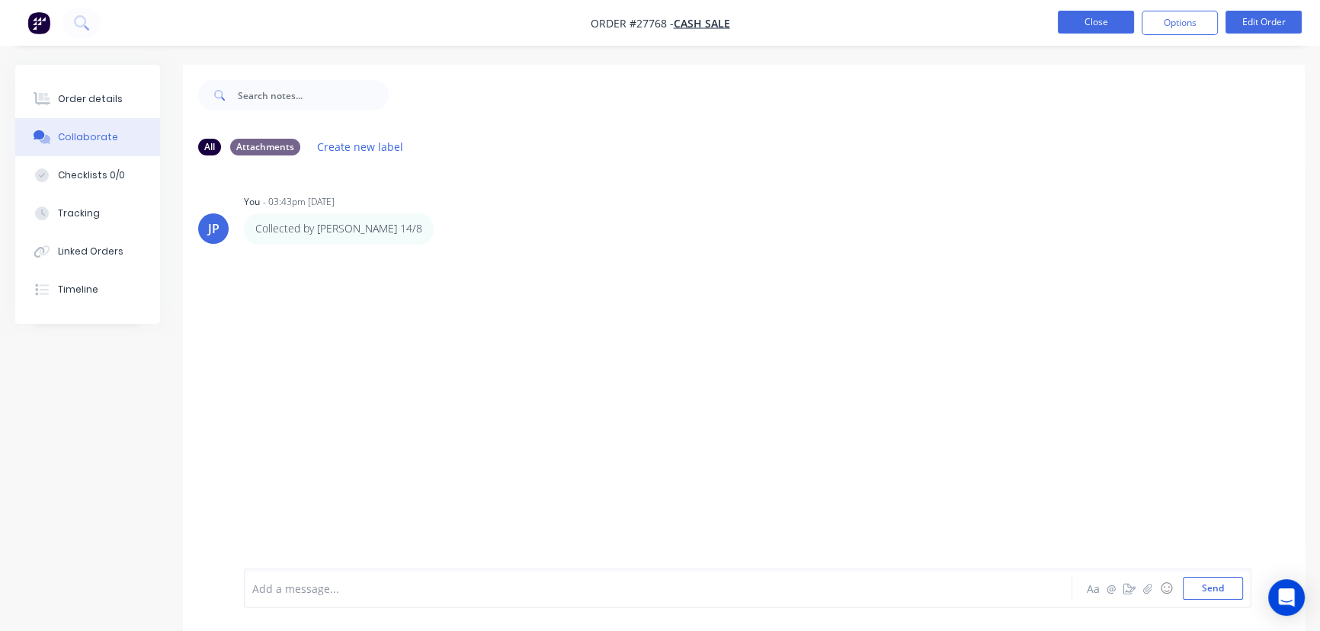
click at [1077, 25] on button "Close" at bounding box center [1095, 22] width 76 height 23
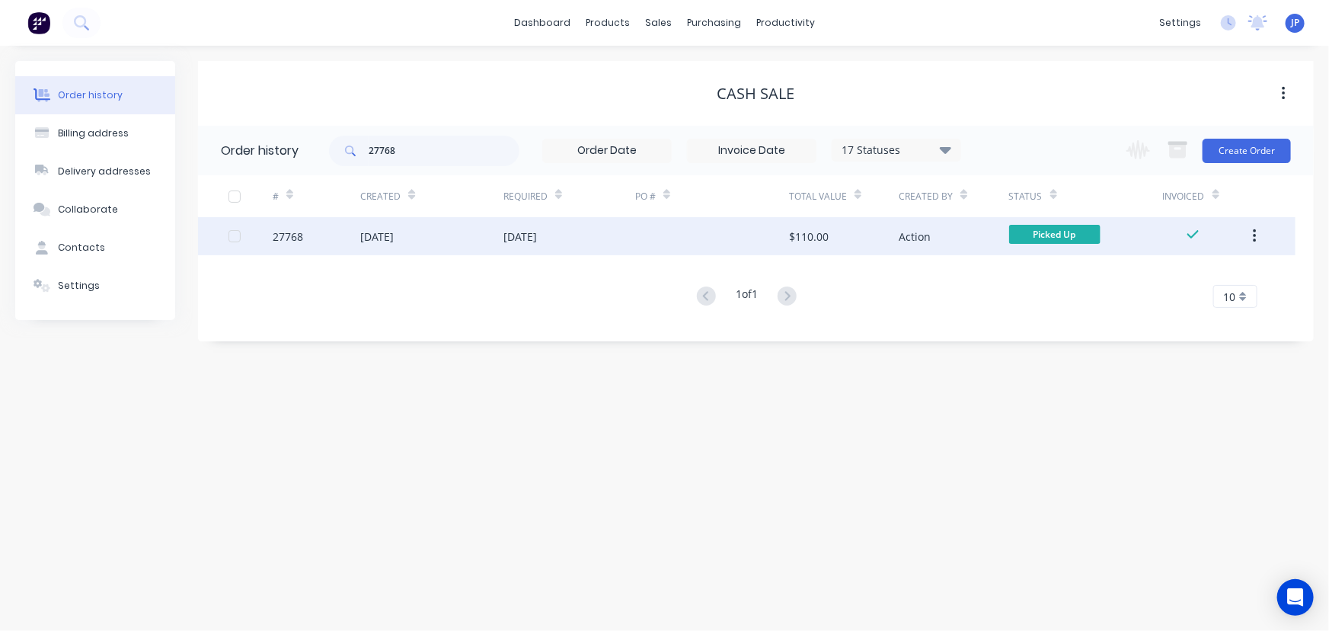
click at [1259, 235] on button "button" at bounding box center [1255, 235] width 36 height 27
click at [1234, 280] on div "Archive" at bounding box center [1200, 276] width 117 height 22
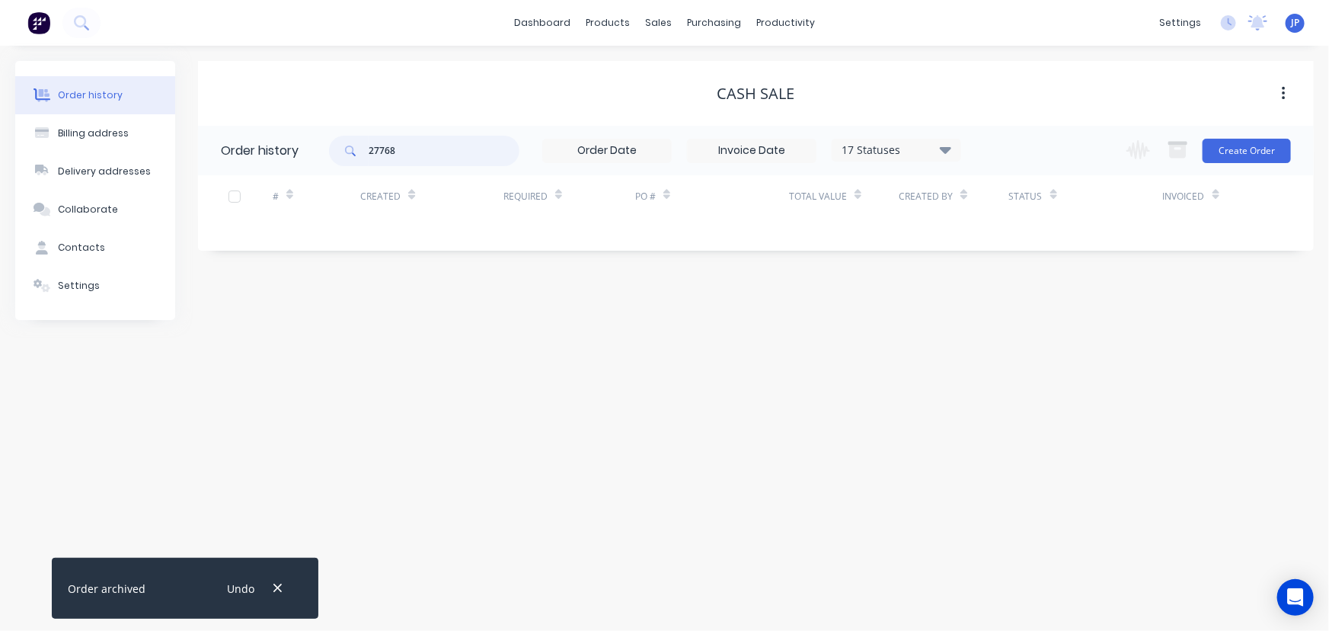
drag, startPoint x: 418, startPoint y: 152, endPoint x: 333, endPoint y: 150, distance: 85.4
click at [342, 155] on div "27768" at bounding box center [424, 151] width 190 height 30
type input "27774"
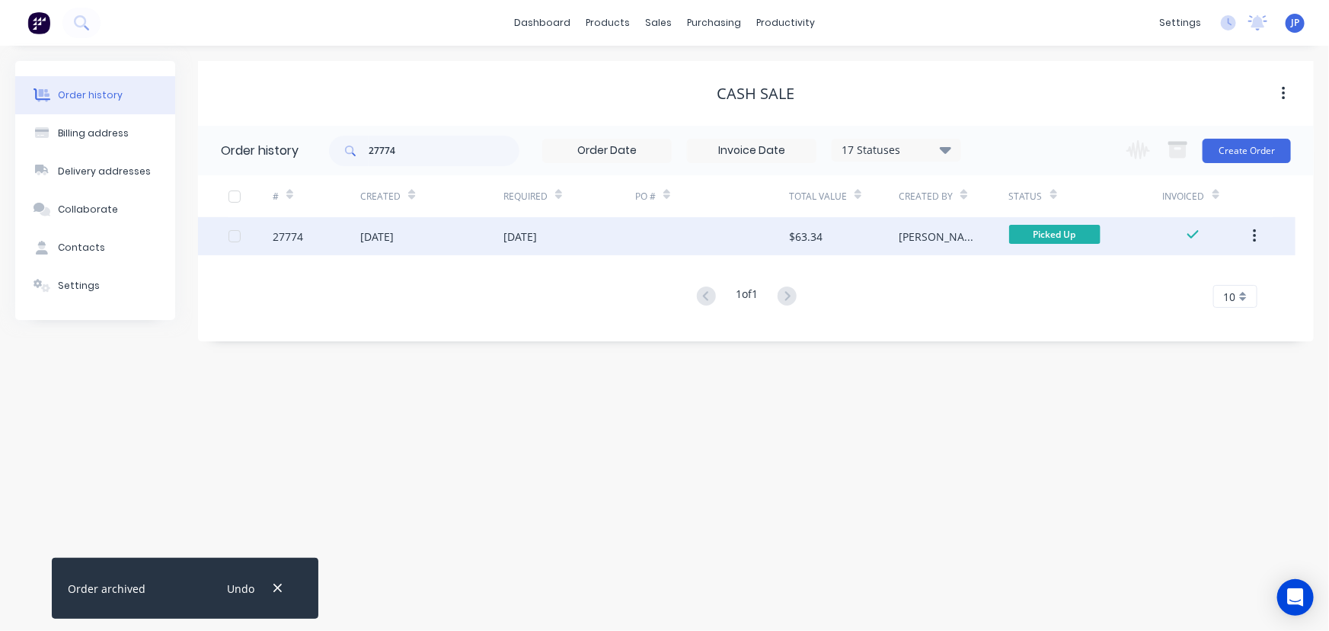
click at [394, 229] on div "[DATE]" at bounding box center [377, 237] width 34 height 16
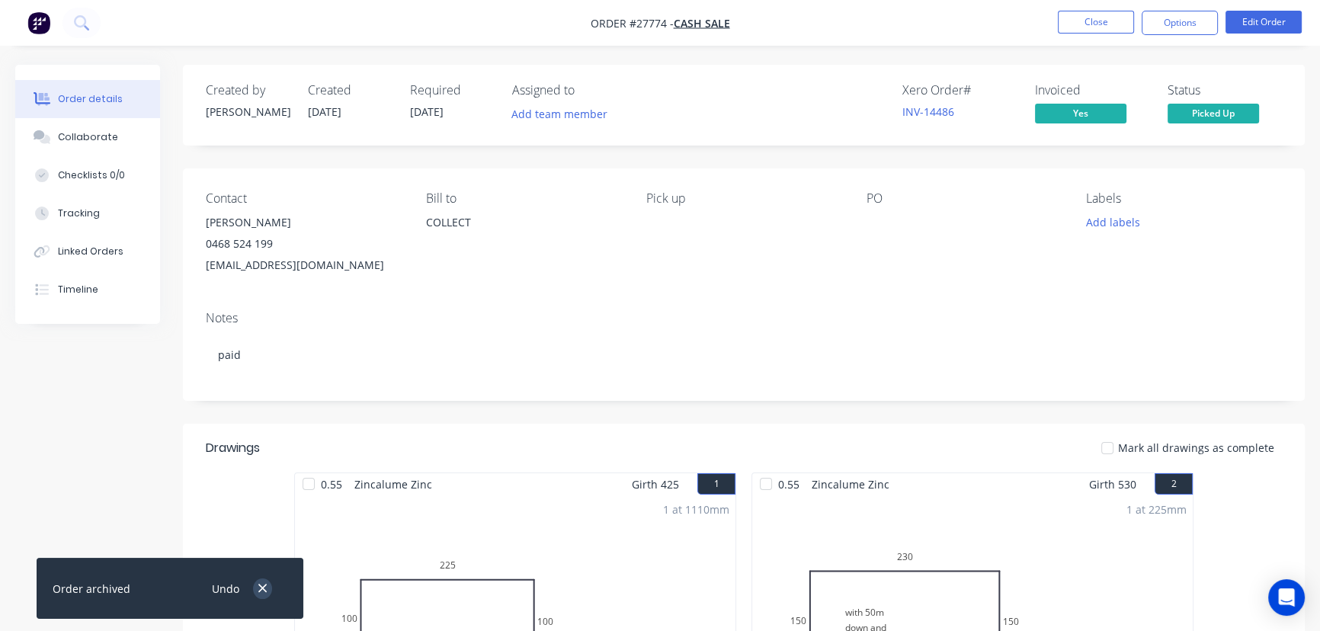
click at [264, 590] on icon "button" at bounding box center [262, 588] width 8 height 8
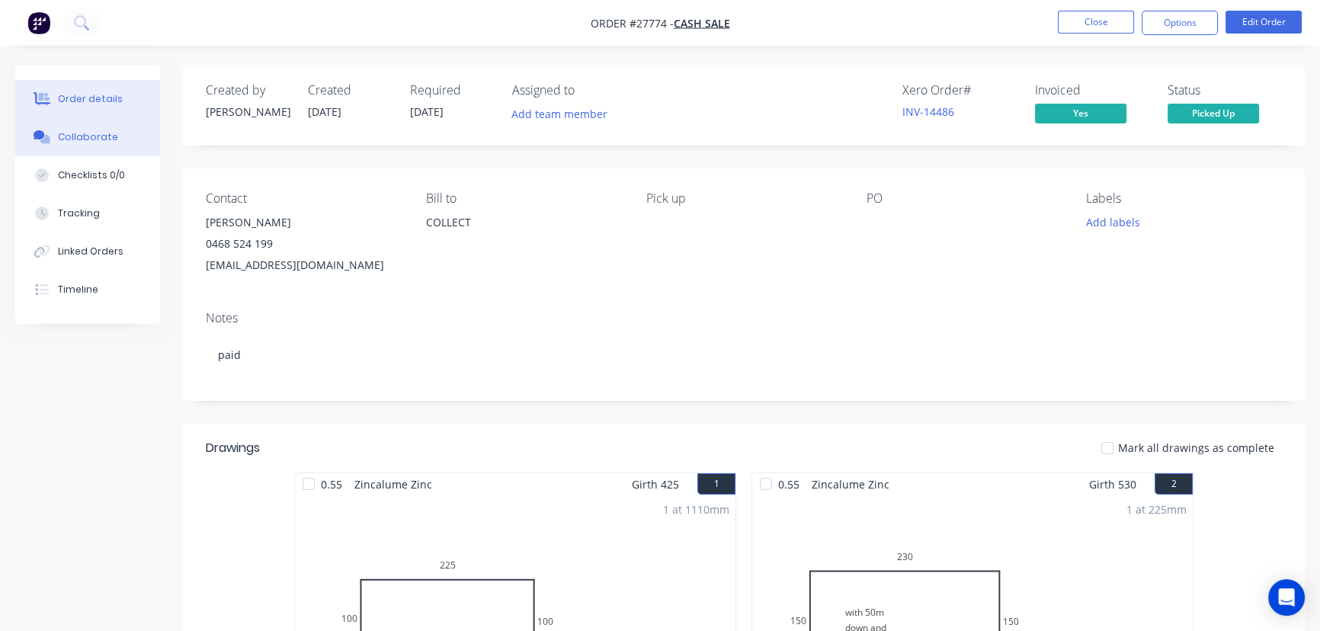
click at [92, 134] on div "Collaborate" at bounding box center [88, 137] width 60 height 14
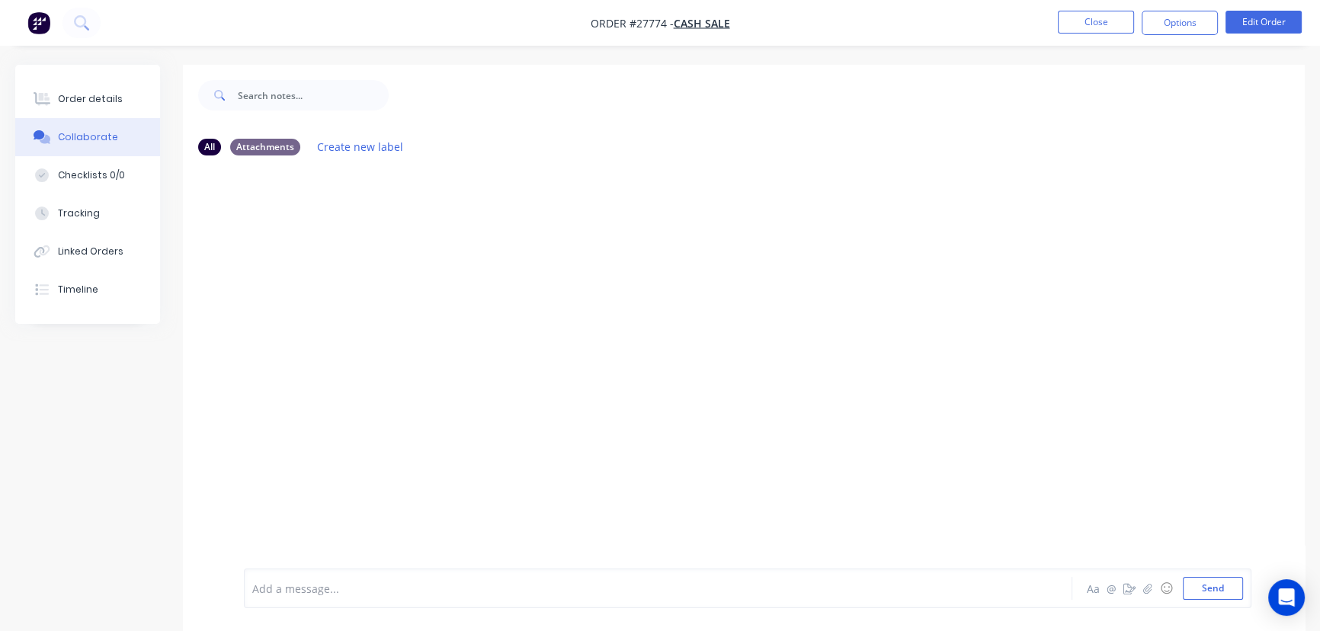
click at [291, 581] on div at bounding box center [624, 589] width 742 height 16
click at [1204, 581] on button "Send" at bounding box center [1212, 588] width 60 height 23
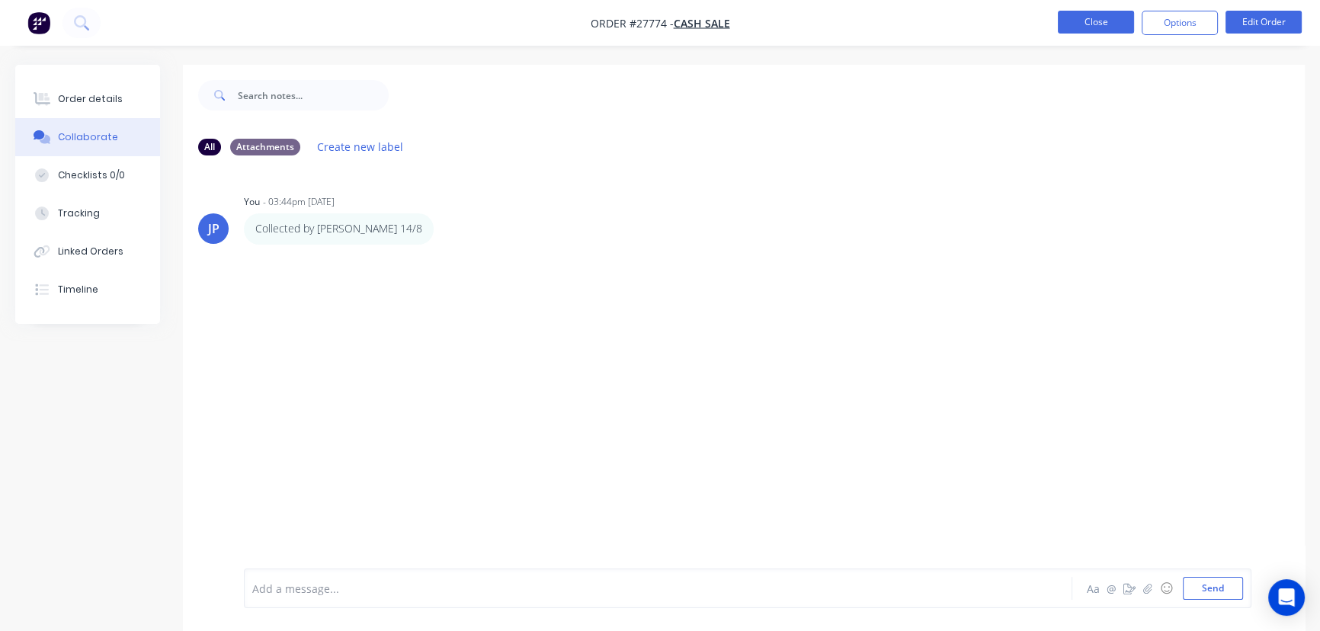
click at [1081, 14] on button "Close" at bounding box center [1095, 22] width 76 height 23
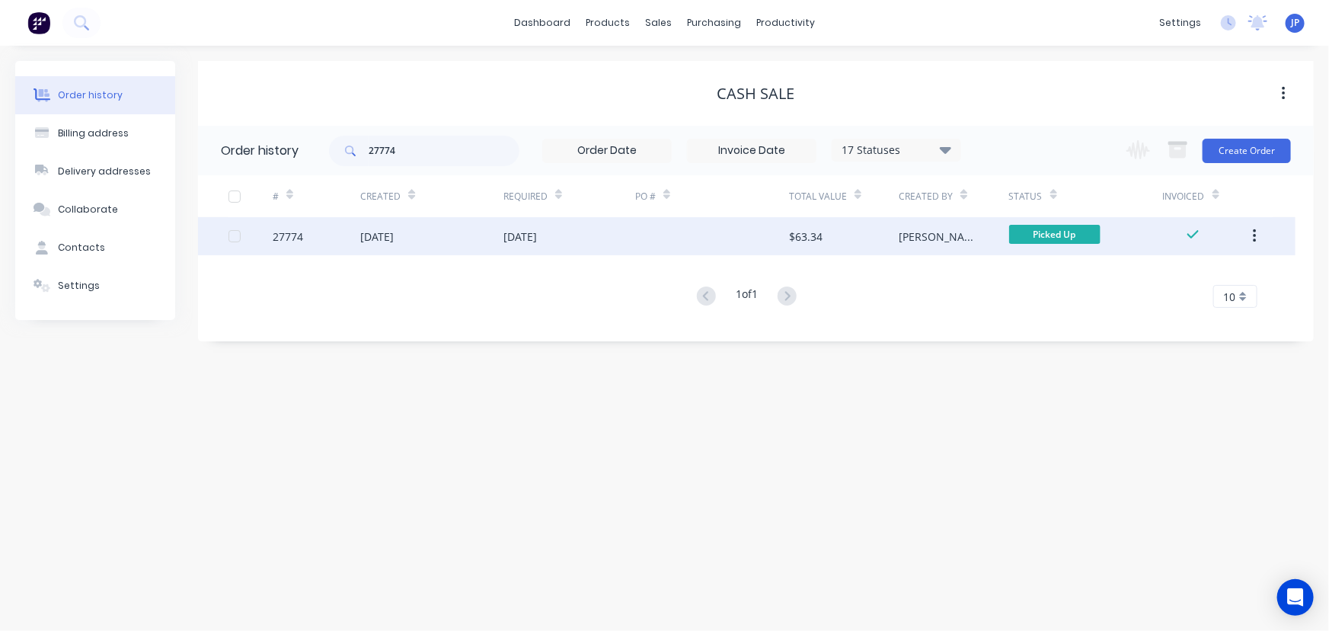
click at [1263, 228] on button "button" at bounding box center [1255, 235] width 36 height 27
click at [1195, 274] on div "Archive" at bounding box center [1200, 276] width 117 height 22
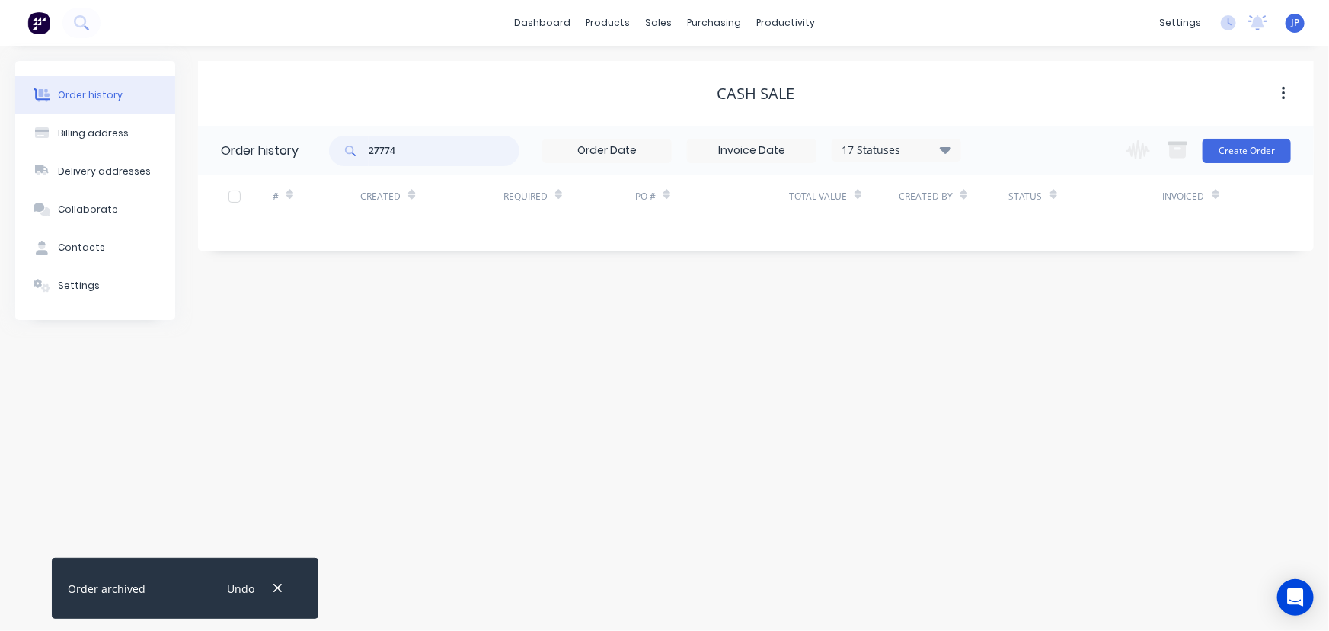
drag, startPoint x: 410, startPoint y: 153, endPoint x: 328, endPoint y: 155, distance: 82.3
click at [328, 155] on header "Order history 27774 17 Statuses Invoice Status Invoiced Not Invoiced Partial Or…" at bounding box center [756, 151] width 1116 height 50
type input "27788"
click at [274, 582] on icon "button" at bounding box center [278, 588] width 10 height 14
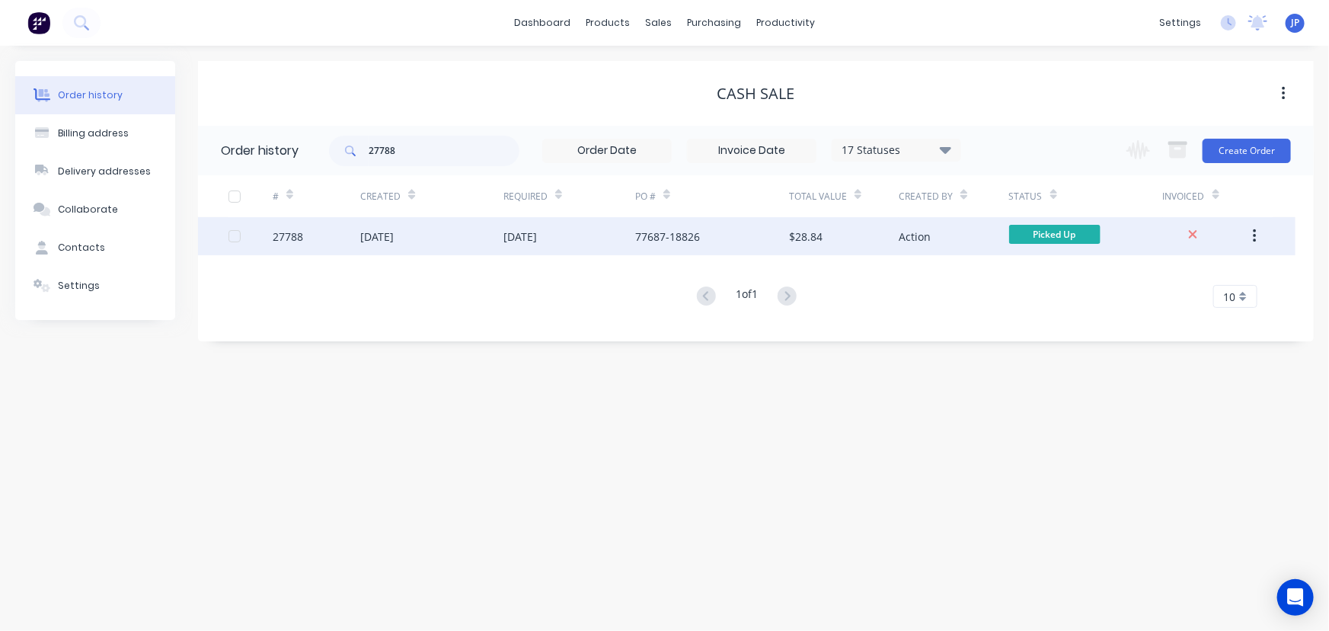
click at [394, 242] on div "[DATE]" at bounding box center [377, 237] width 34 height 16
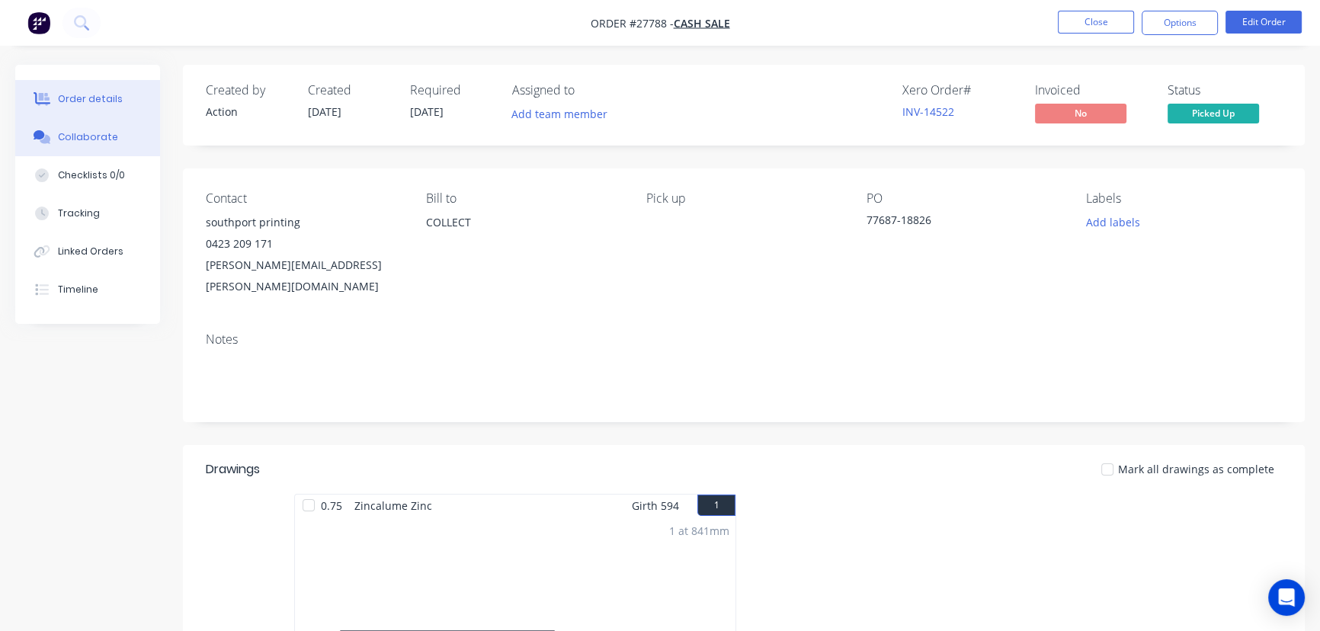
click at [93, 136] on div "Collaborate" at bounding box center [88, 137] width 60 height 14
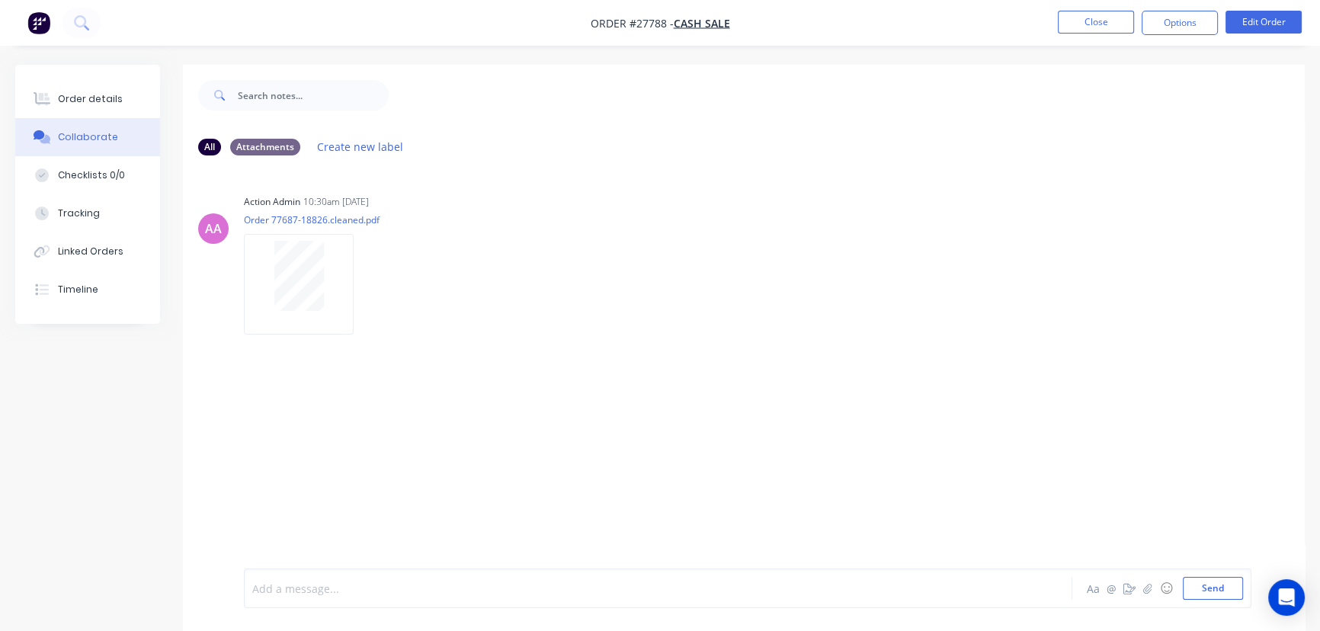
click at [314, 591] on div at bounding box center [624, 589] width 742 height 16
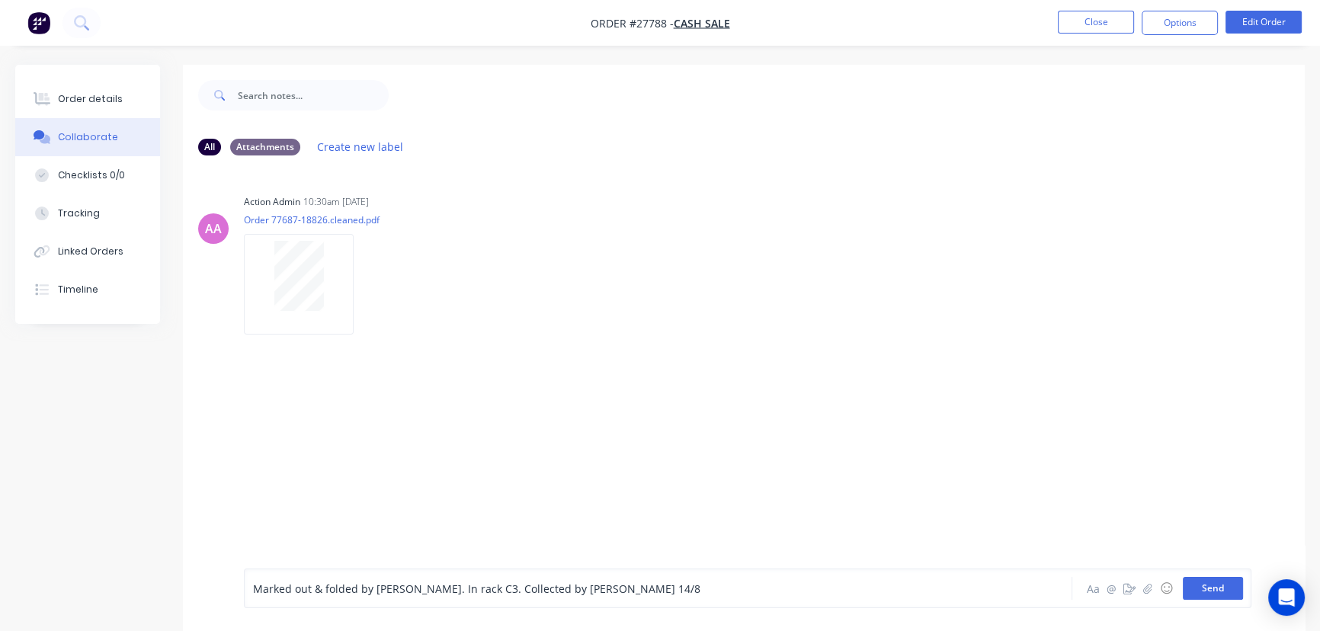
click at [1211, 592] on button "Send" at bounding box center [1212, 588] width 60 height 23
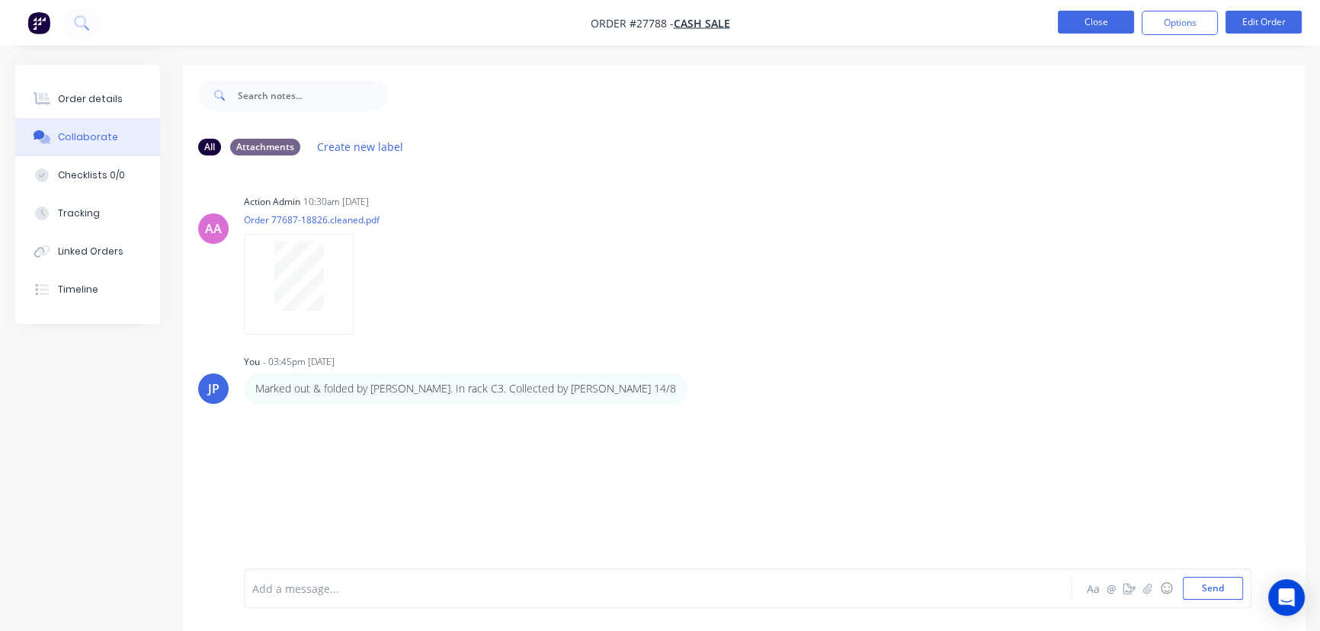
click at [1089, 22] on button "Close" at bounding box center [1095, 22] width 76 height 23
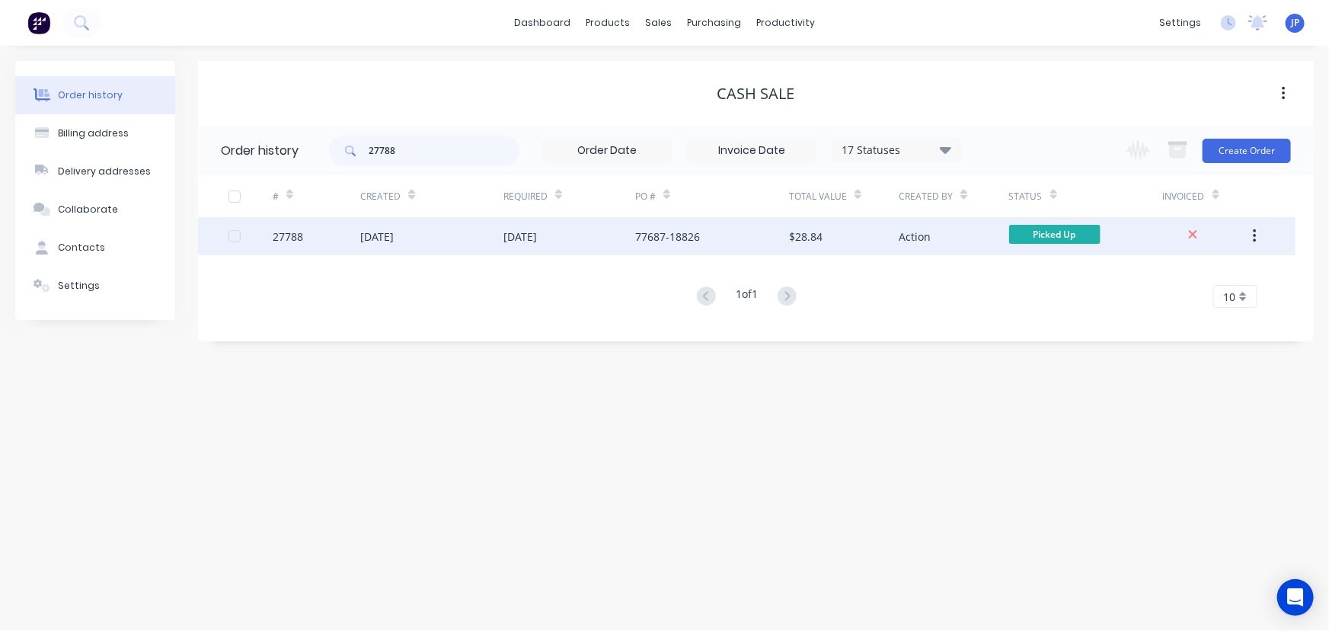
click at [659, 241] on div "77687-18826" at bounding box center [667, 237] width 65 height 16
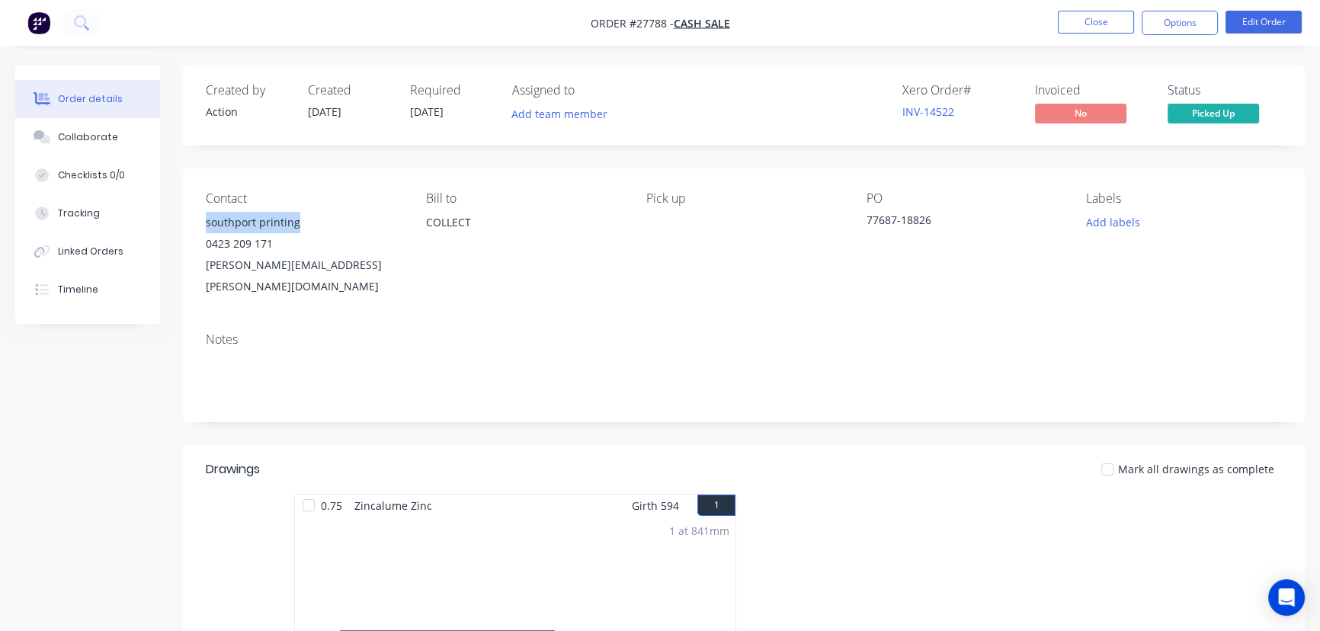
drag, startPoint x: 312, startPoint y: 222, endPoint x: 202, endPoint y: 222, distance: 110.5
click at [202, 222] on div "Contact southport printing 0423 209 171 [PERSON_NAME][EMAIL_ADDRESS][PERSON_NAM…" at bounding box center [743, 244] width 1121 height 152
copy div "southport printing"
click at [1166, 22] on button "Options" at bounding box center [1179, 23] width 76 height 24
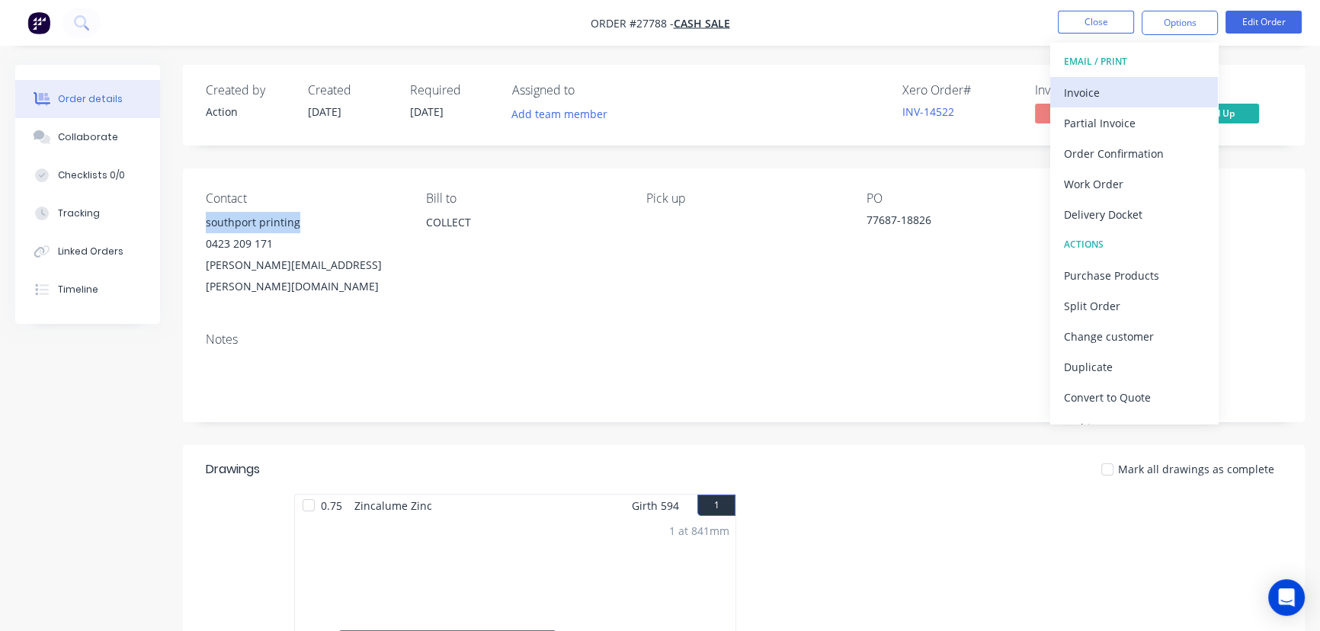
click at [1107, 91] on div "Invoice" at bounding box center [1134, 93] width 140 height 22
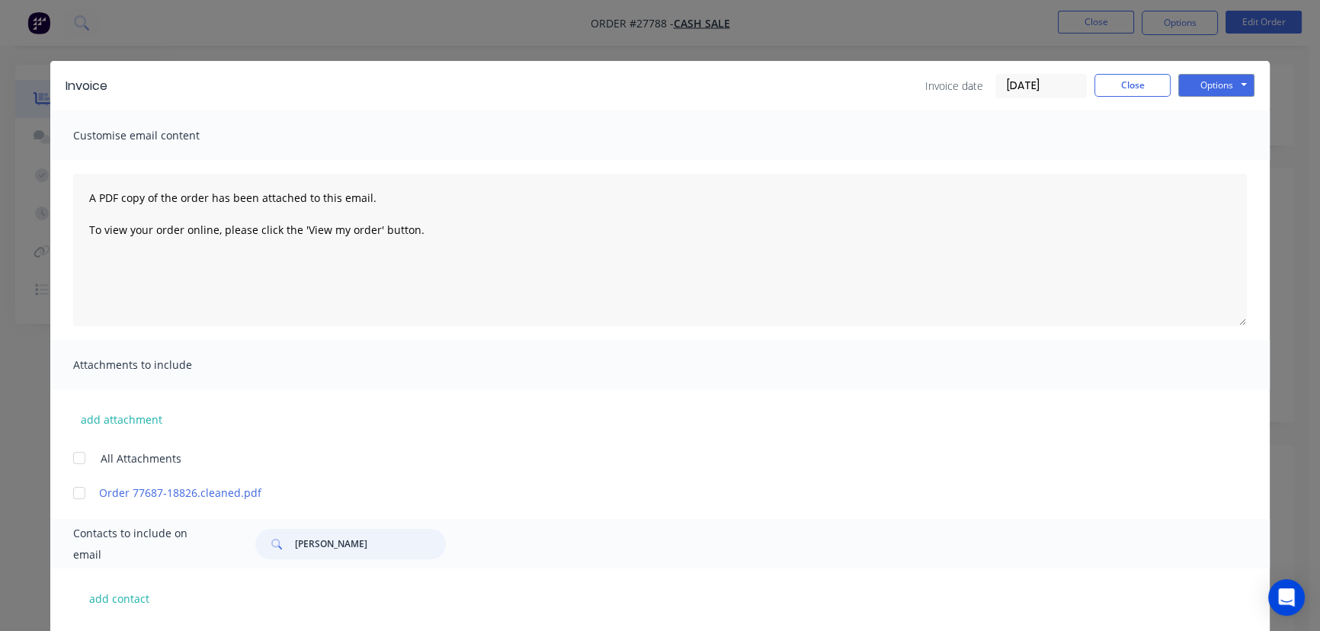
drag, startPoint x: 343, startPoint y: 540, endPoint x: 271, endPoint y: 539, distance: 71.6
click at [271, 539] on div "[PERSON_NAME]" at bounding box center [350, 544] width 190 height 30
paste input "southport printing"
type input "southport printing"
click at [1189, 88] on button "Options" at bounding box center [1216, 85] width 76 height 23
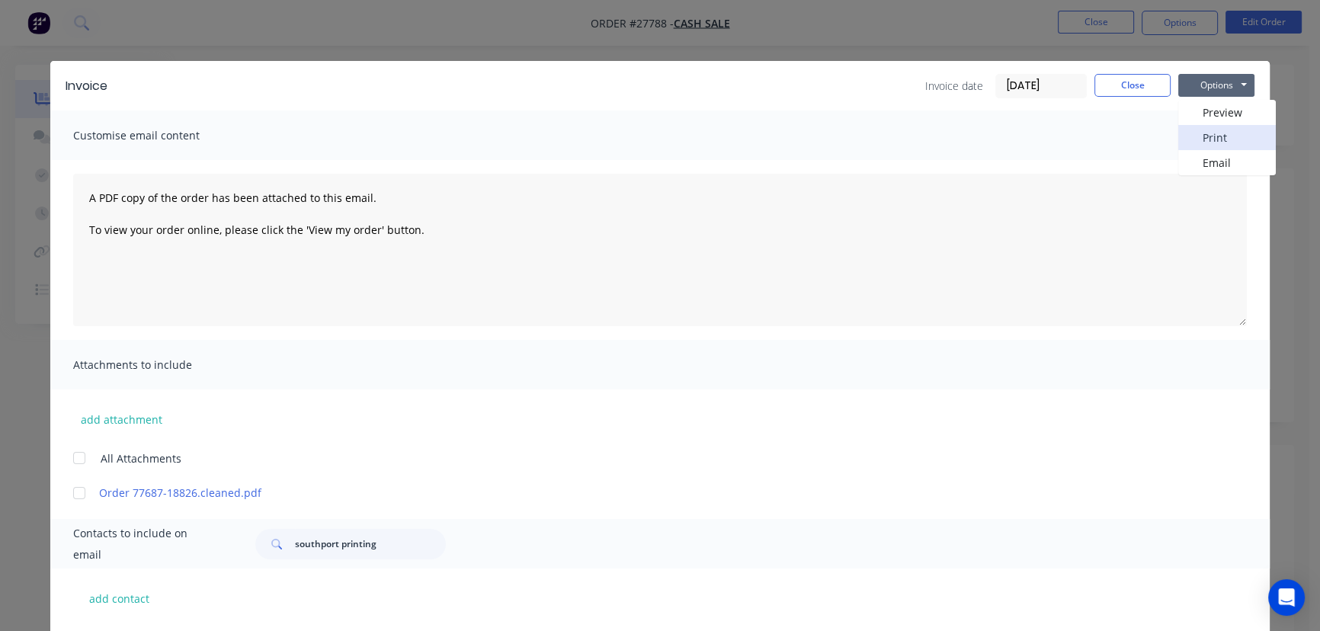
click at [1195, 136] on button "Print" at bounding box center [1227, 137] width 98 height 25
click at [1118, 83] on button "Close" at bounding box center [1132, 85] width 76 height 23
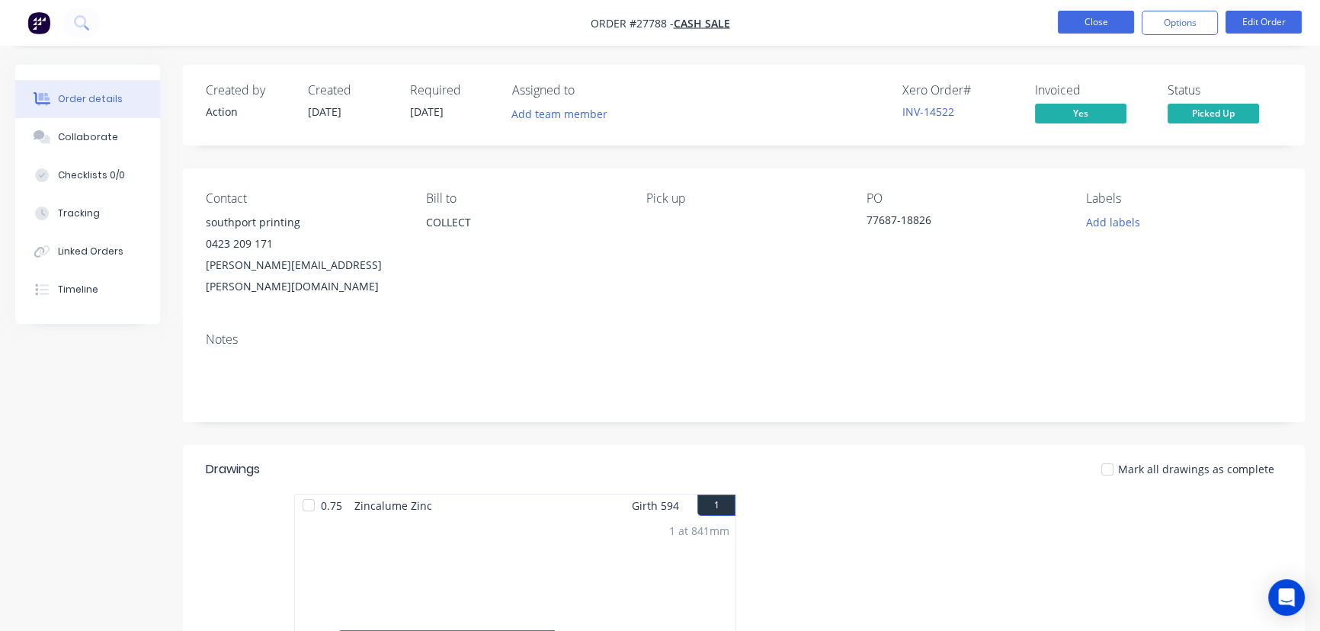
click at [1108, 17] on button "Close" at bounding box center [1095, 22] width 76 height 23
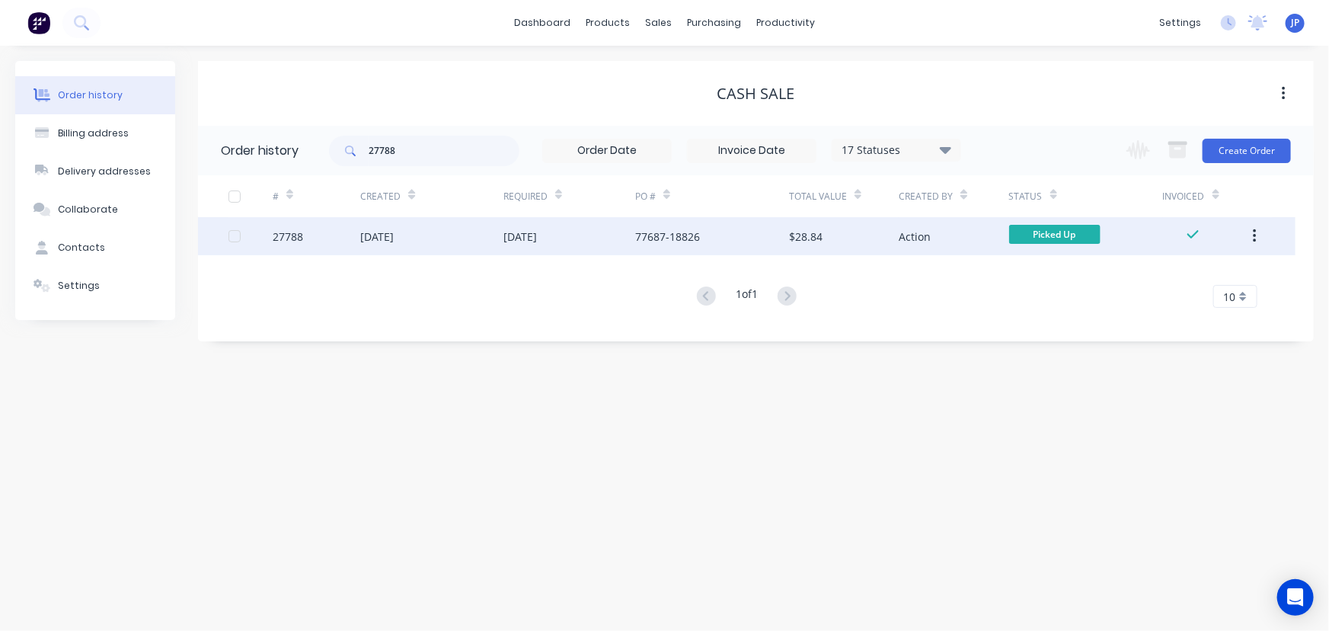
drag, startPoint x: 1259, startPoint y: 236, endPoint x: 1206, endPoint y: 256, distance: 56.2
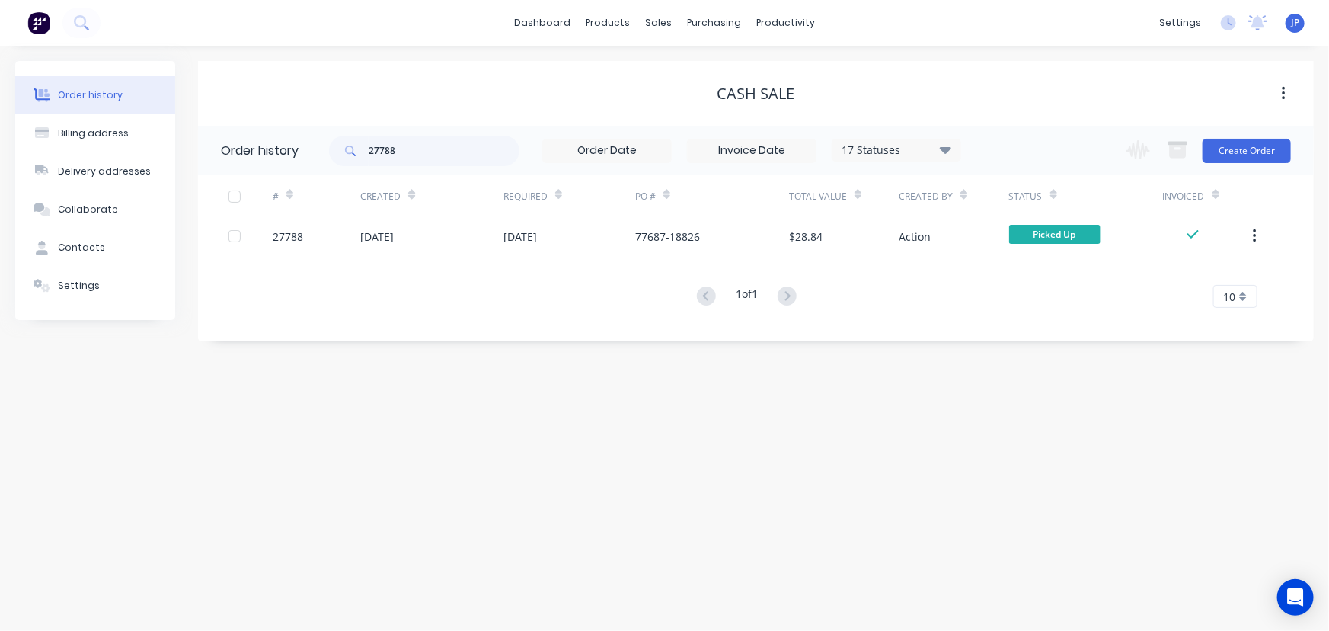
click at [1259, 237] on button "button" at bounding box center [1255, 235] width 36 height 27
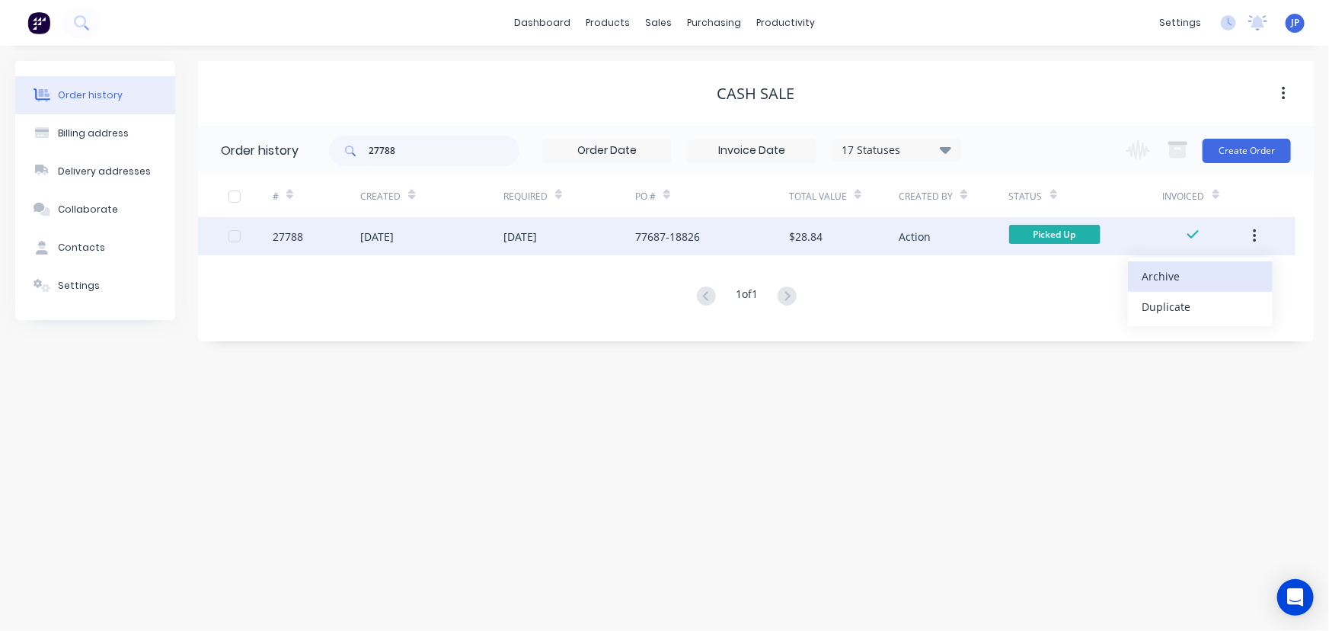
click at [1143, 279] on div "Archive" at bounding box center [1200, 276] width 117 height 22
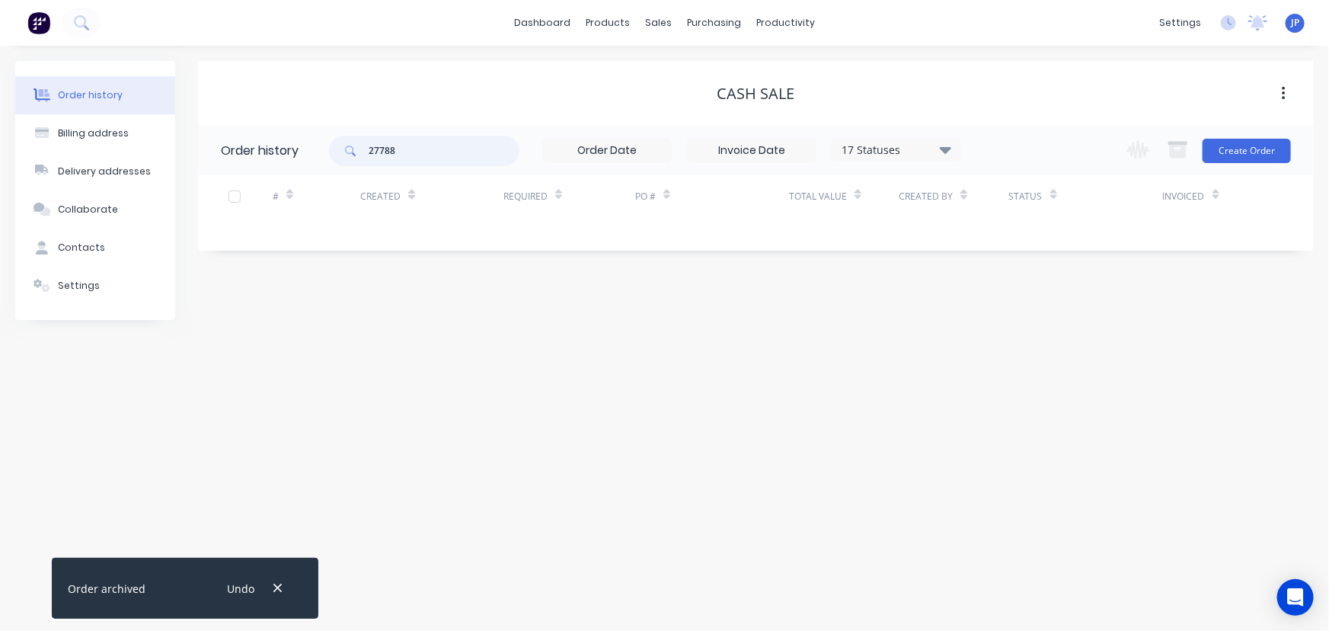
click at [413, 160] on input "27788" at bounding box center [444, 151] width 151 height 30
click at [953, 153] on div "17 Statuses" at bounding box center [897, 150] width 128 height 17
click at [1022, 325] on label at bounding box center [1022, 325] width 0 height 0
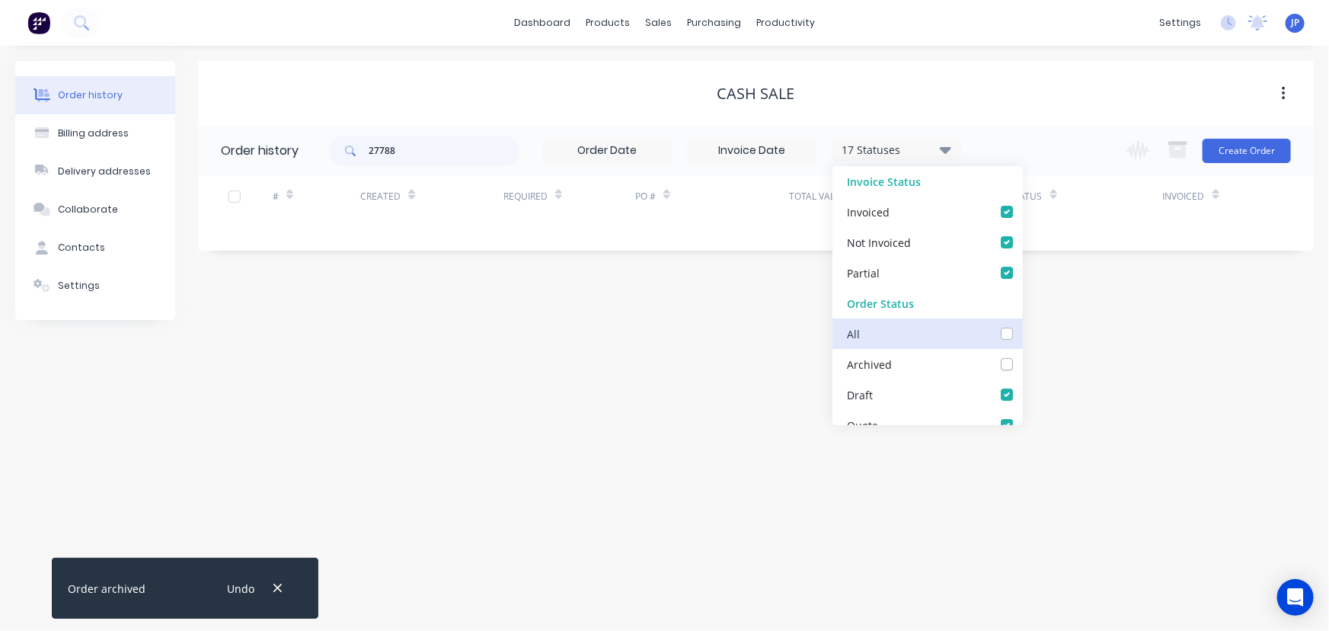
click at [1022, 334] on input "checkbox" at bounding box center [1028, 332] width 12 height 14
checkbox input "true"
click at [427, 156] on input "27788" at bounding box center [444, 151] width 151 height 30
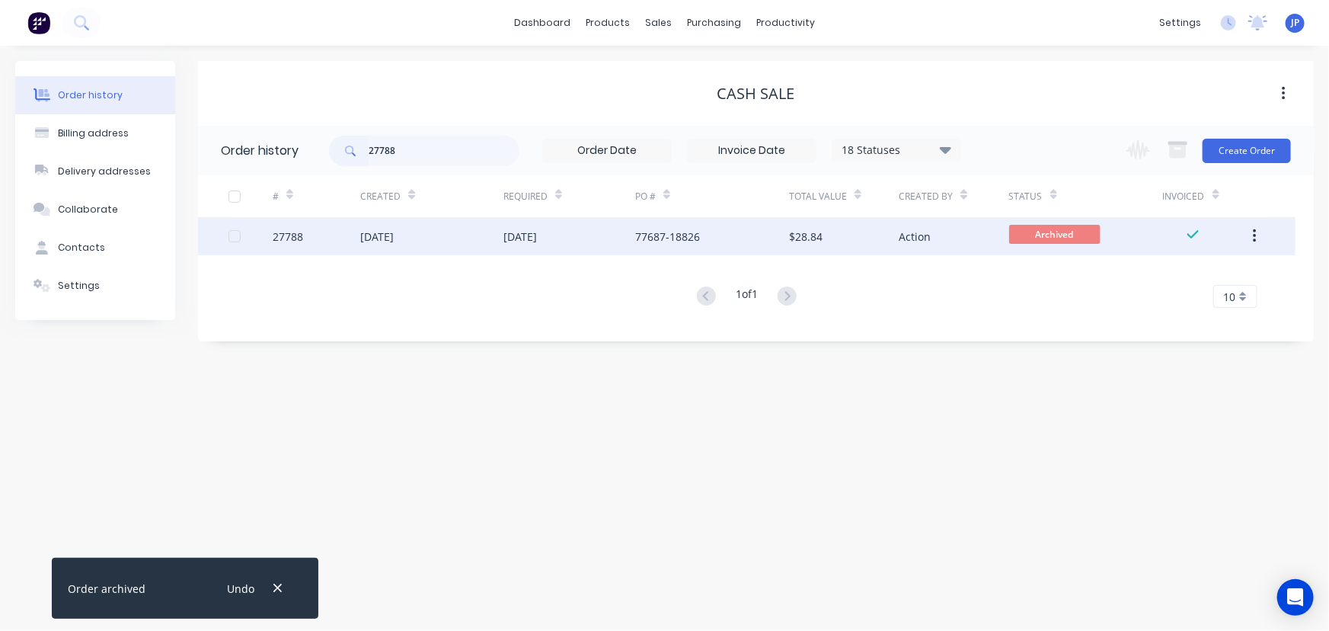
click at [394, 236] on div "[DATE]" at bounding box center [377, 237] width 34 height 16
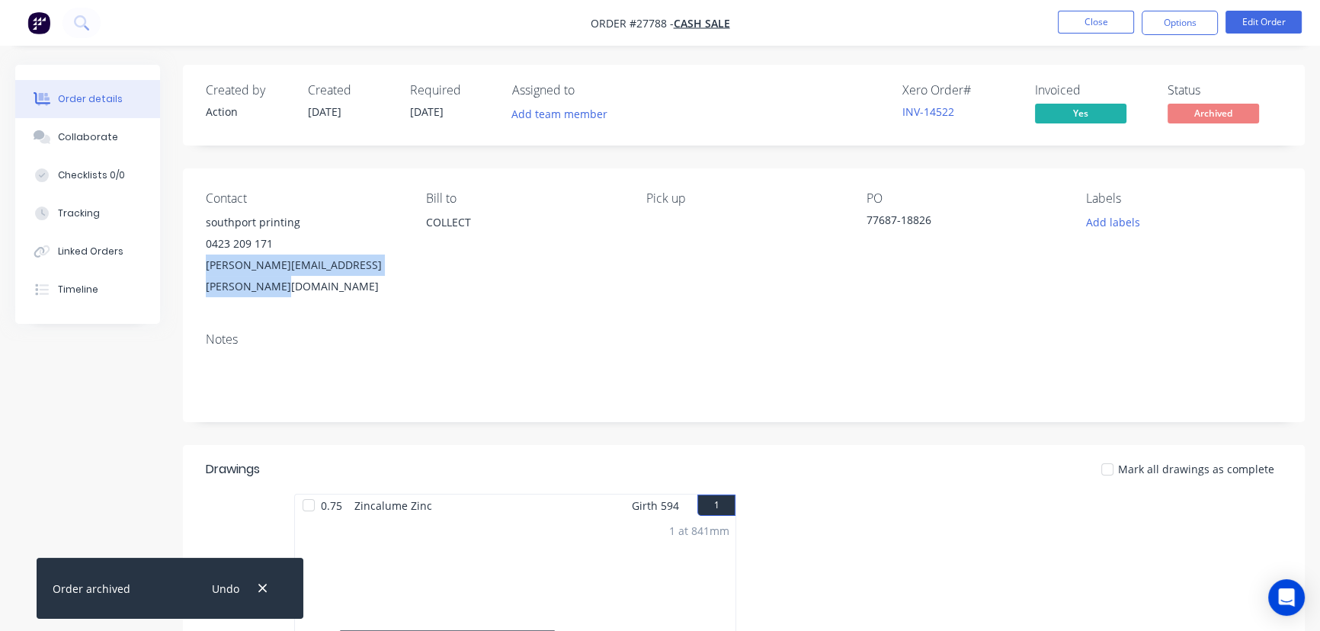
drag, startPoint x: 424, startPoint y: 277, endPoint x: 194, endPoint y: 282, distance: 230.2
click at [194, 282] on div "Contact southport printing 0423 209 171 [PERSON_NAME][EMAIL_ADDRESS][PERSON_NAM…" at bounding box center [743, 244] width 1121 height 152
copy div "[PERSON_NAME][EMAIL_ADDRESS][PERSON_NAME][DOMAIN_NAME]"
click at [1106, 26] on button "Close" at bounding box center [1095, 22] width 76 height 23
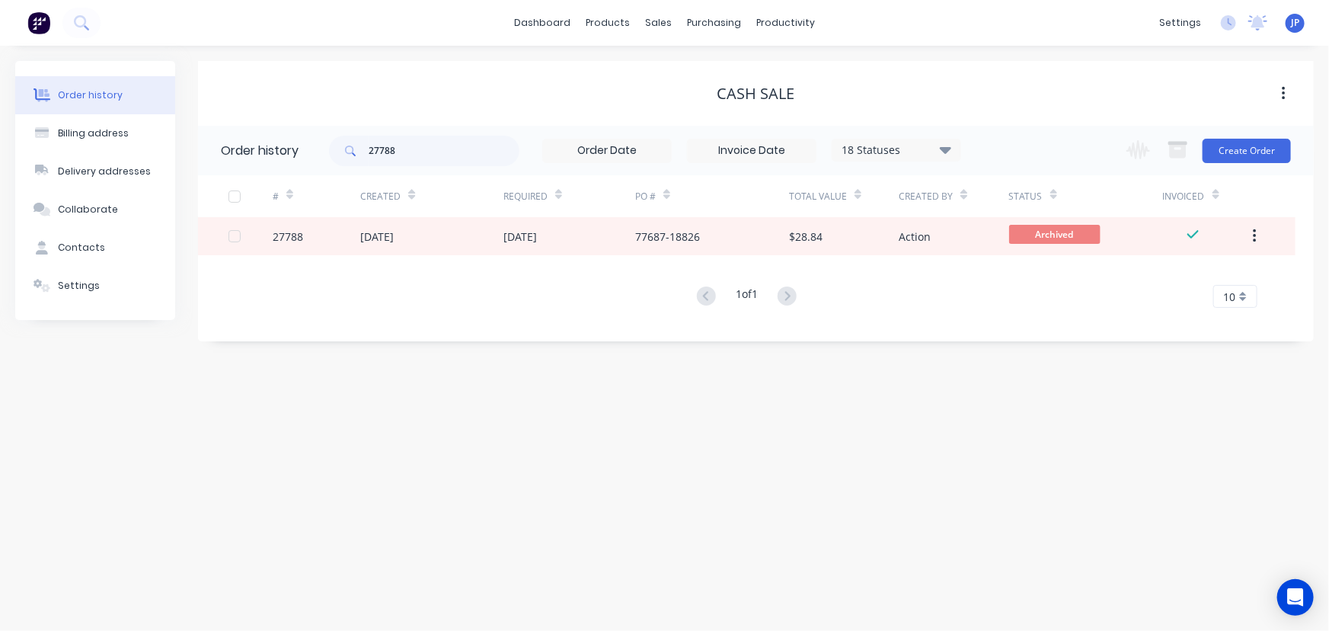
click at [946, 154] on icon at bounding box center [945, 149] width 11 height 18
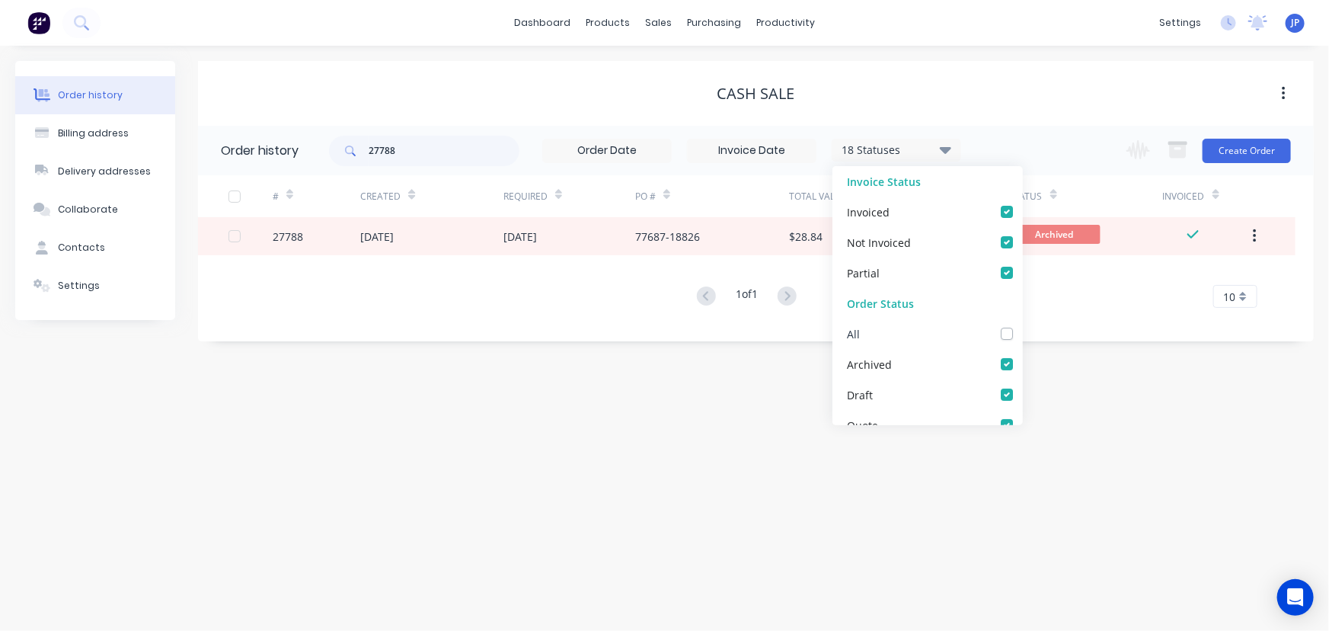
click at [1022, 325] on label at bounding box center [1022, 325] width 0 height 0
click at [1022, 331] on input "checkbox" at bounding box center [1028, 332] width 12 height 14
checkbox input "true"
drag, startPoint x: 442, startPoint y: 155, endPoint x: 335, endPoint y: 151, distance: 106.7
click at [335, 151] on div "27788" at bounding box center [424, 151] width 190 height 30
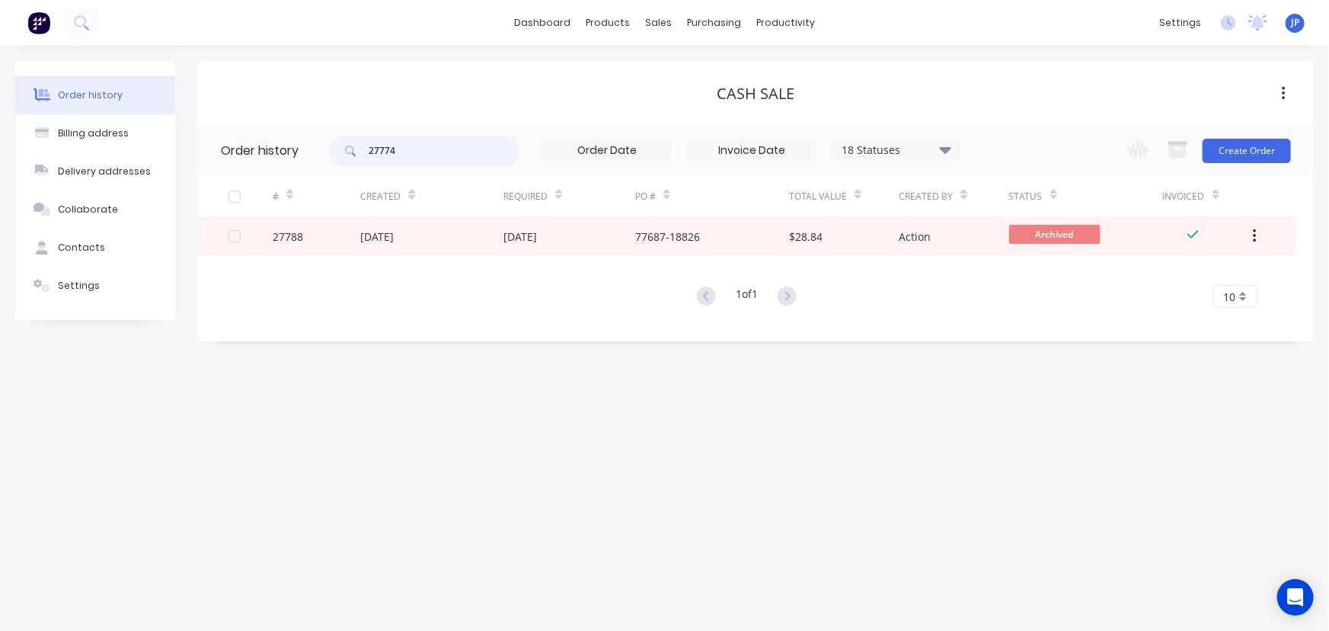
type input "27774"
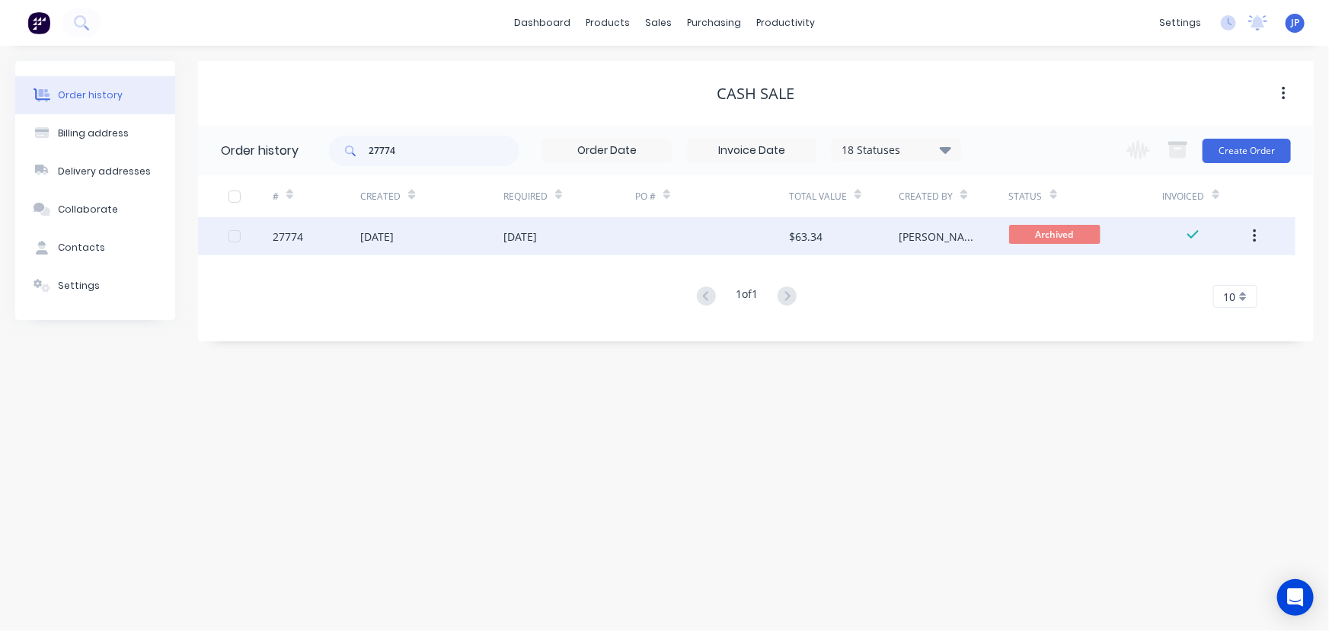
click at [389, 238] on div "[DATE]" at bounding box center [377, 237] width 34 height 16
